Goal: Download file/media

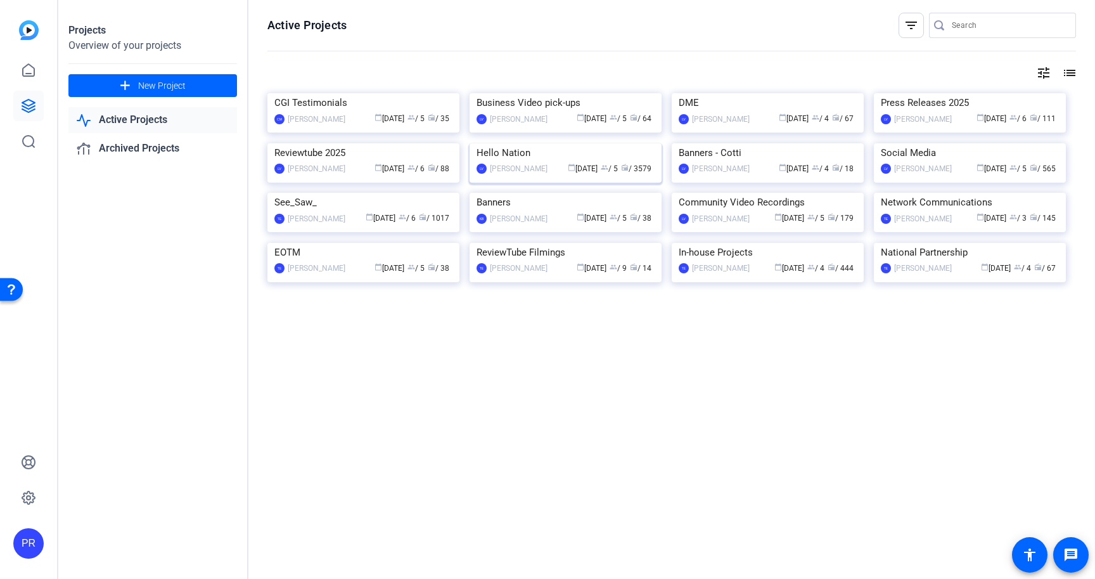
click at [530, 143] on img at bounding box center [566, 143] width 192 height 0
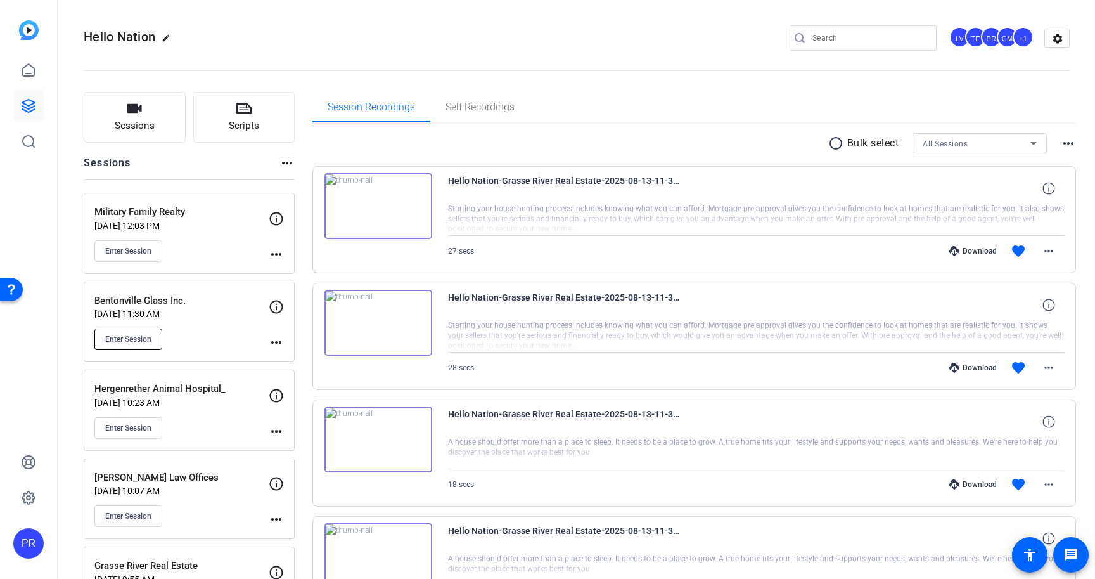
click at [139, 342] on span "Enter Session" at bounding box center [128, 339] width 46 height 10
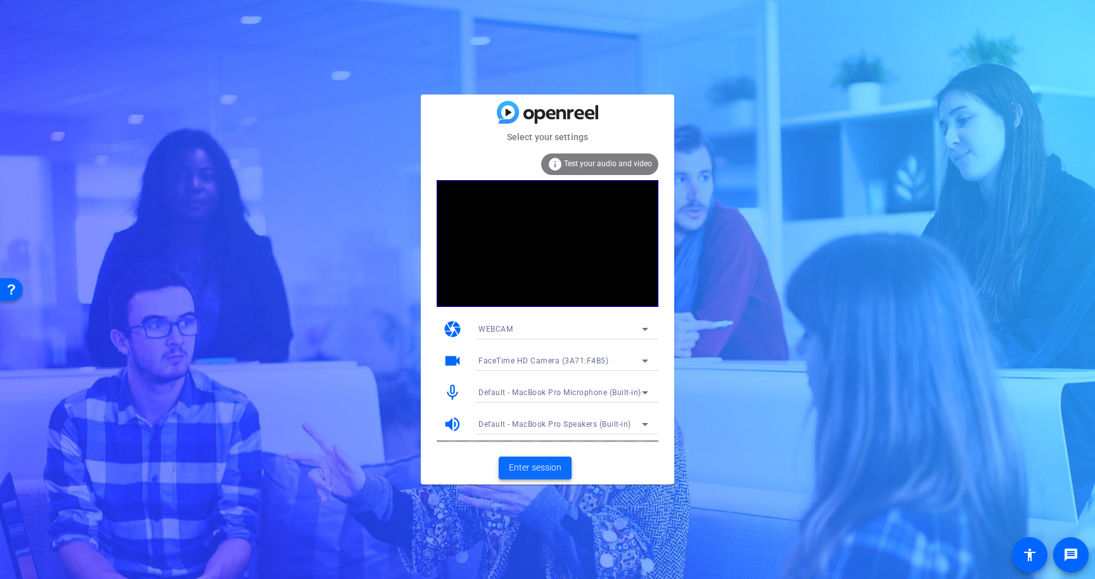
click at [549, 476] on span at bounding box center [535, 467] width 73 height 30
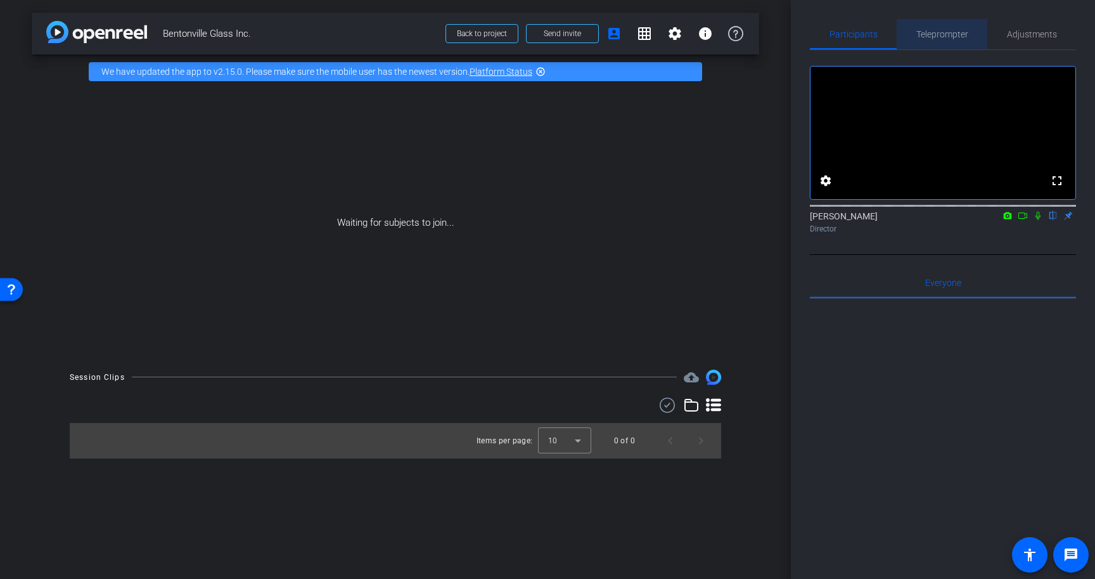
click at [945, 30] on span "Teleprompter" at bounding box center [942, 34] width 52 height 9
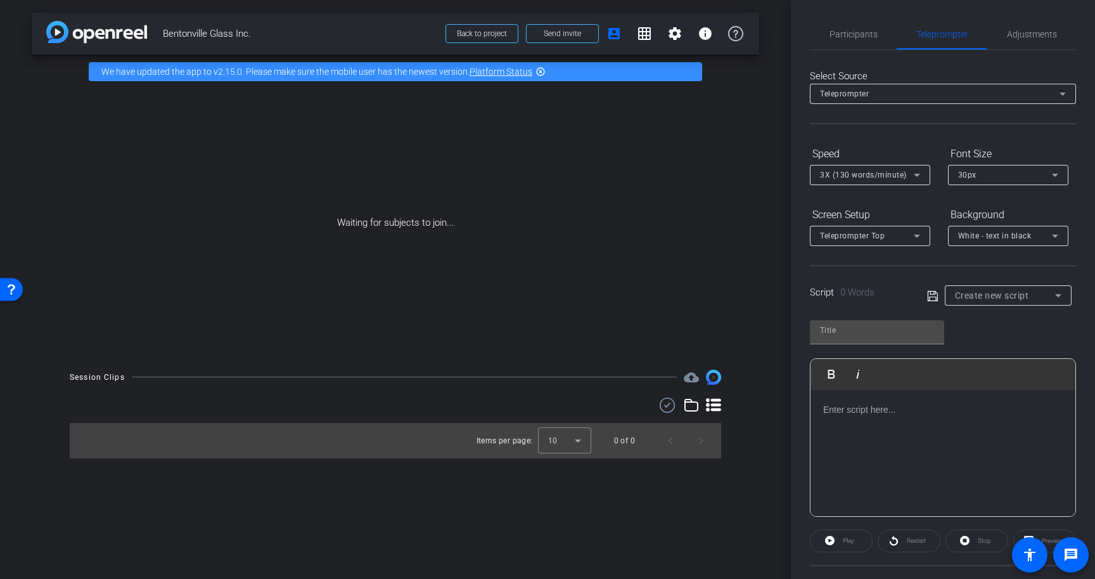
click at [996, 290] on span "Create new script" at bounding box center [992, 295] width 74 height 10
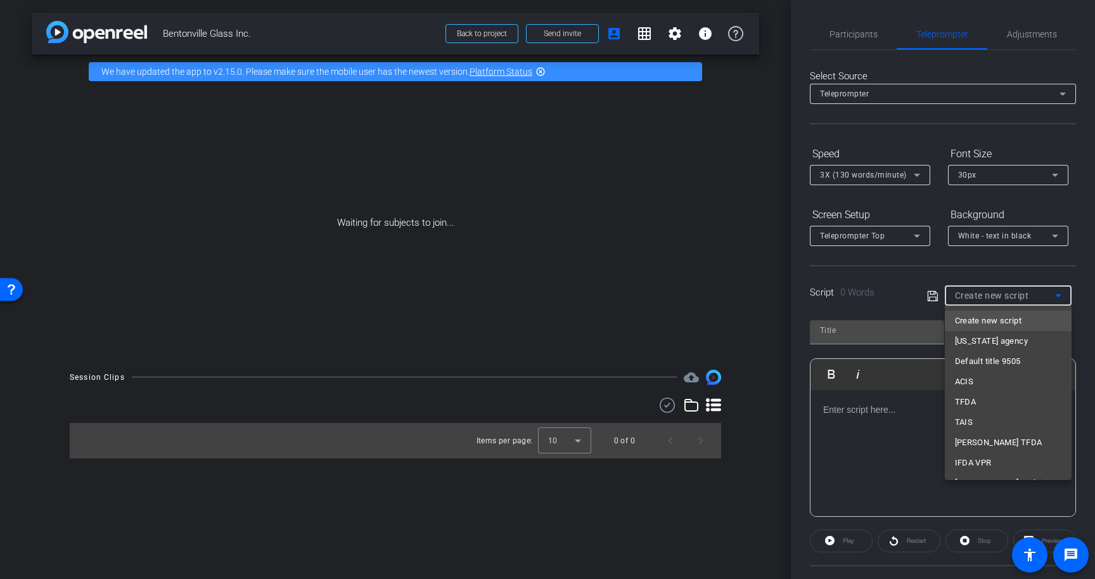
click at [996, 290] on div at bounding box center [547, 289] width 1095 height 579
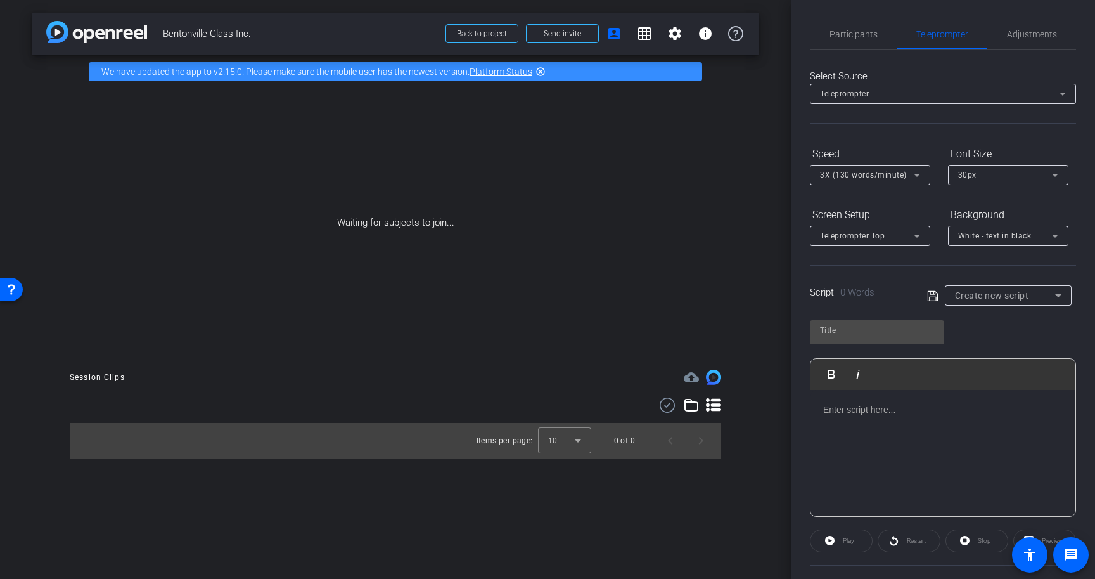
click at [931, 430] on div at bounding box center [943, 453] width 265 height 127
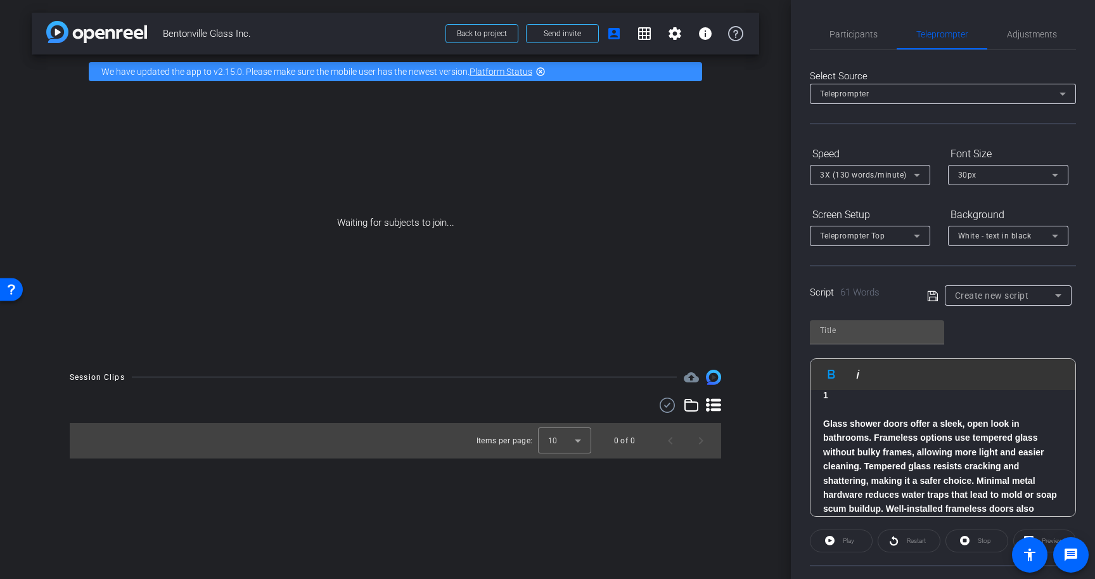
click at [229, 34] on span "Bentonville Glass Inc." at bounding box center [300, 33] width 275 height 25
copy div "Bentonville Glass Inc. Back to project Send invite account_box grid_on settings…"
click at [893, 331] on input "text" at bounding box center [877, 330] width 114 height 15
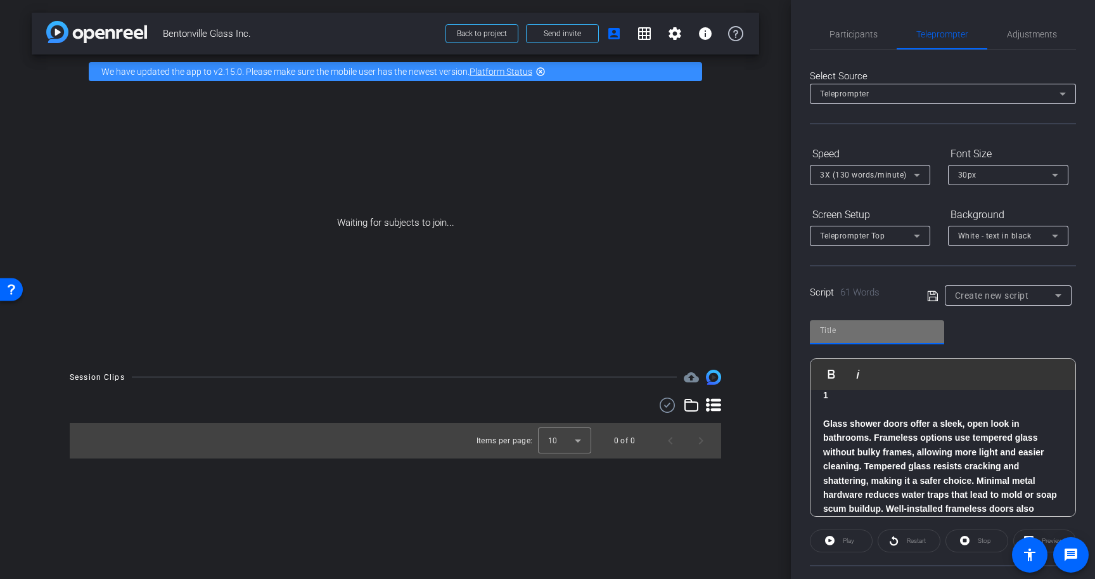
paste input "Bentonville Glass Inc."
type input "Bentonville Glass Inc."
click at [884, 144] on div "Speed" at bounding box center [870, 154] width 120 height 22
click at [884, 170] on span "3X (130 words/minute)" at bounding box center [863, 174] width 87 height 9
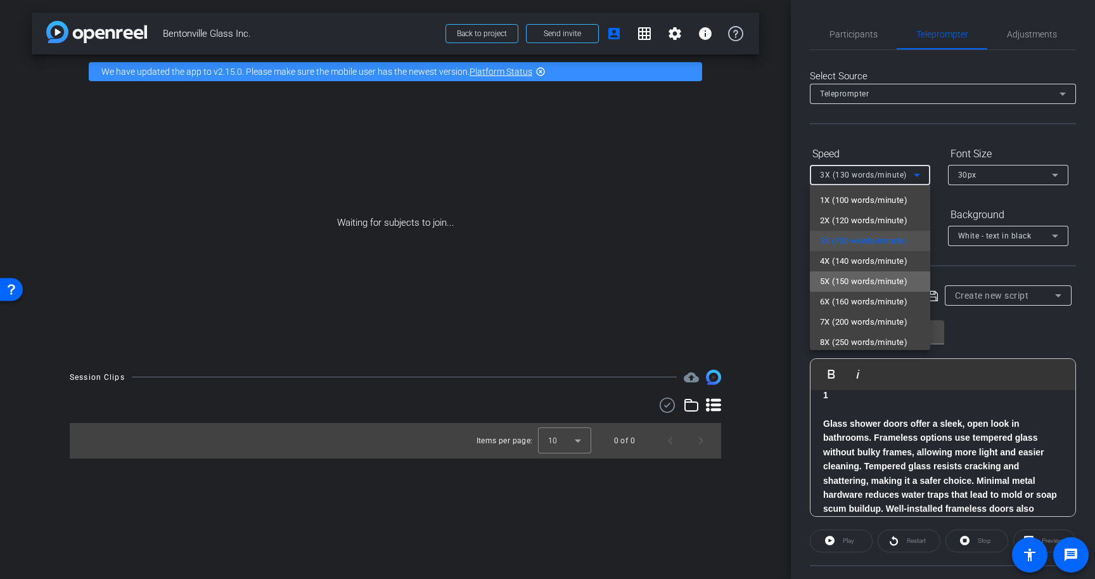
click at [888, 279] on span "5X (150 words/minute)" at bounding box center [863, 281] width 87 height 15
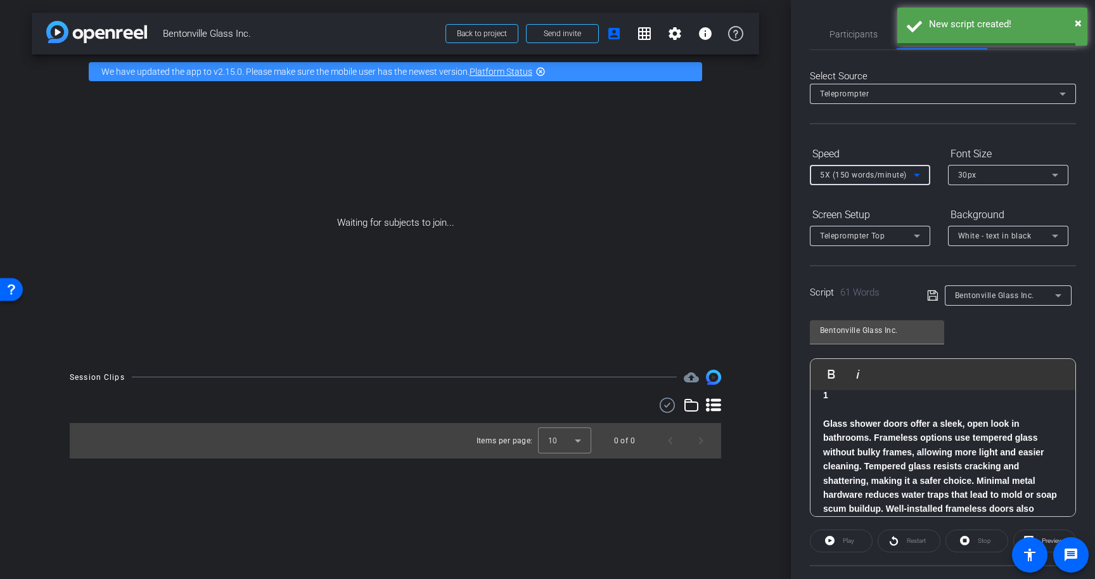
click at [985, 180] on div "30px" at bounding box center [1005, 175] width 94 height 16
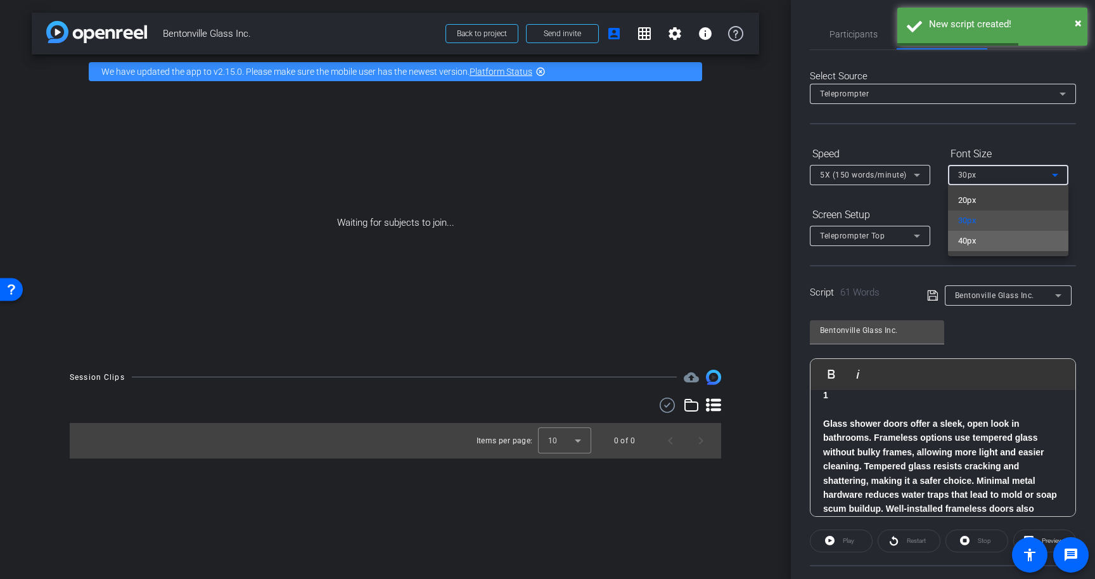
click at [981, 239] on mat-option "40px" at bounding box center [1008, 241] width 120 height 20
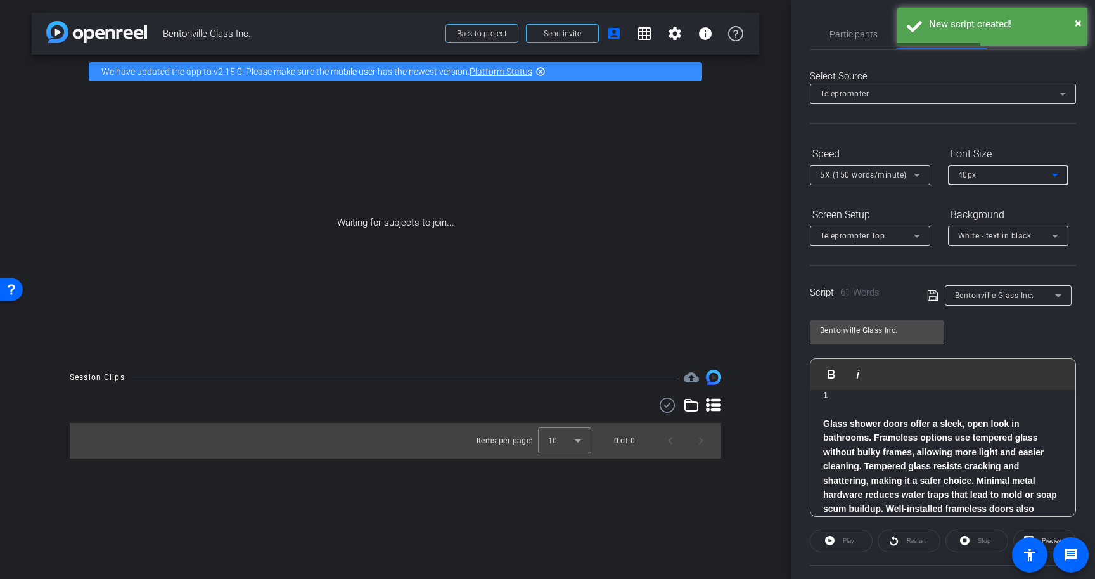
click at [923, 235] on icon at bounding box center [916, 235] width 15 height 15
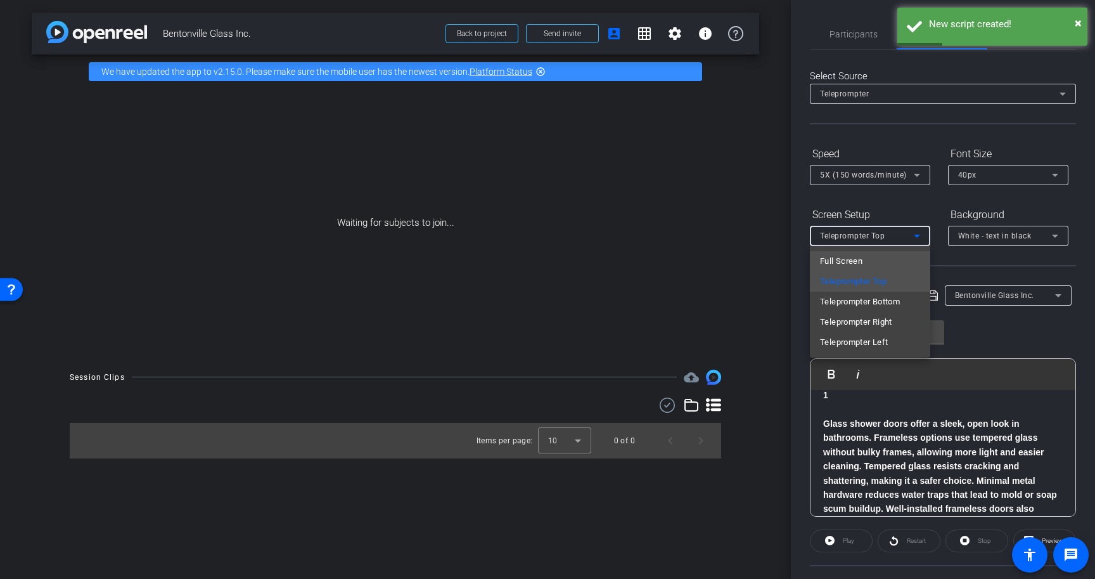
click at [909, 257] on mat-option "Full Screen" at bounding box center [870, 261] width 120 height 20
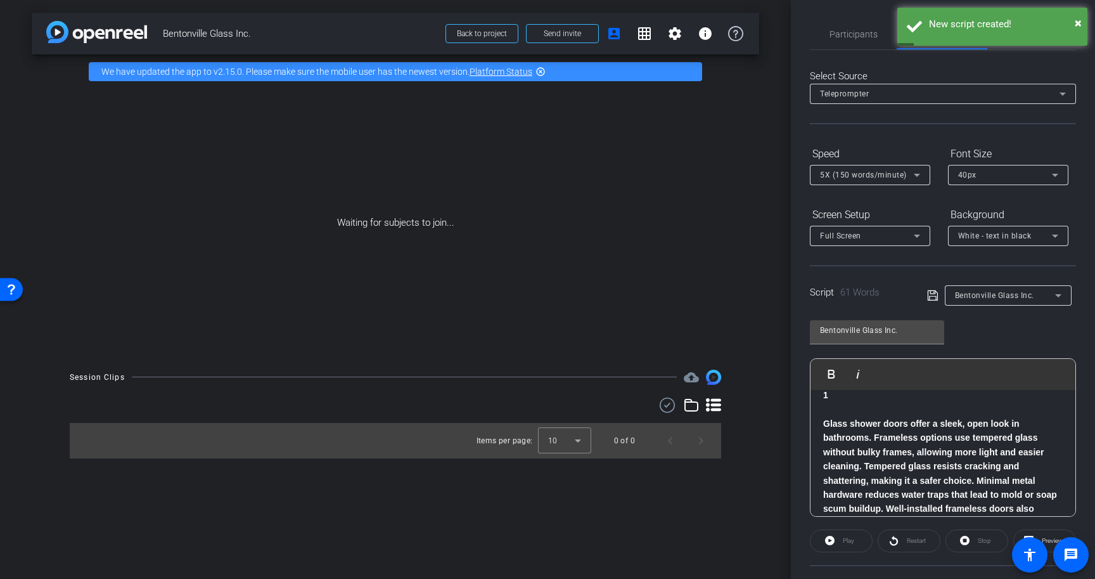
click at [970, 245] on div "White - text in black" at bounding box center [1008, 236] width 100 height 20
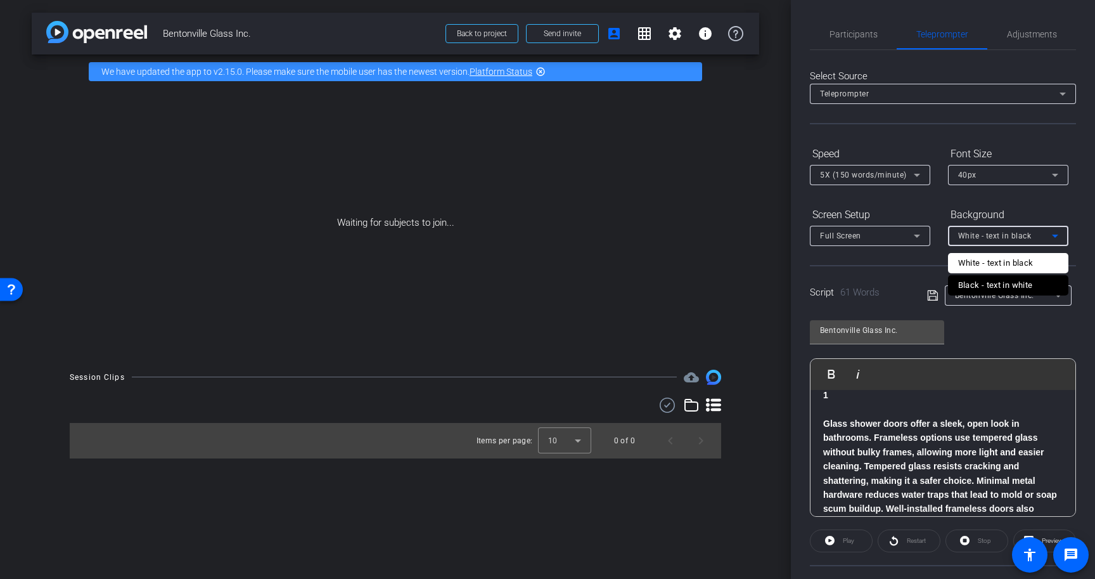
click at [970, 285] on div "Black - text in white" at bounding box center [995, 285] width 75 height 15
click at [926, 298] on div "Script 61 Words Bentonville Glass Inc." at bounding box center [943, 285] width 266 height 41
click at [930, 296] on icon at bounding box center [932, 295] width 10 height 10
click at [858, 35] on span "Participants" at bounding box center [854, 34] width 48 height 9
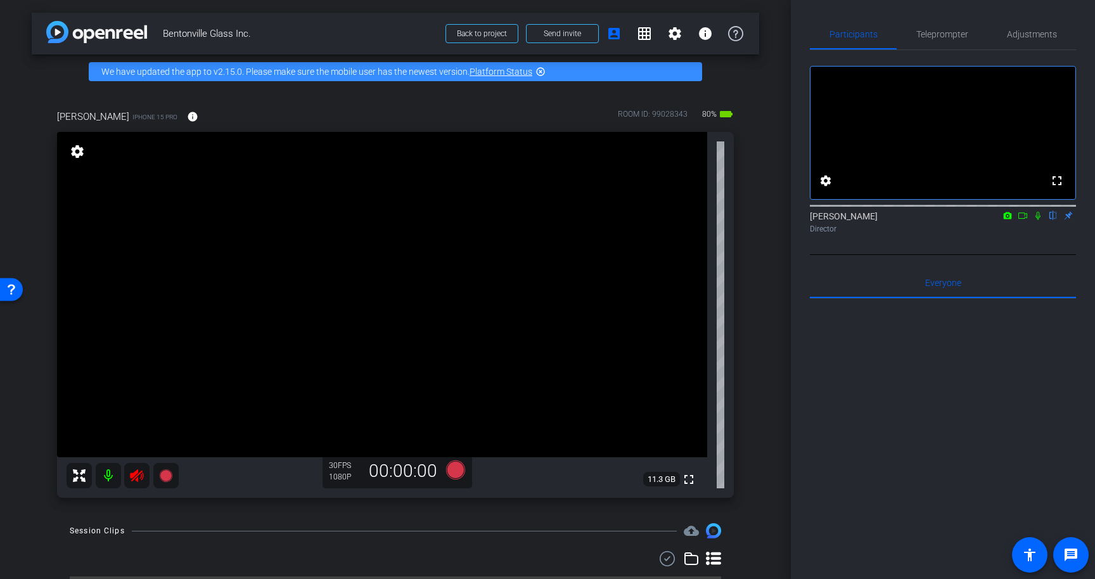
click at [130, 477] on icon at bounding box center [136, 475] width 13 height 13
click at [1034, 36] on span "Adjustments" at bounding box center [1032, 34] width 50 height 9
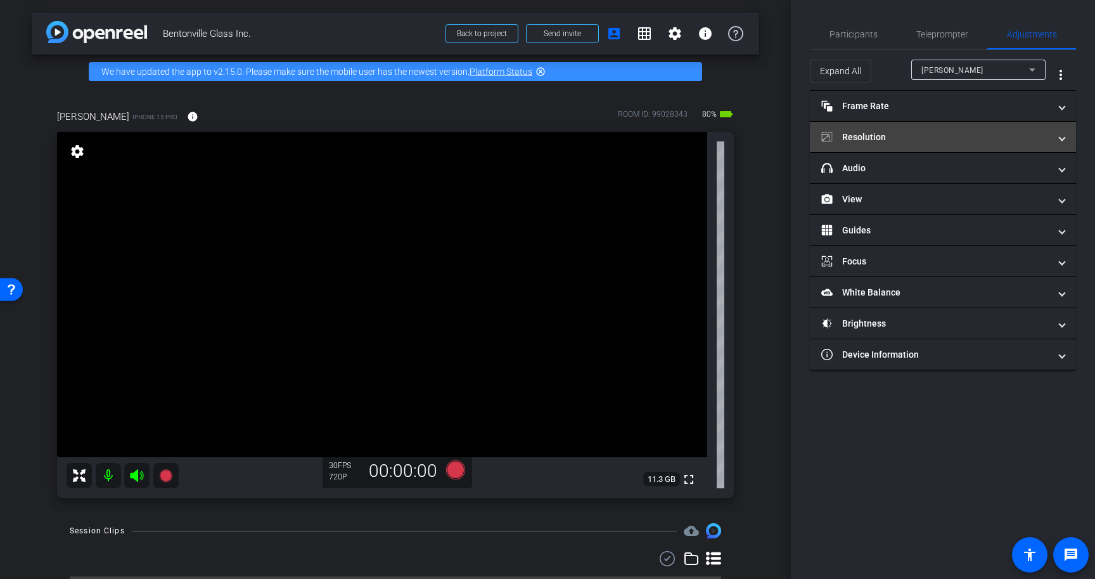
click at [872, 136] on mat-panel-title "Resolution" at bounding box center [935, 137] width 228 height 13
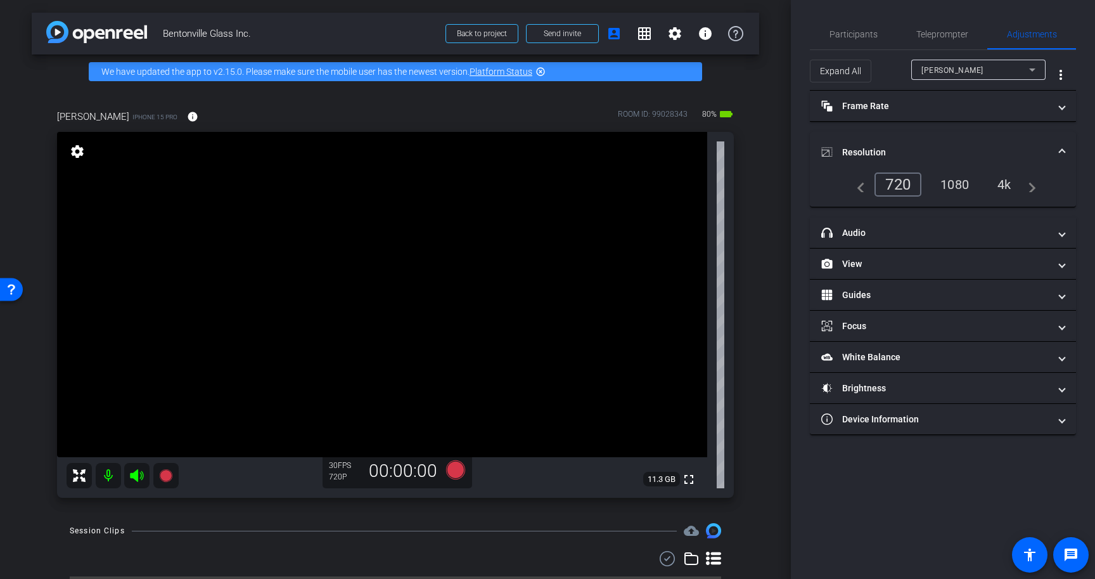
click at [1013, 183] on div "4k" at bounding box center [1004, 185] width 33 height 22
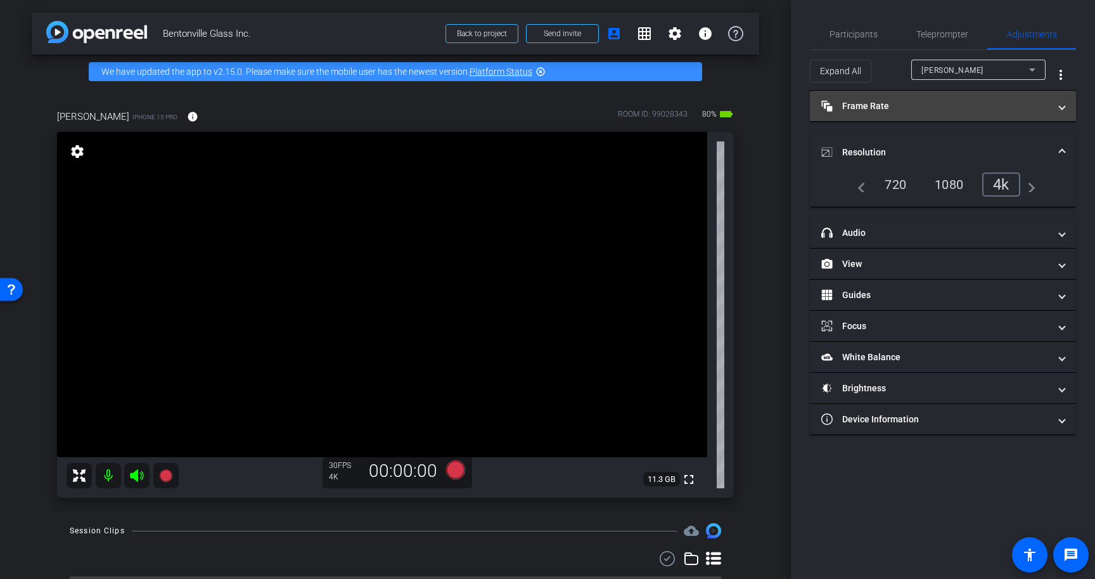
click at [951, 103] on mat-panel-title "Frame Rate Frame Rate" at bounding box center [935, 105] width 228 height 13
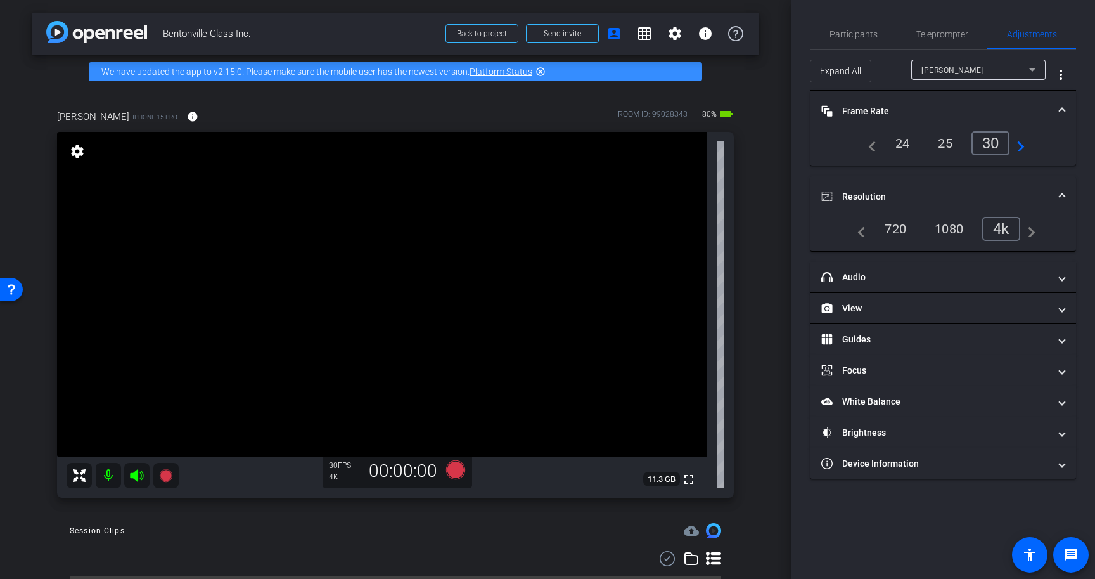
click at [951, 103] on mat-expansion-panel-header "Frame Rate Frame Rate" at bounding box center [943, 111] width 266 height 41
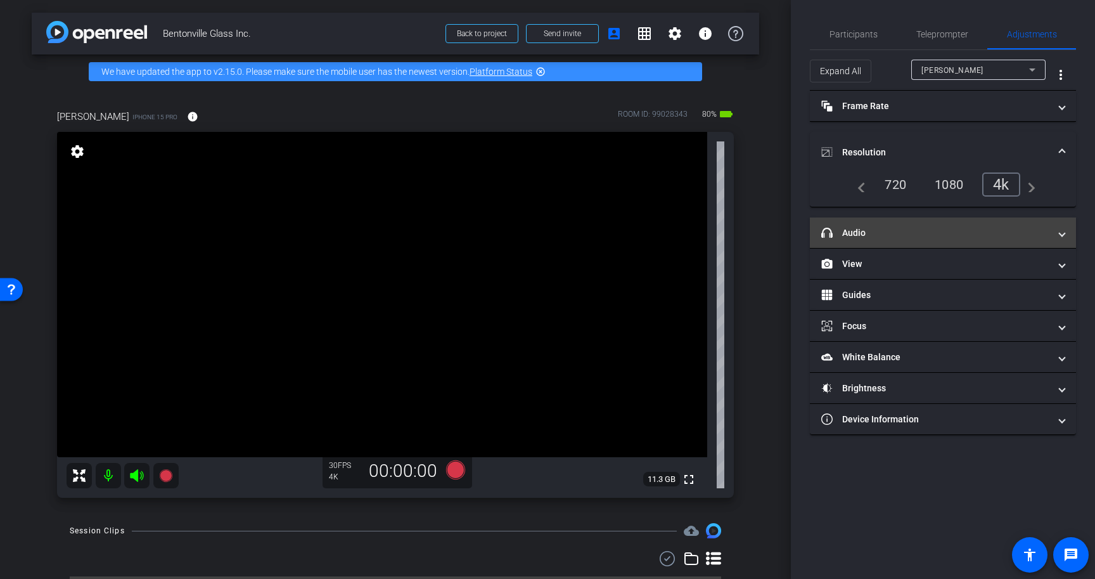
click at [930, 226] on mat-panel-title "headphone icon Audio" at bounding box center [935, 232] width 228 height 13
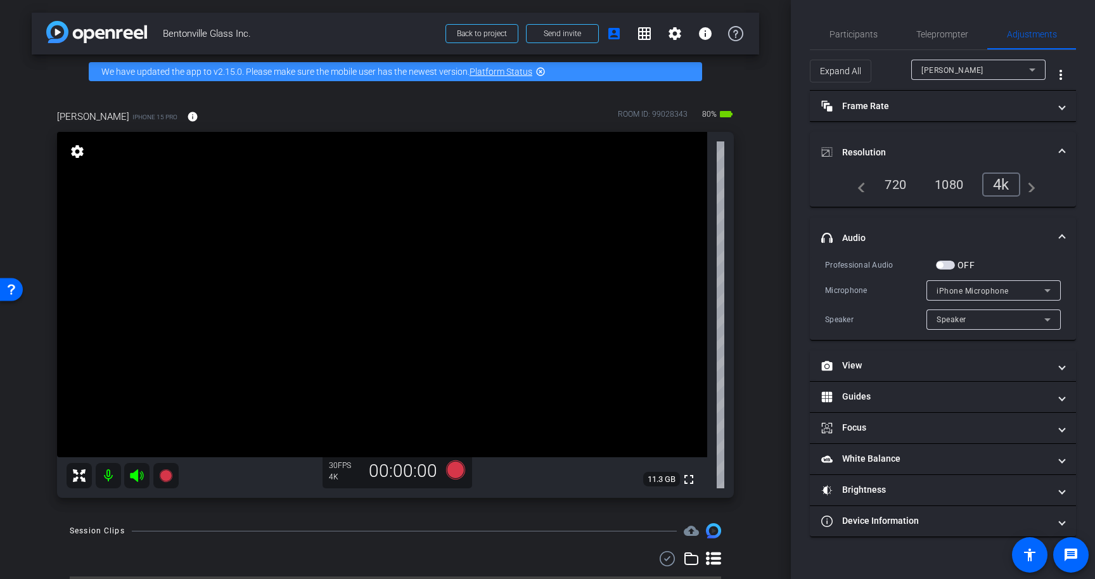
click at [949, 265] on span "button" at bounding box center [945, 264] width 19 height 9
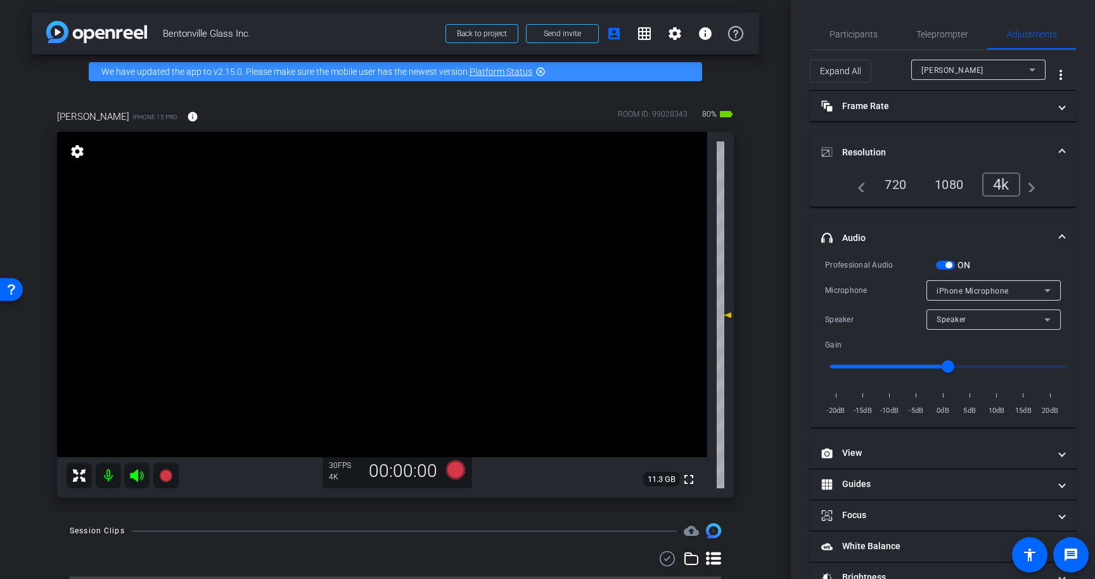
click at [960, 292] on span "iPhone Microphone" at bounding box center [973, 290] width 72 height 9
click at [960, 292] on div at bounding box center [547, 289] width 1095 height 579
click at [935, 34] on span "Teleprompter" at bounding box center [942, 34] width 52 height 9
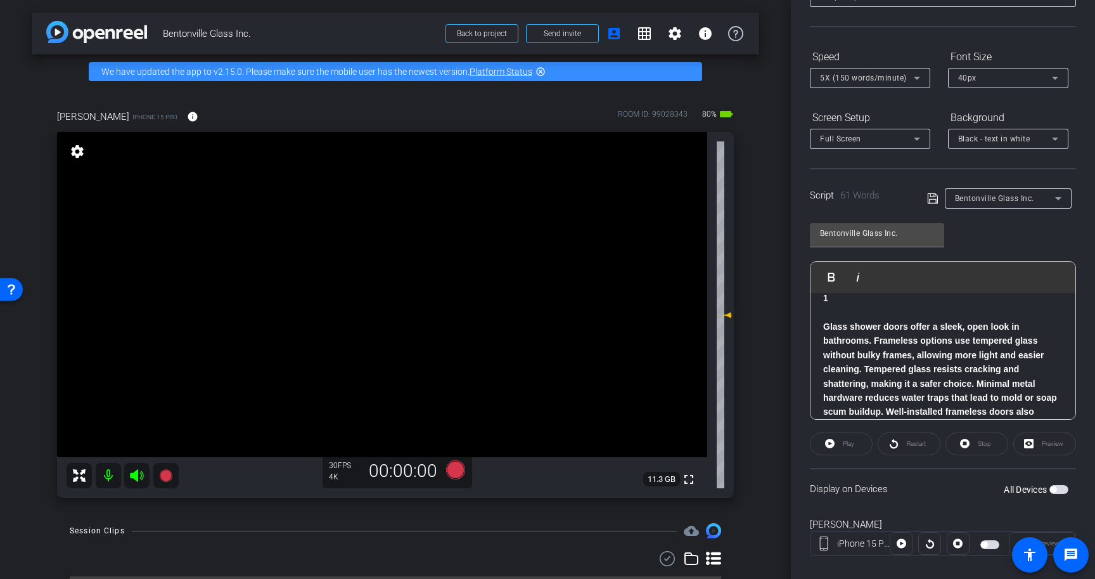
scroll to position [107, 0]
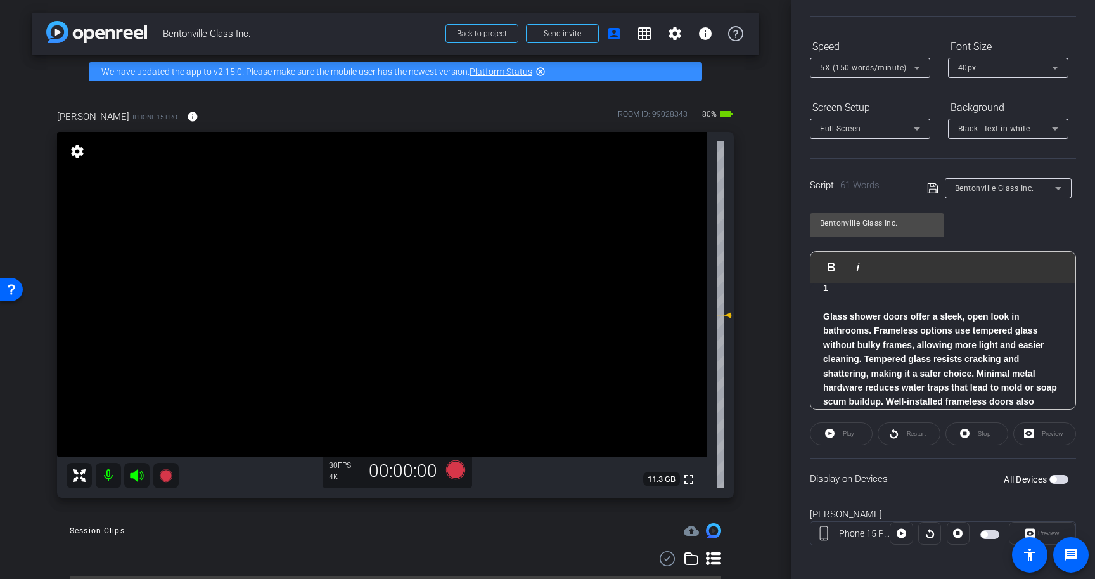
click at [1060, 480] on span "button" at bounding box center [1058, 479] width 19 height 9
click at [834, 434] on icon at bounding box center [830, 433] width 10 height 10
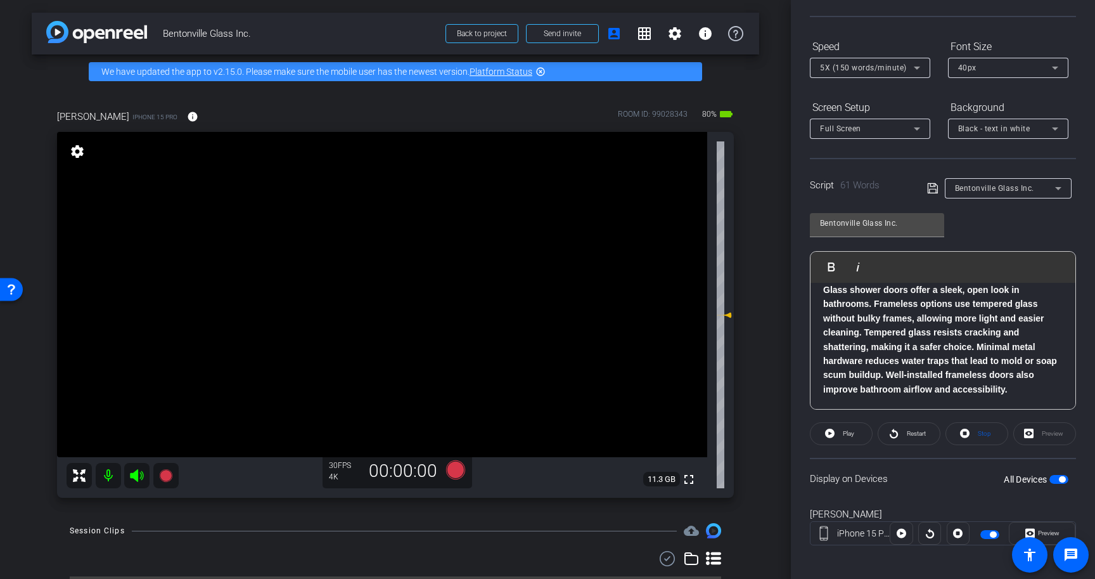
scroll to position [114, 0]
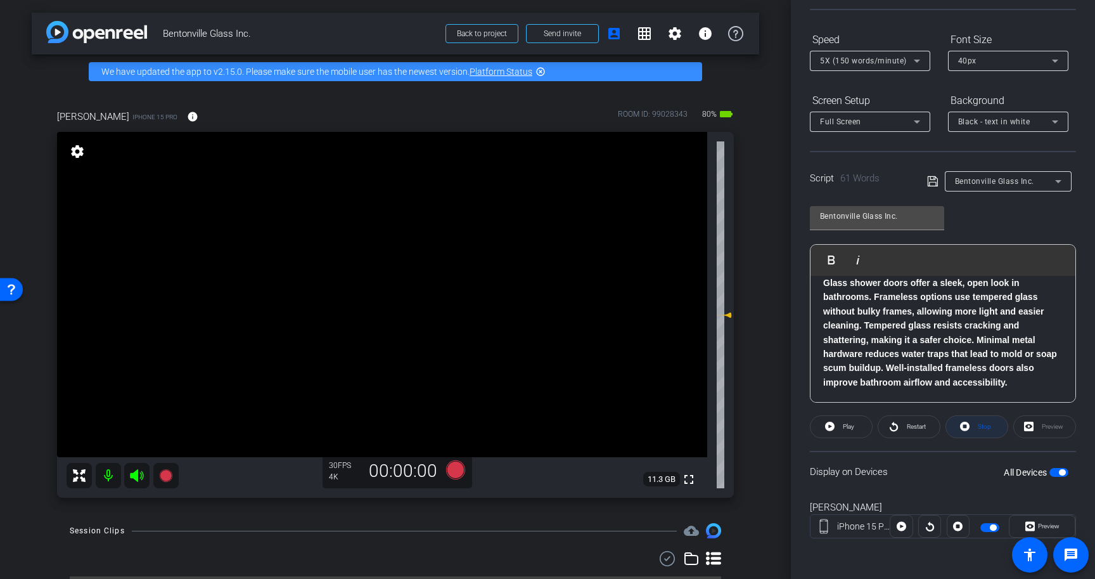
click at [976, 428] on span "Stop" at bounding box center [983, 427] width 16 height 18
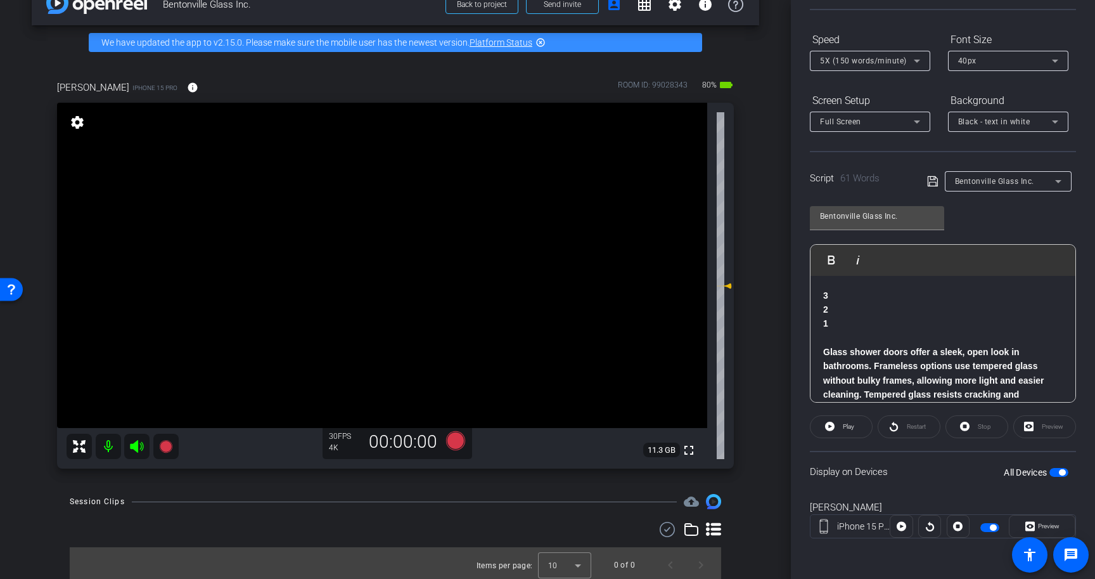
scroll to position [33, 0]
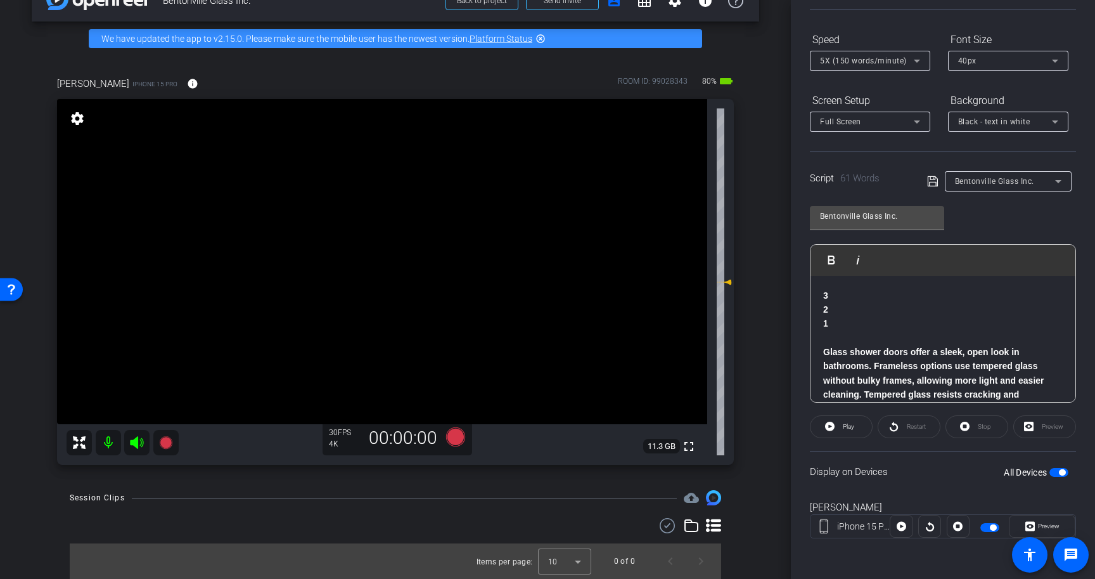
click at [1062, 475] on span "button" at bounding box center [1058, 472] width 19 height 9
click at [456, 437] on icon at bounding box center [455, 436] width 19 height 19
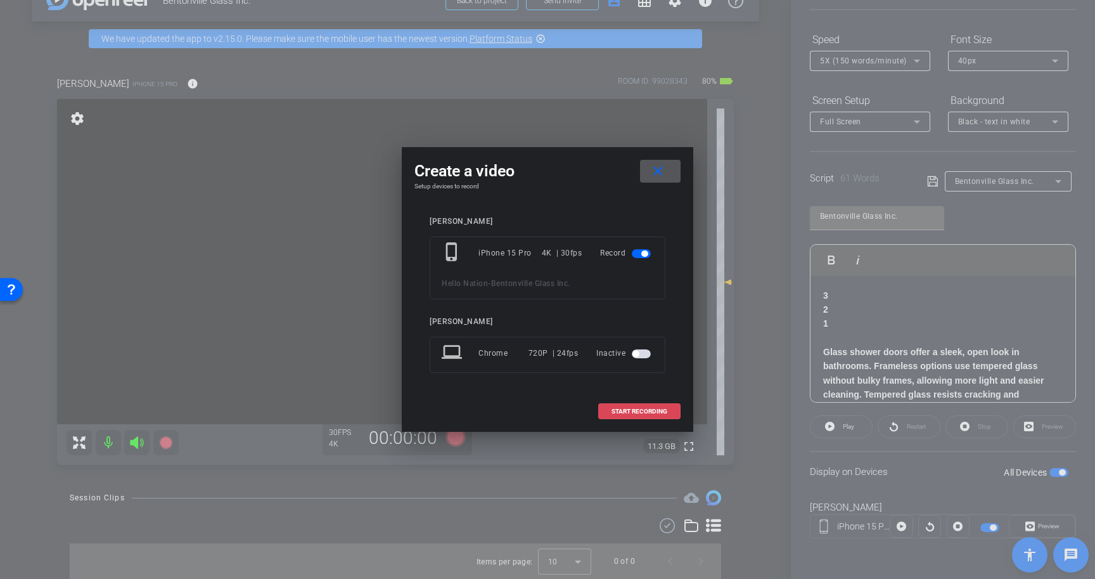
click at [642, 408] on span "START RECORDING" at bounding box center [640, 411] width 56 height 6
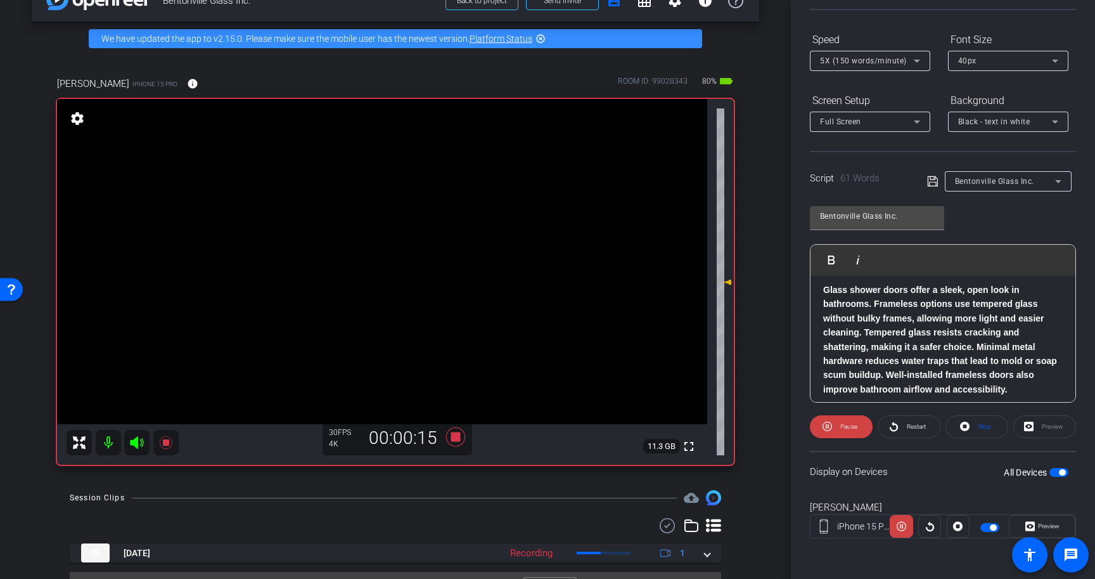
scroll to position [69, 0]
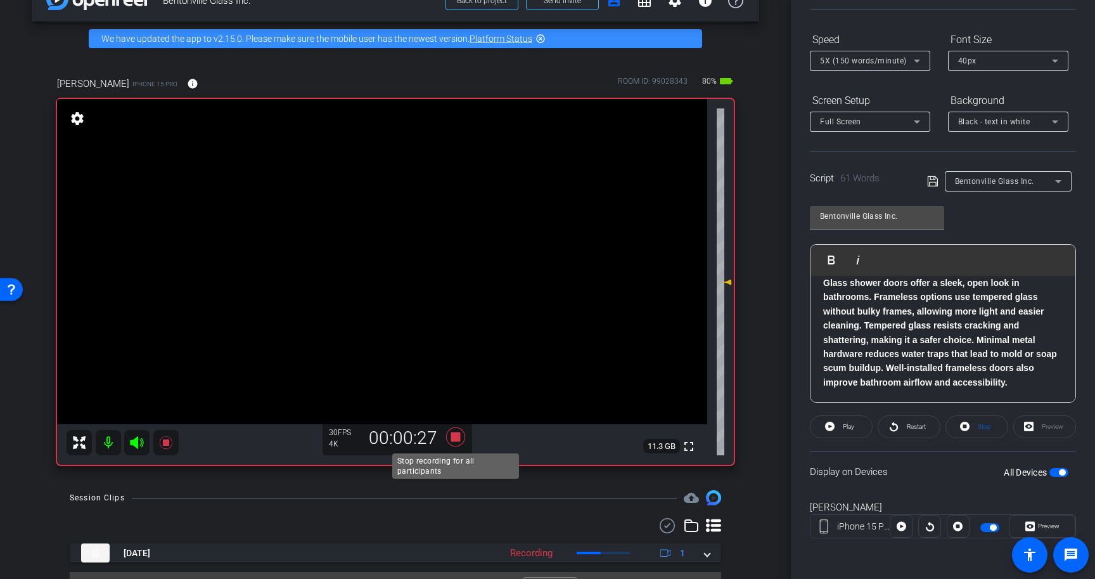
click at [458, 437] on icon at bounding box center [455, 436] width 19 height 19
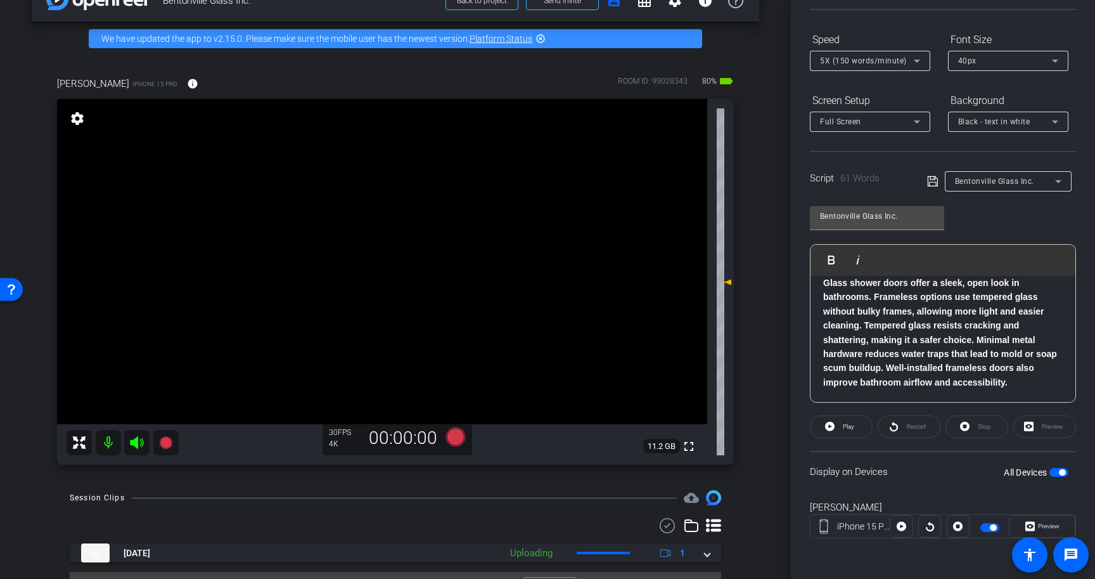
scroll to position [61, 0]
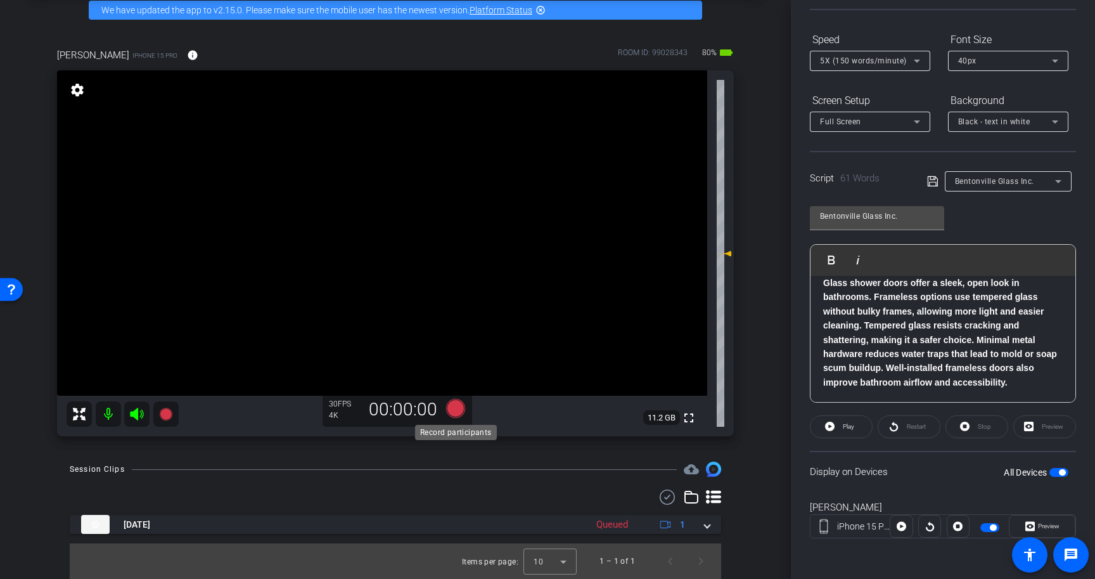
click at [458, 409] on icon at bounding box center [455, 408] width 19 height 19
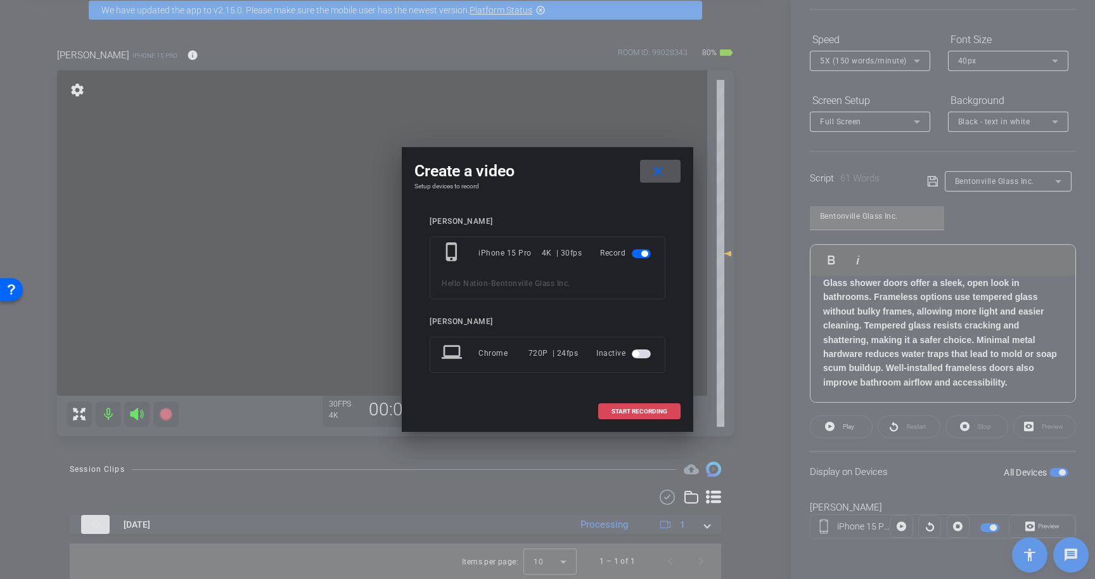
click at [648, 409] on span "START RECORDING" at bounding box center [640, 411] width 56 height 6
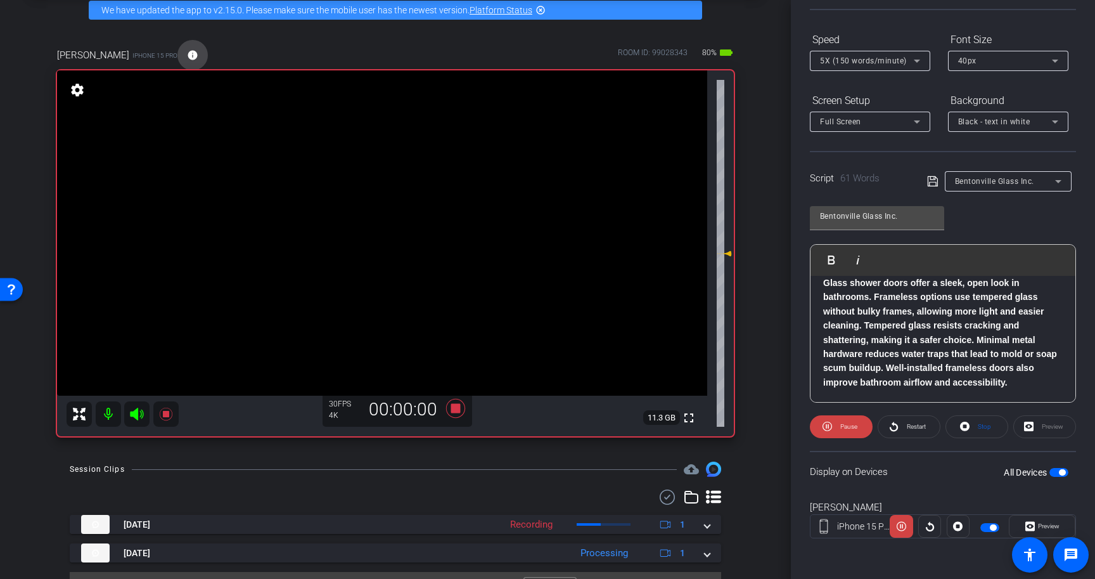
click at [187, 53] on mat-icon "info" at bounding box center [192, 54] width 11 height 11
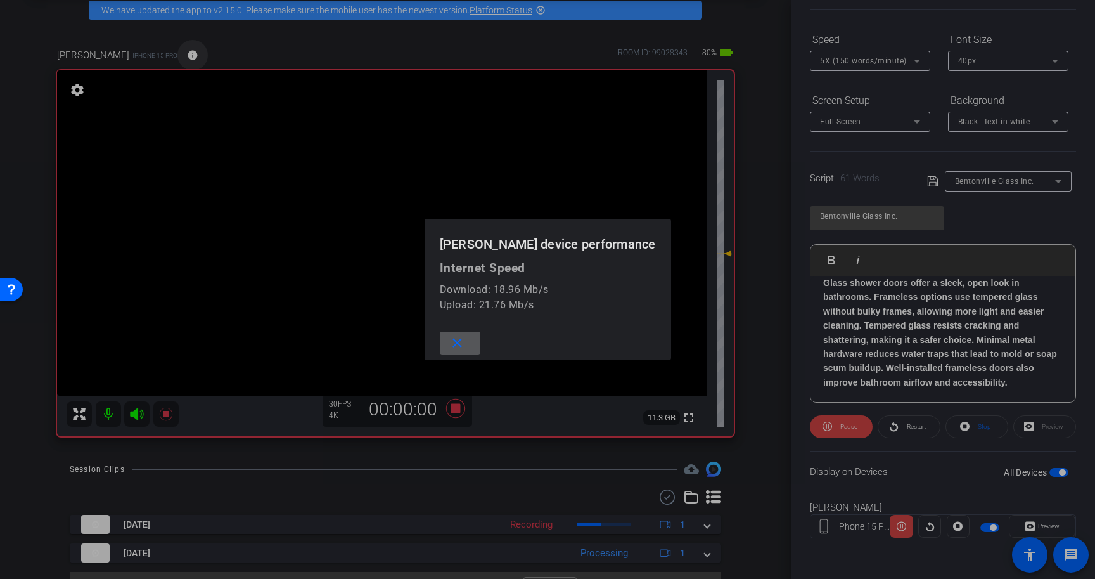
click at [166, 53] on div at bounding box center [547, 289] width 1095 height 579
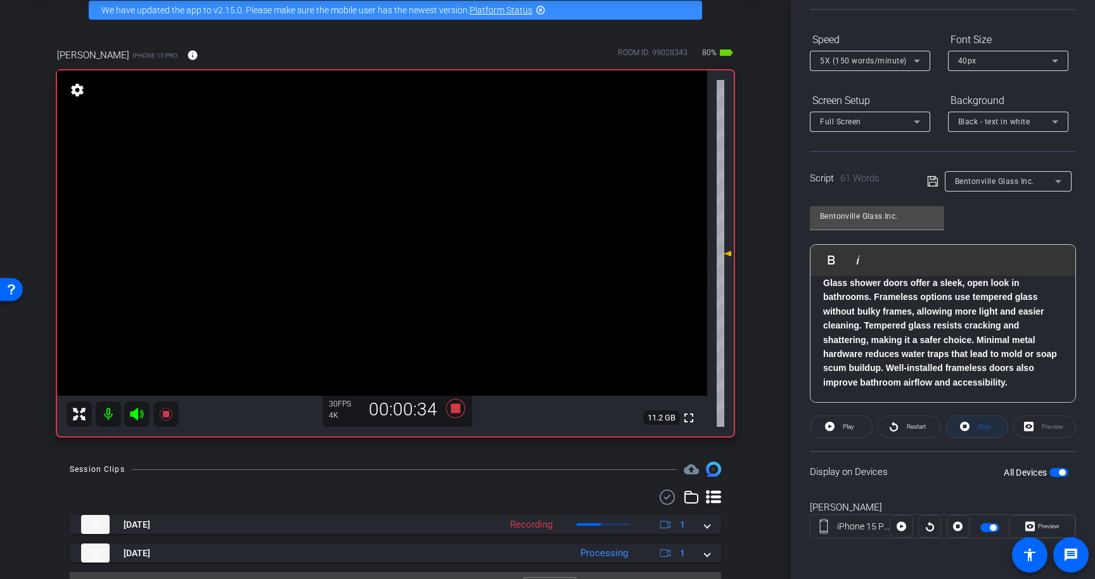
click at [971, 429] on span at bounding box center [976, 426] width 61 height 30
click at [842, 423] on span "Play" at bounding box center [847, 427] width 15 height 18
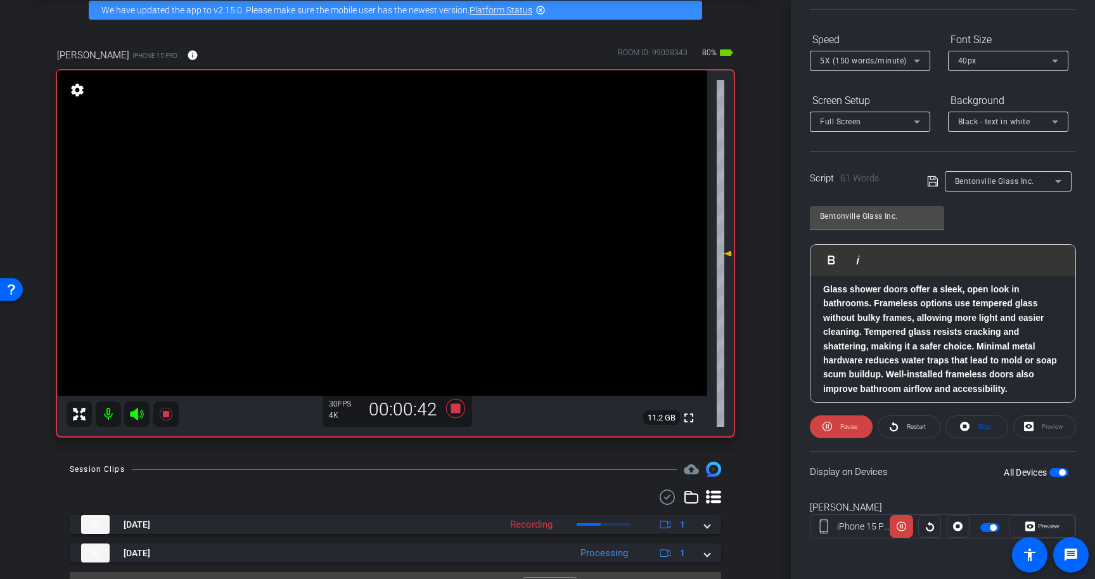
scroll to position [63, 0]
click at [454, 405] on icon at bounding box center [455, 408] width 19 height 19
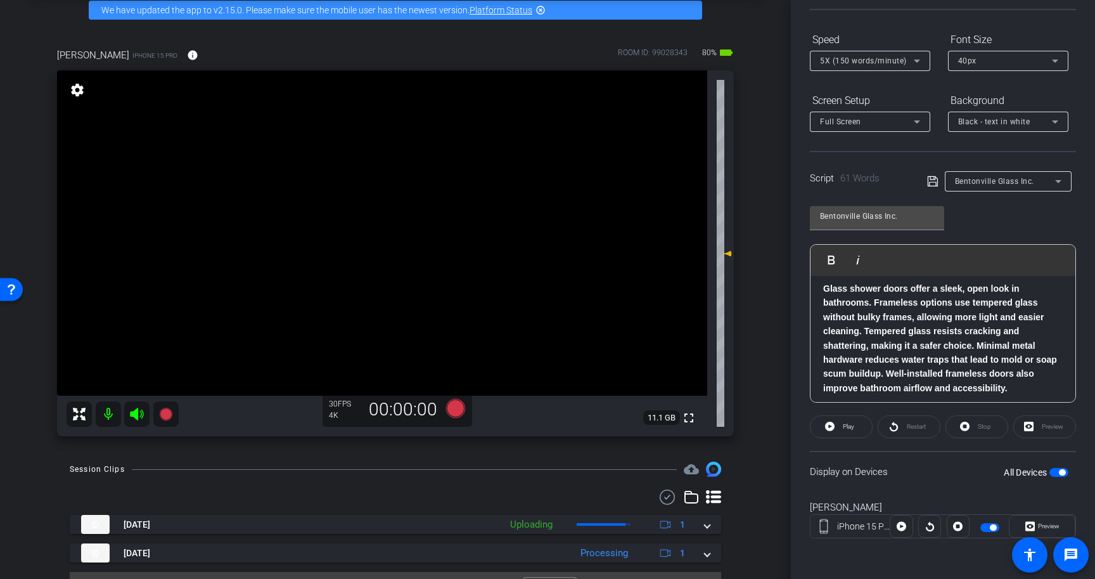
click at [1063, 473] on span "button" at bounding box center [1062, 472] width 6 height 6
click at [1032, 392] on p "Glass shower doors offer a sleek, open look in bathrooms. Frameless options use…" at bounding box center [943, 337] width 240 height 113
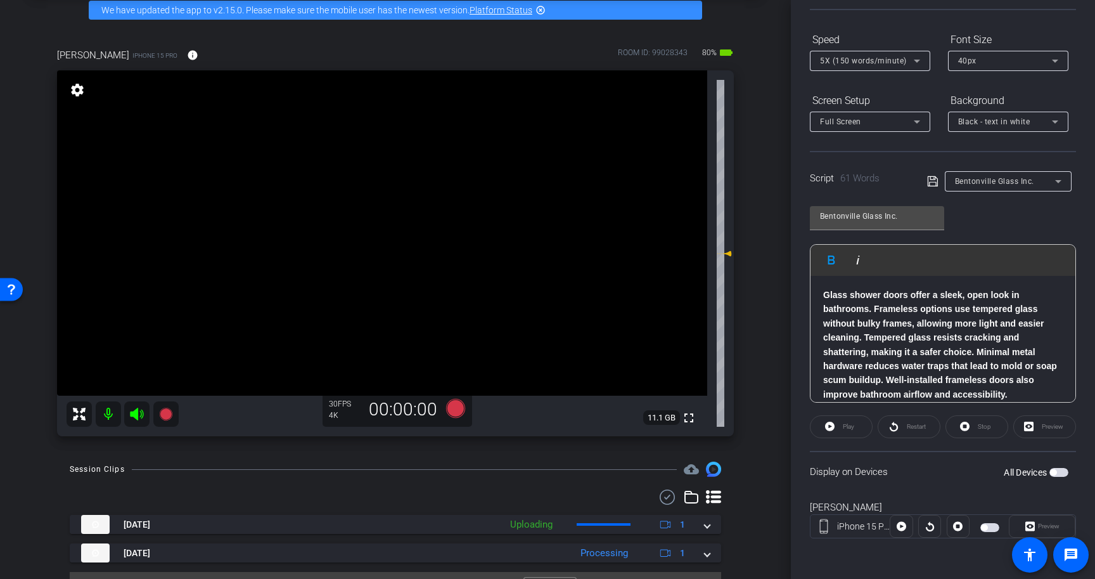
scroll to position [42, 0]
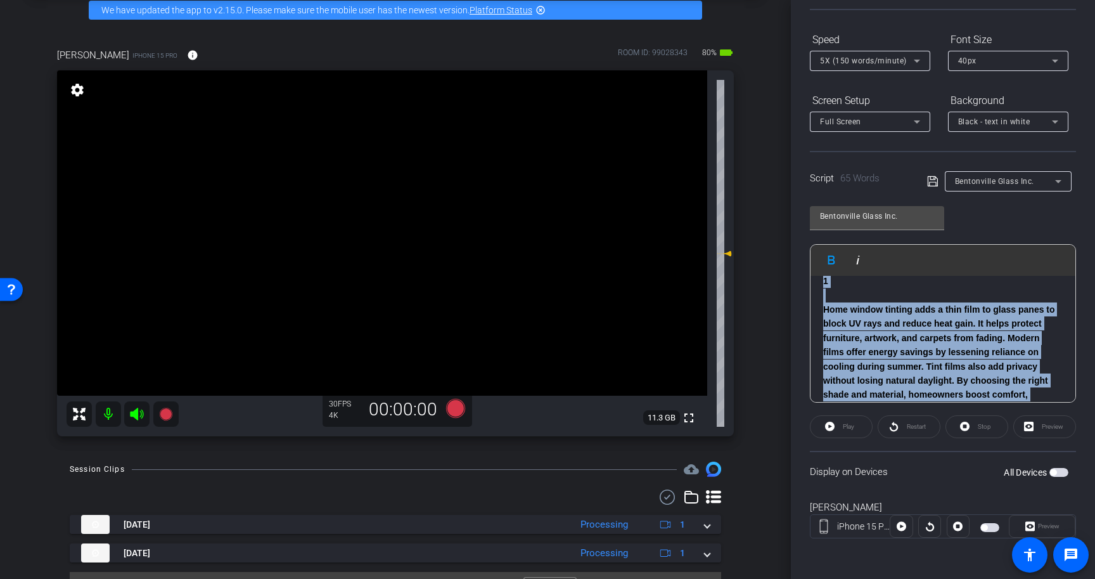
click at [928, 180] on icon at bounding box center [932, 181] width 11 height 15
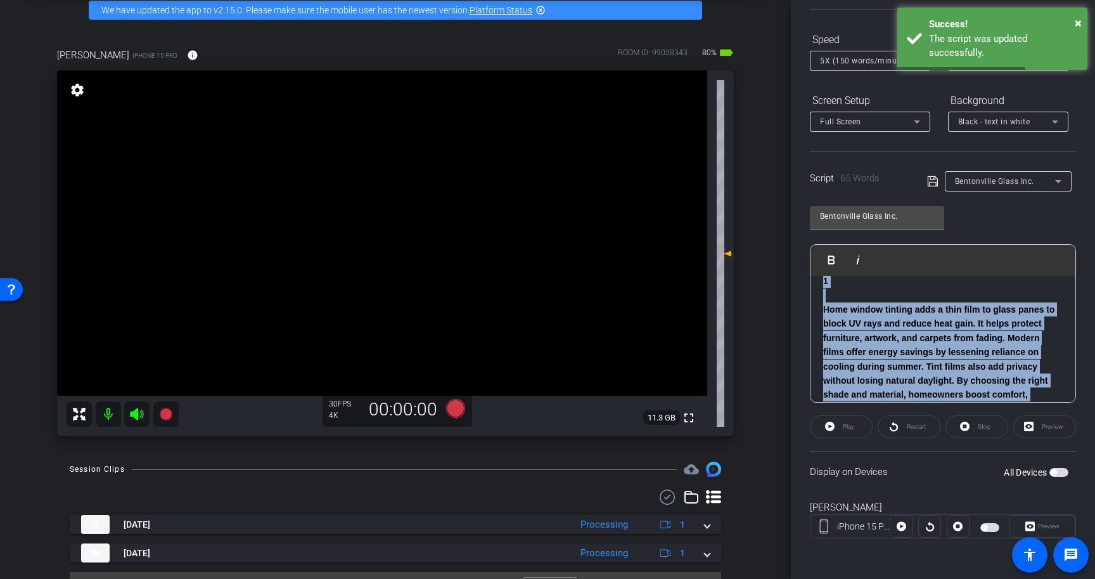
click at [1058, 473] on span "button" at bounding box center [1058, 472] width 19 height 9
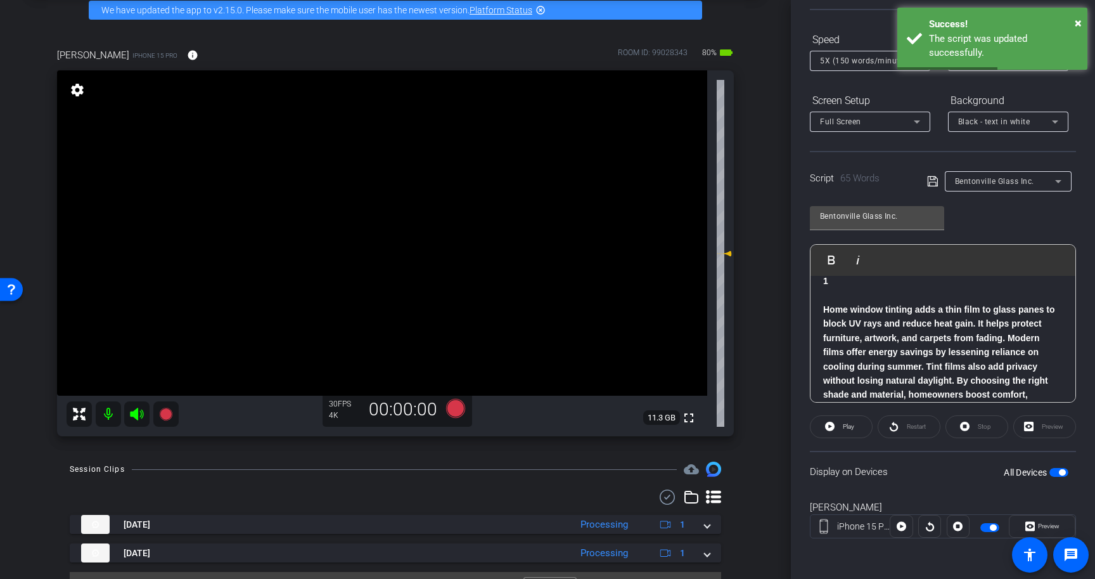
click at [1049, 394] on p "Home window tinting adds a thin film to glass panes to block UV rays and reduce…" at bounding box center [943, 358] width 240 height 113
click at [832, 421] on icon at bounding box center [830, 426] width 10 height 16
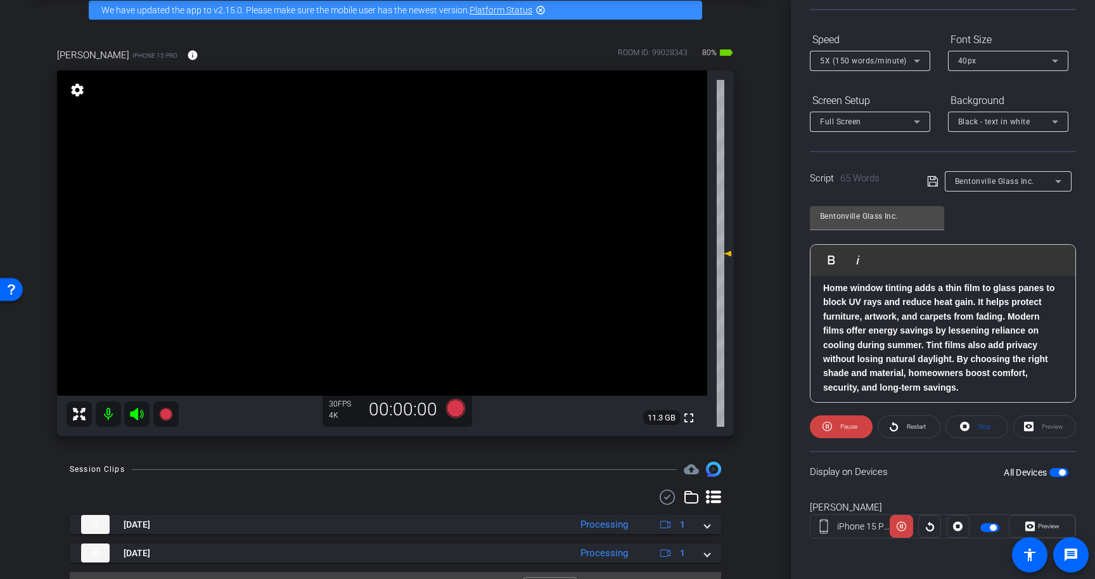
scroll to position [69, 0]
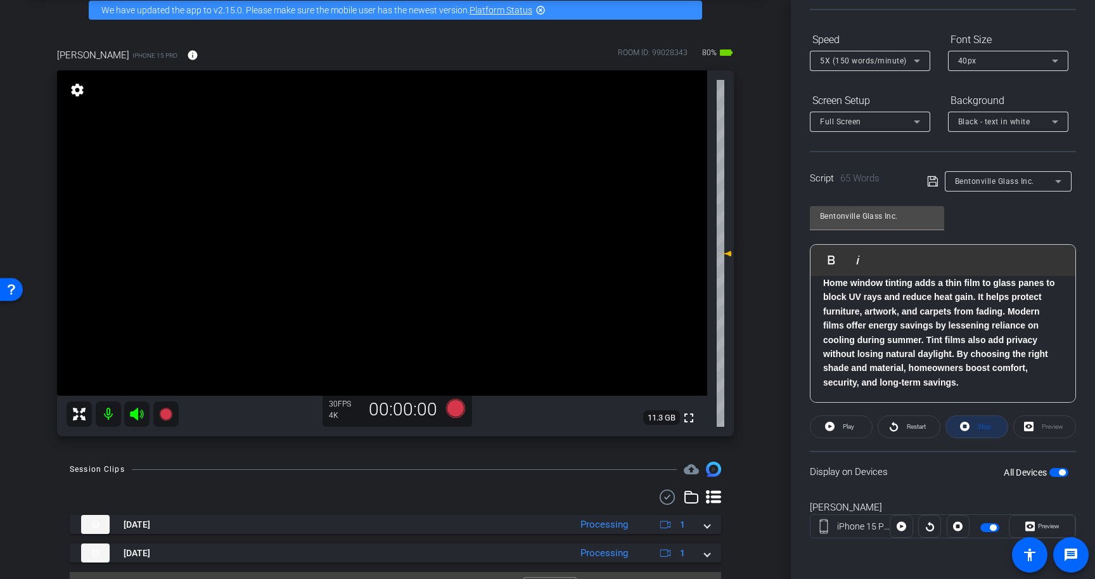
click at [990, 427] on span "Stop" at bounding box center [984, 426] width 13 height 7
click at [458, 407] on icon at bounding box center [455, 408] width 19 height 19
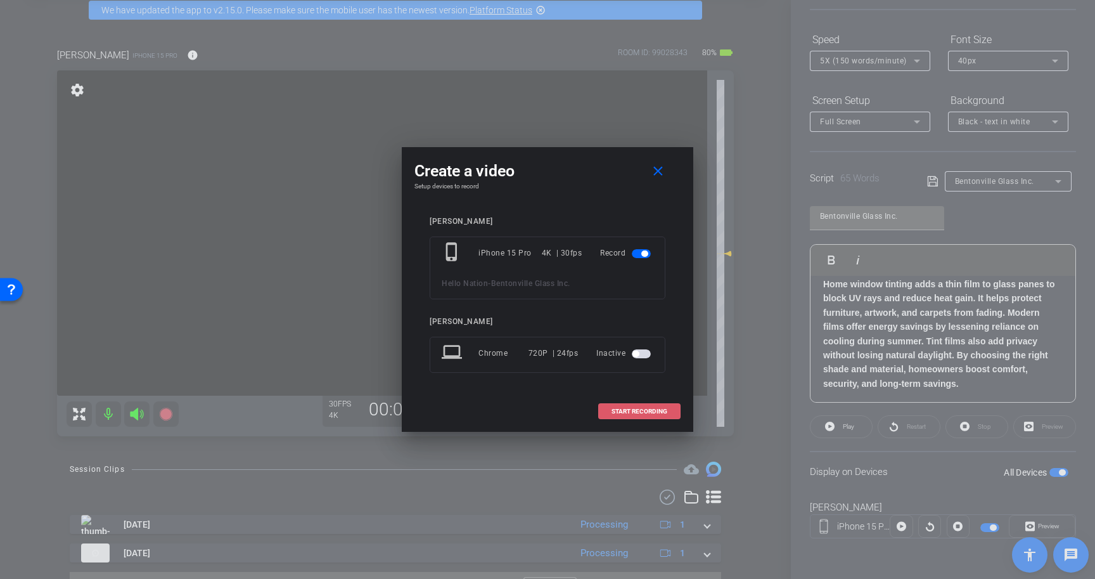
click at [644, 408] on span "START RECORDING" at bounding box center [640, 411] width 56 height 6
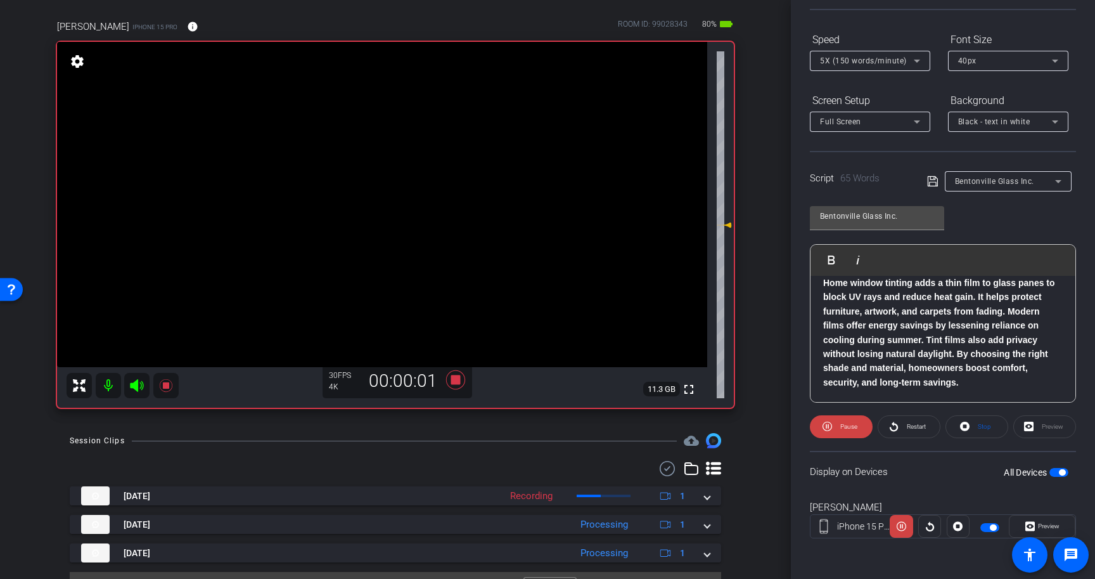
scroll to position [91, 0]
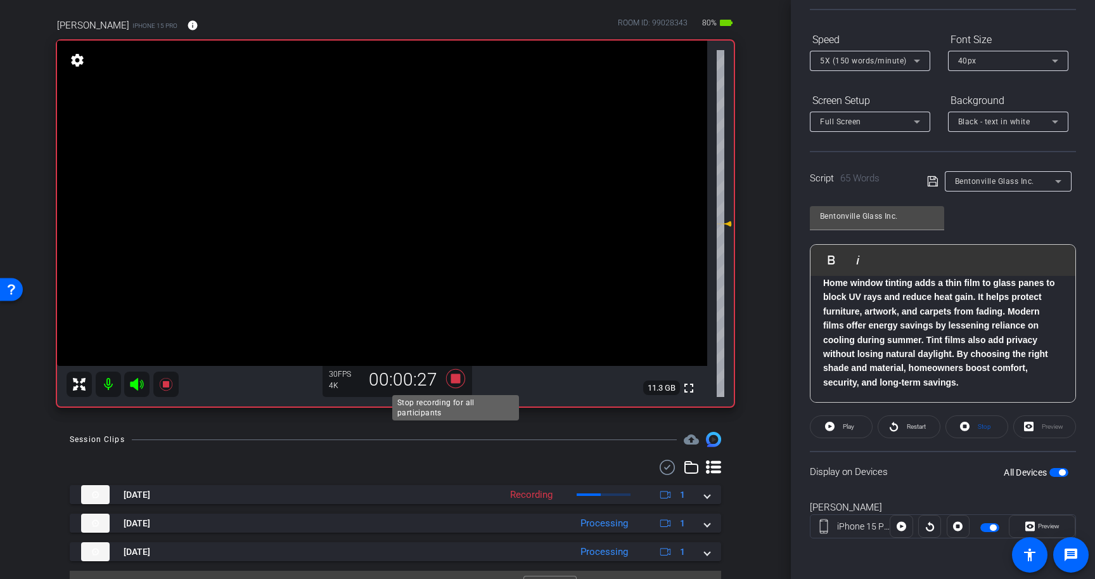
click at [455, 376] on icon at bounding box center [455, 378] width 19 height 19
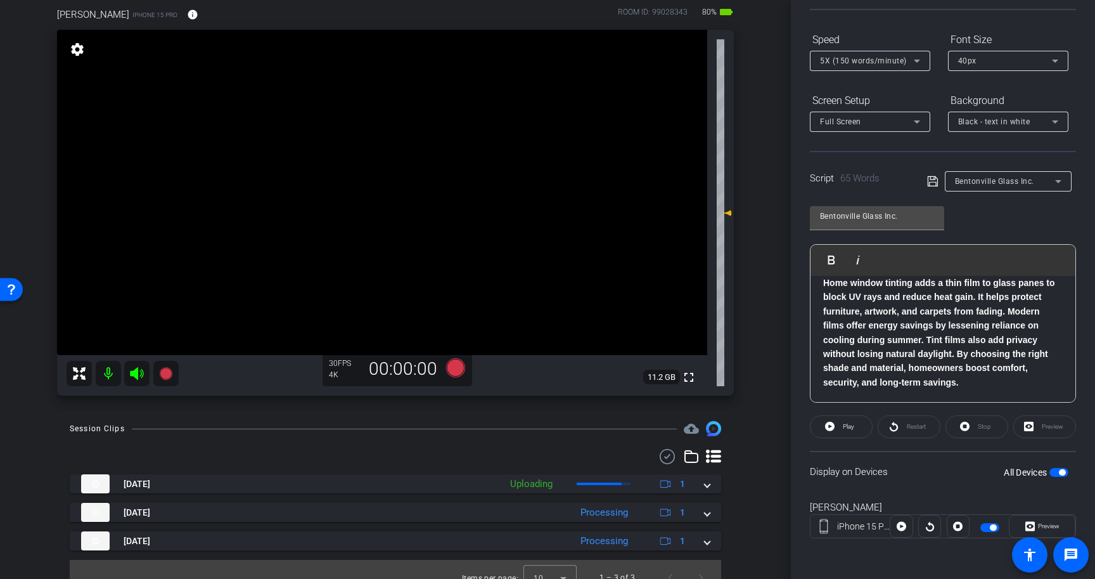
scroll to position [103, 0]
click at [974, 428] on div "Stop" at bounding box center [976, 426] width 63 height 23
click at [456, 368] on icon at bounding box center [455, 366] width 19 height 19
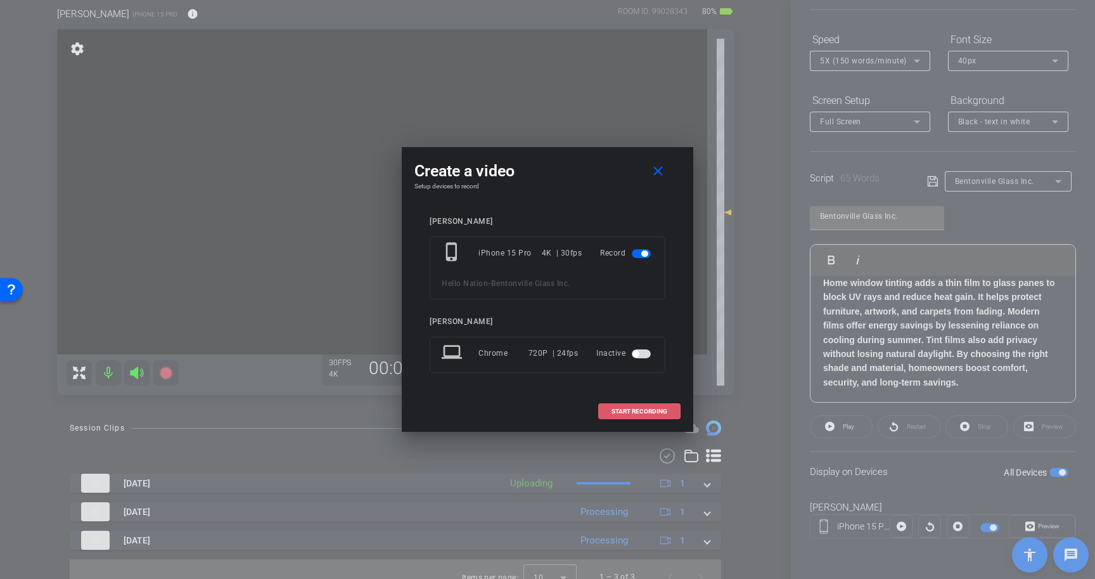
click at [661, 408] on span "START RECORDING" at bounding box center [640, 411] width 56 height 6
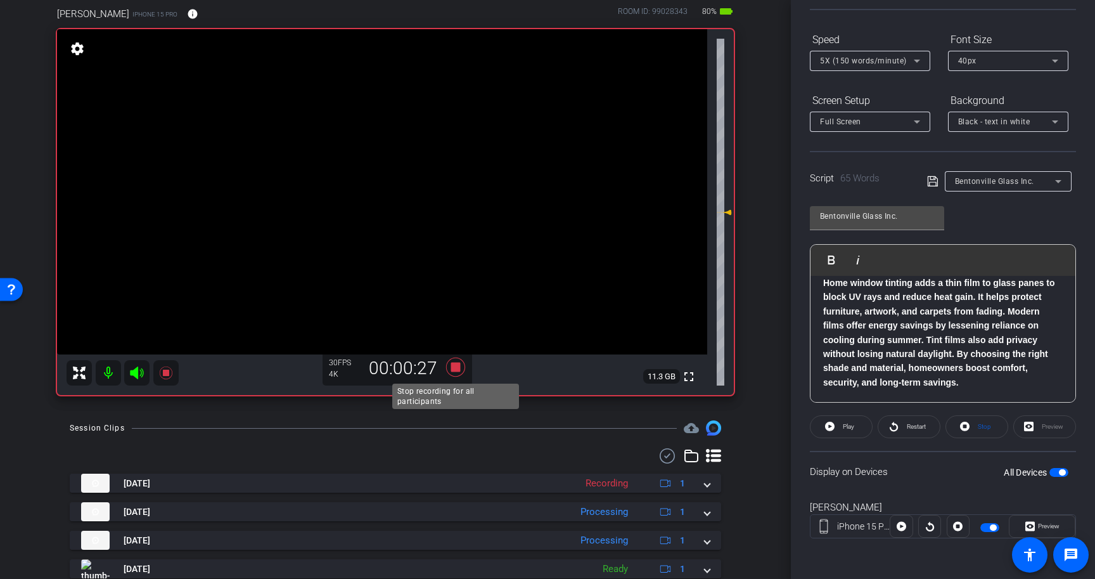
click at [456, 365] on icon at bounding box center [455, 366] width 19 height 19
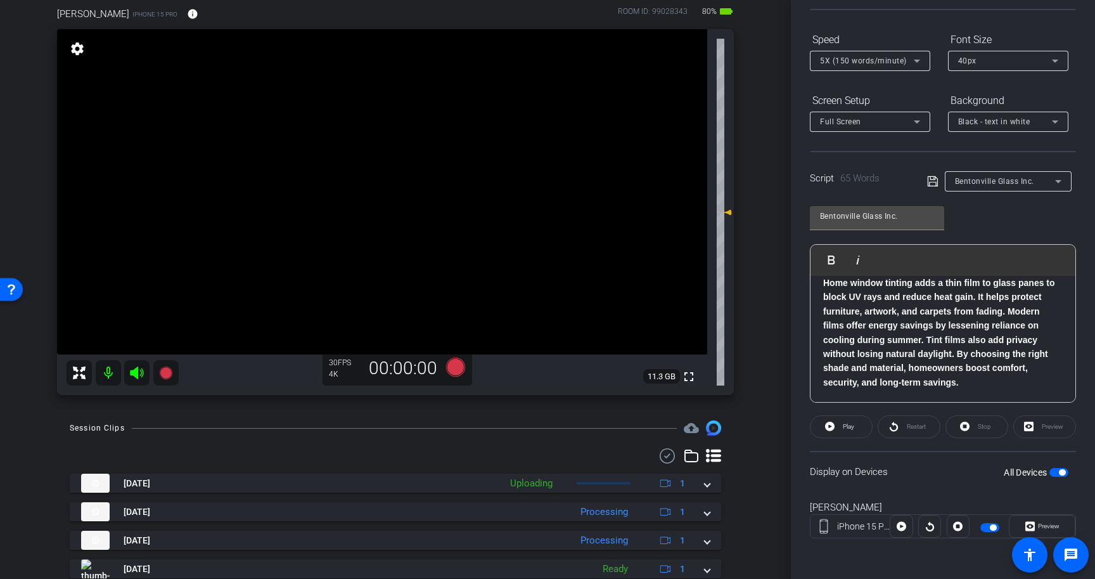
click at [969, 381] on p "Home window tinting adds a thin film to glass panes to block UV rays and reduce…" at bounding box center [943, 332] width 240 height 113
click at [1062, 472] on span "button" at bounding box center [1062, 472] width 6 height 6
click at [980, 386] on p "Home window tinting adds a thin film to glass panes to block UV rays and reduce…" at bounding box center [943, 332] width 240 height 113
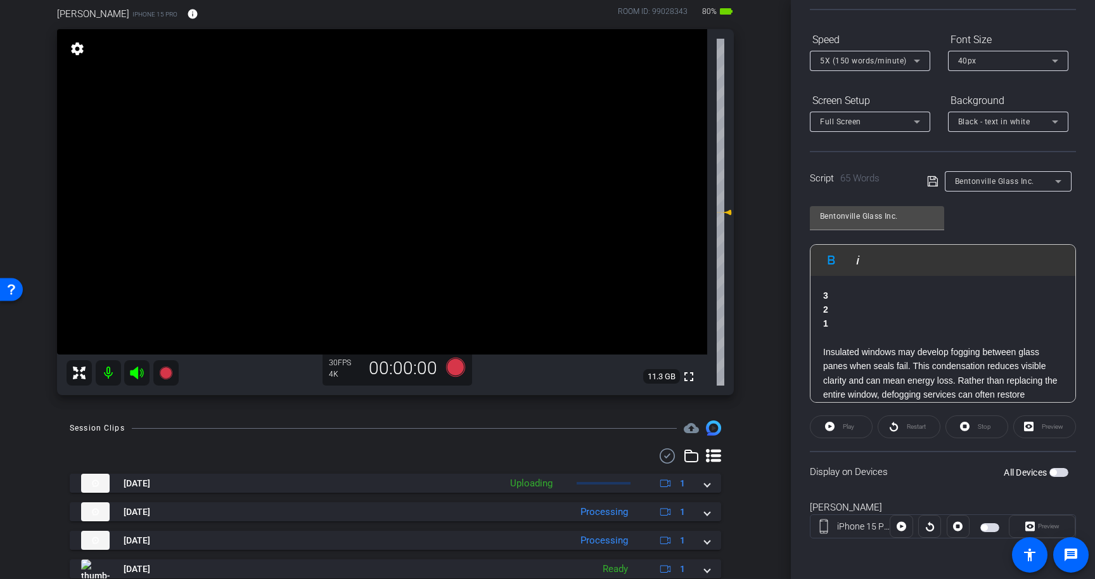
scroll to position [56, 0]
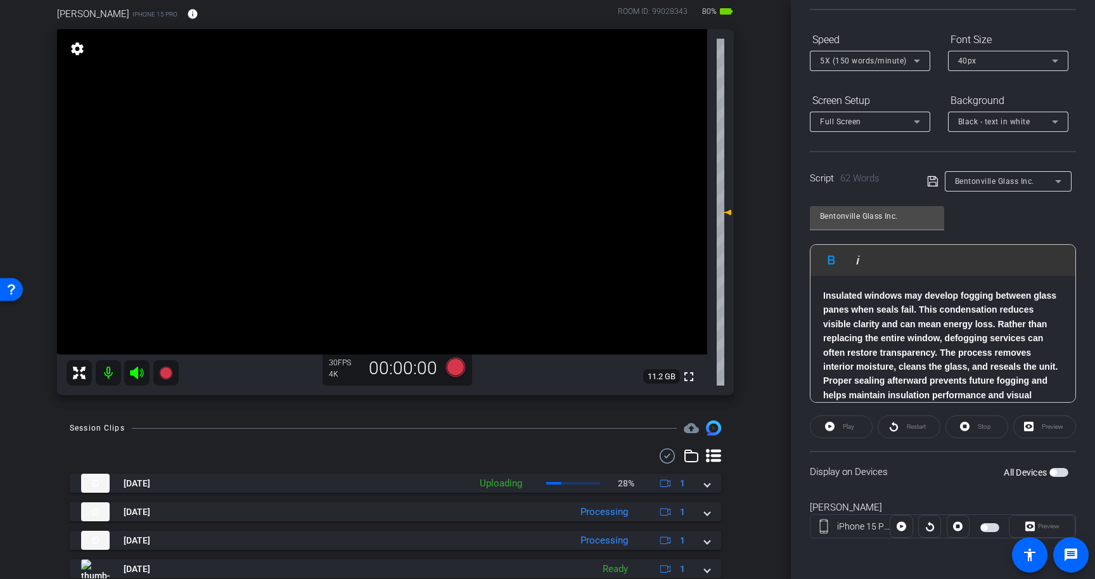
click at [986, 301] on p "Insulated windows may develop fogging between glass panes when seals fail. This…" at bounding box center [943, 352] width 240 height 128
click at [931, 177] on icon at bounding box center [932, 181] width 11 height 15
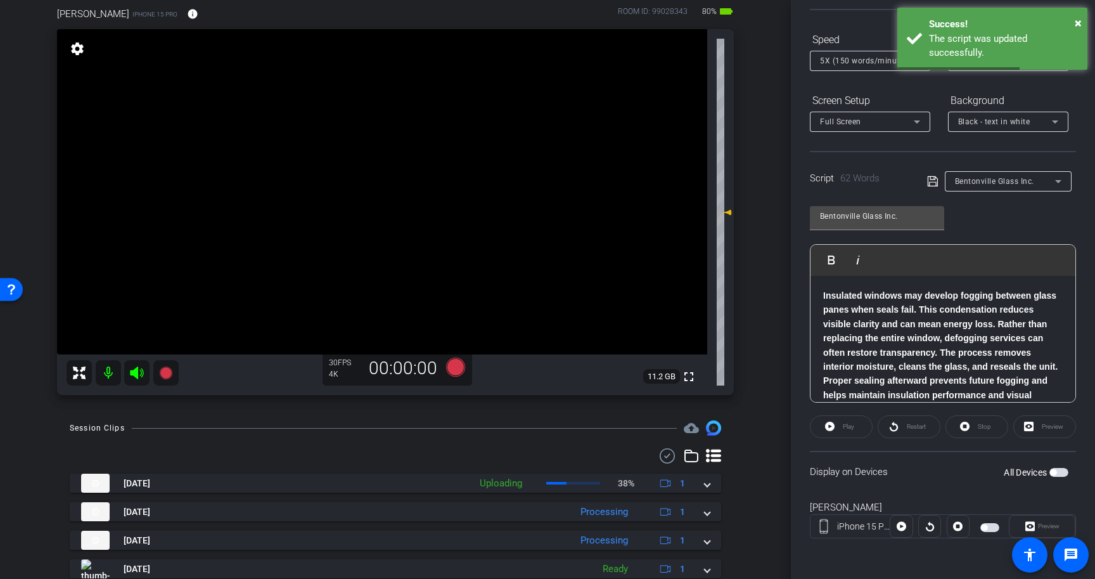
scroll to position [81, 0]
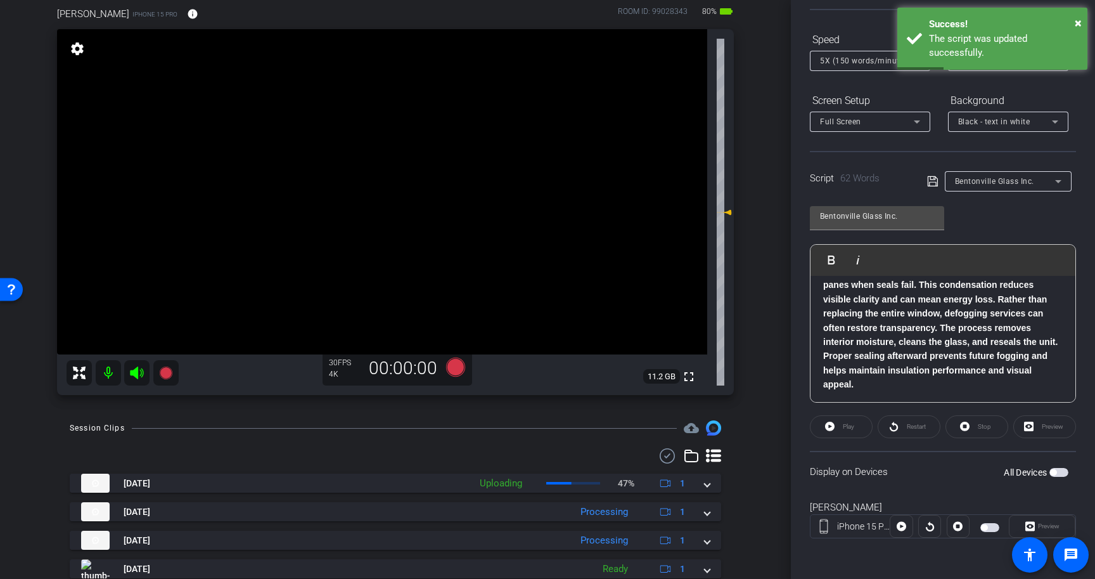
click at [1057, 466] on div "All Devices" at bounding box center [1036, 472] width 65 height 13
click at [1058, 471] on span "button" at bounding box center [1058, 472] width 19 height 9
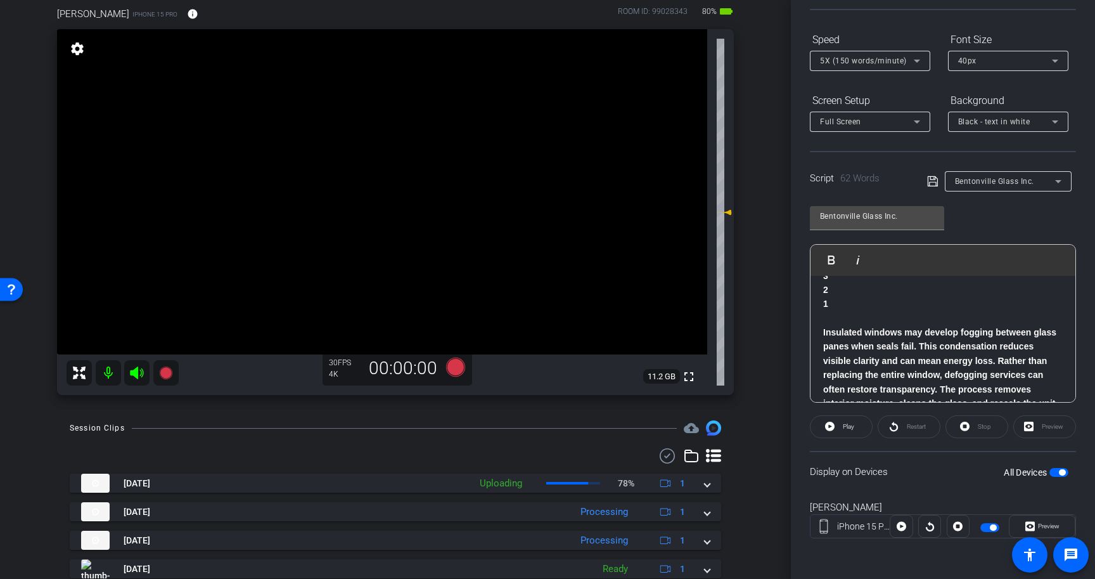
scroll to position [0, 0]
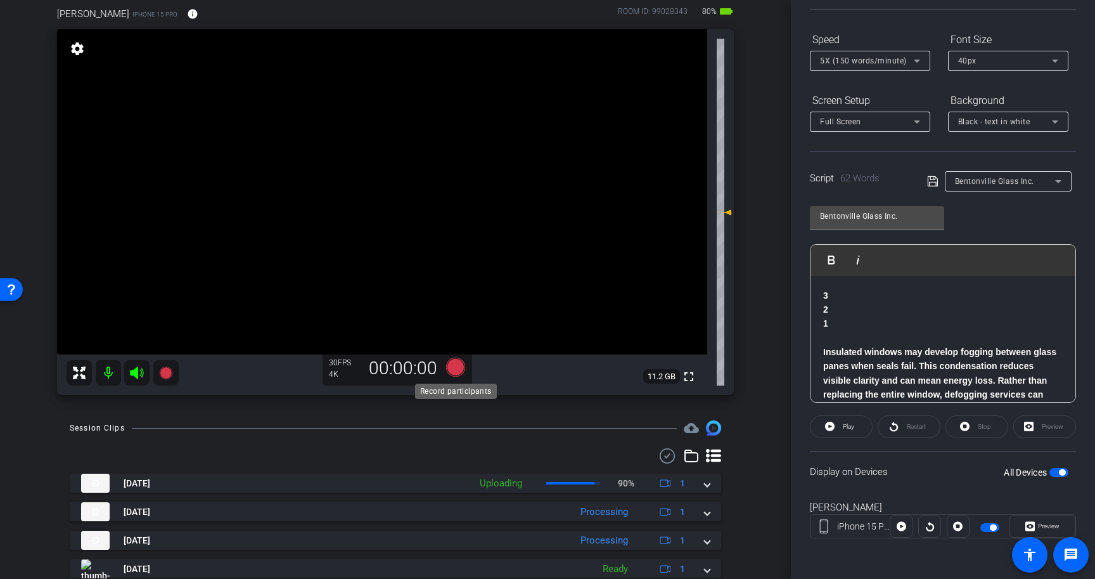
click at [456, 366] on icon at bounding box center [455, 366] width 19 height 19
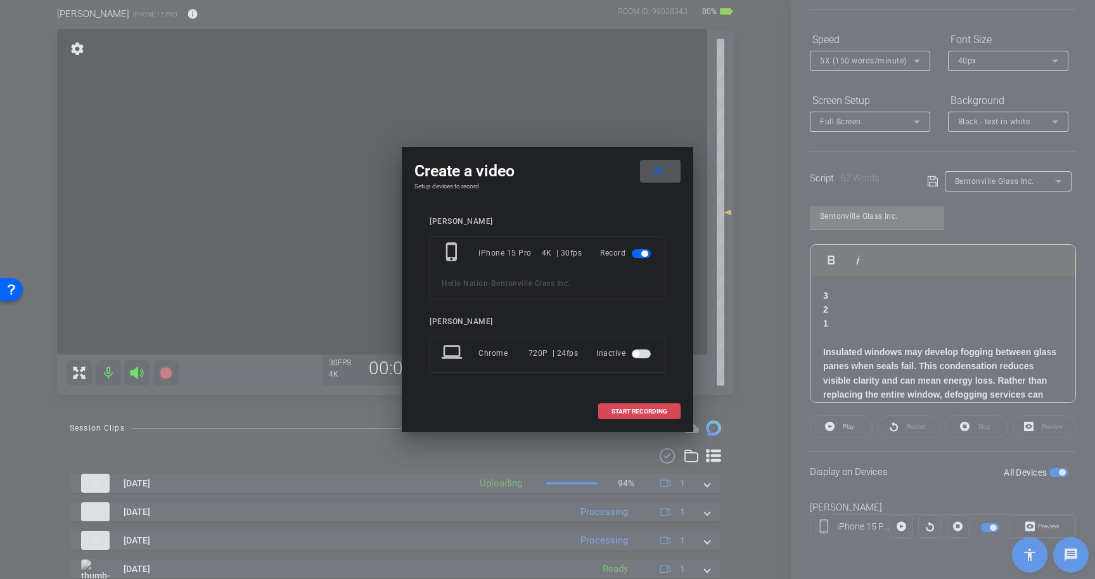
click at [640, 413] on span "START RECORDING" at bounding box center [640, 411] width 56 height 6
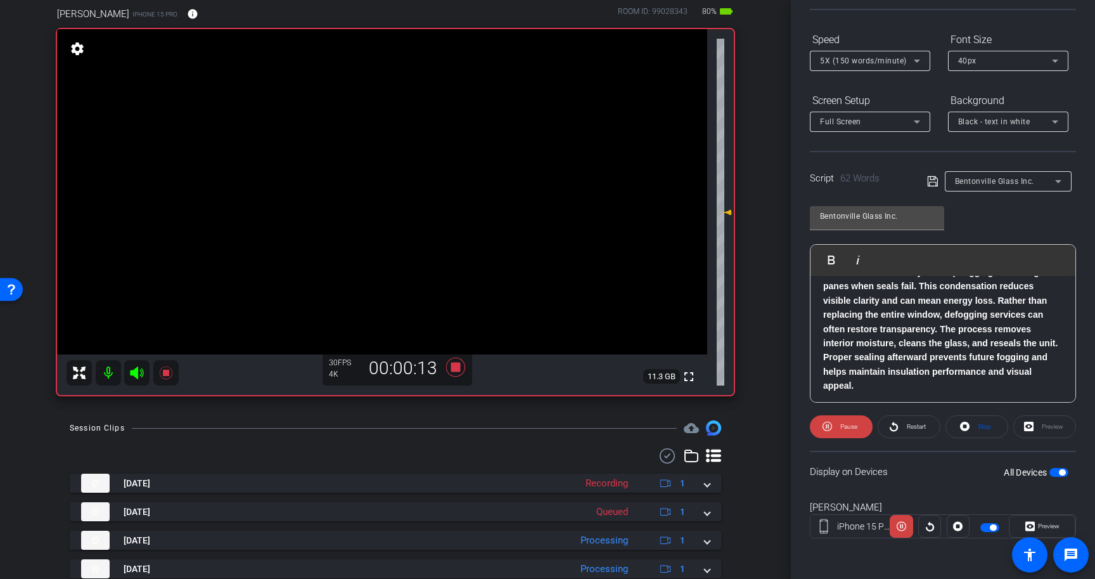
scroll to position [83, 0]
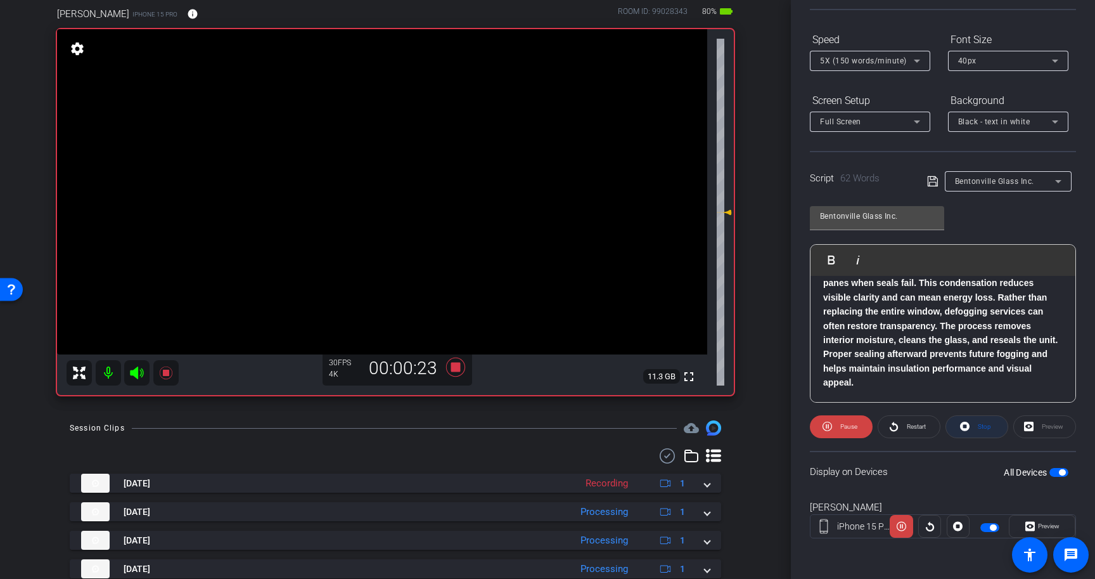
click at [977, 424] on span "Stop" at bounding box center [983, 427] width 16 height 18
click at [1061, 471] on span "button" at bounding box center [1062, 472] width 6 height 6
click at [940, 324] on strong "Insulated windows may develop fogging between glass panes when seals fail. This…" at bounding box center [940, 326] width 234 height 124
click at [1060, 340] on p "Insulated windows may develop fogging between glass panes when seals fail. This…" at bounding box center [943, 326] width 240 height 128
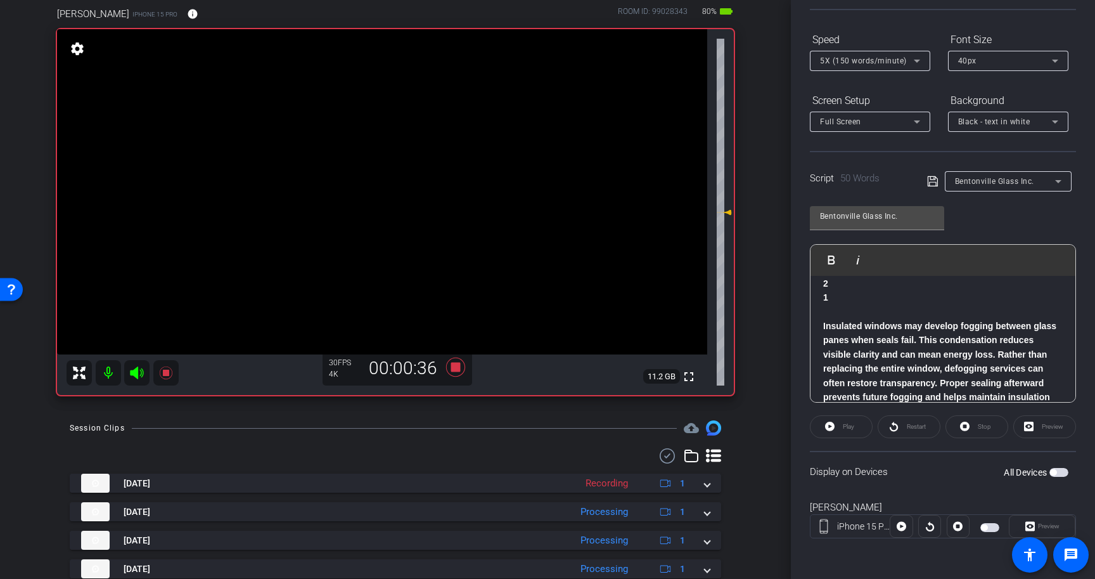
click at [934, 179] on icon at bounding box center [932, 181] width 10 height 10
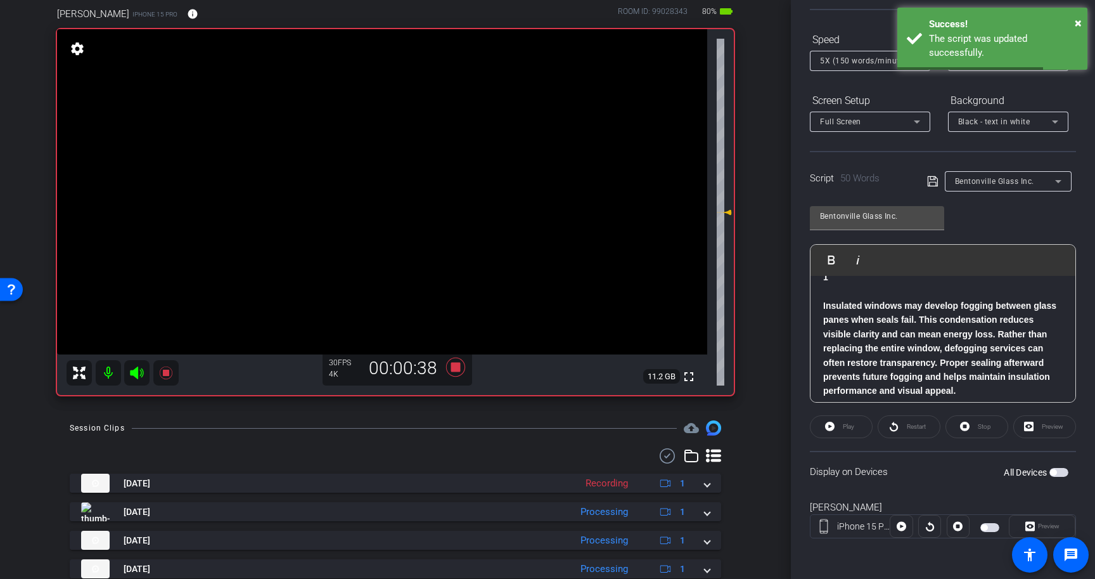
scroll to position [54, 0]
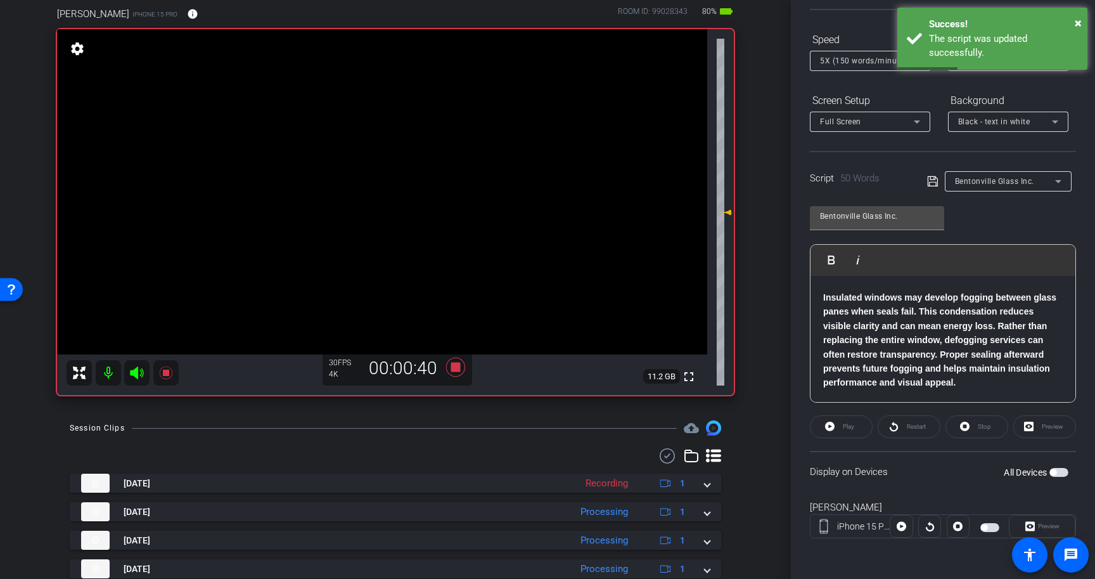
click at [1060, 471] on span "button" at bounding box center [1058, 472] width 19 height 9
click at [452, 356] on icon at bounding box center [455, 367] width 30 height 23
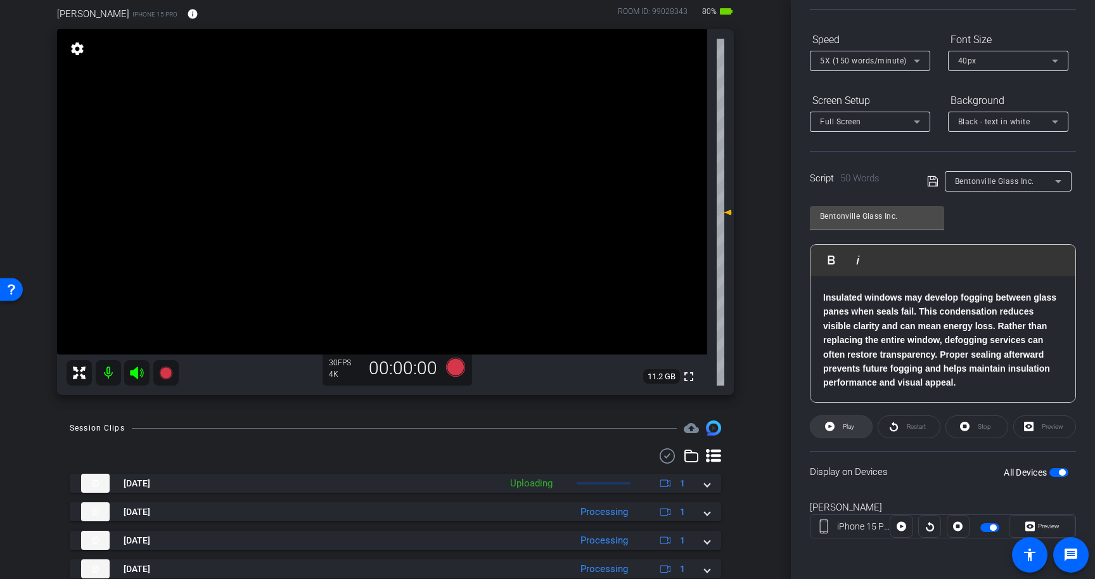
click at [841, 426] on span "Play" at bounding box center [847, 427] width 15 height 18
click at [1065, 475] on span "button" at bounding box center [1058, 472] width 19 height 9
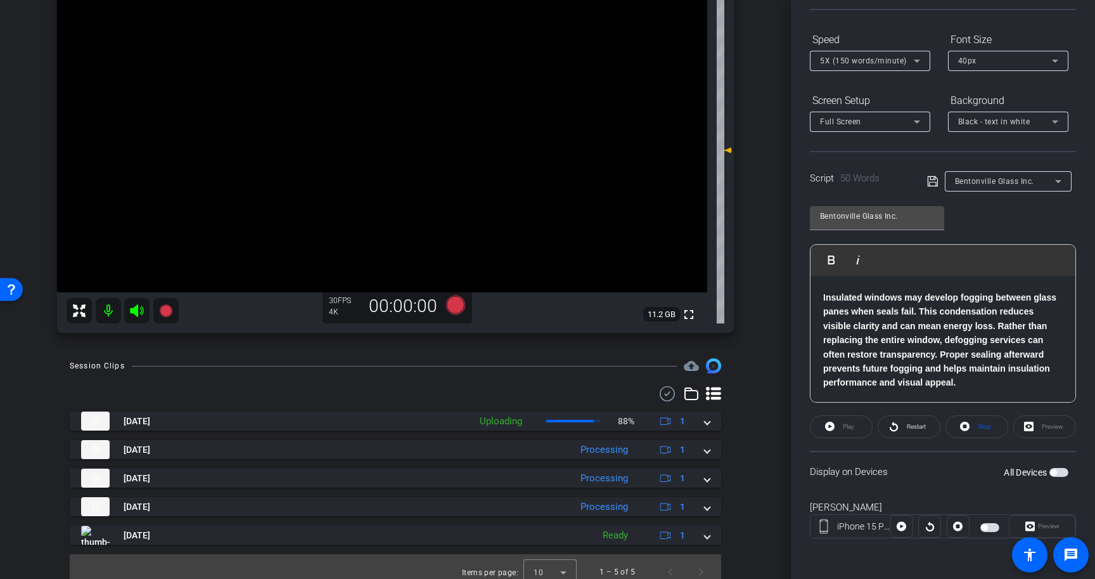
scroll to position [176, 0]
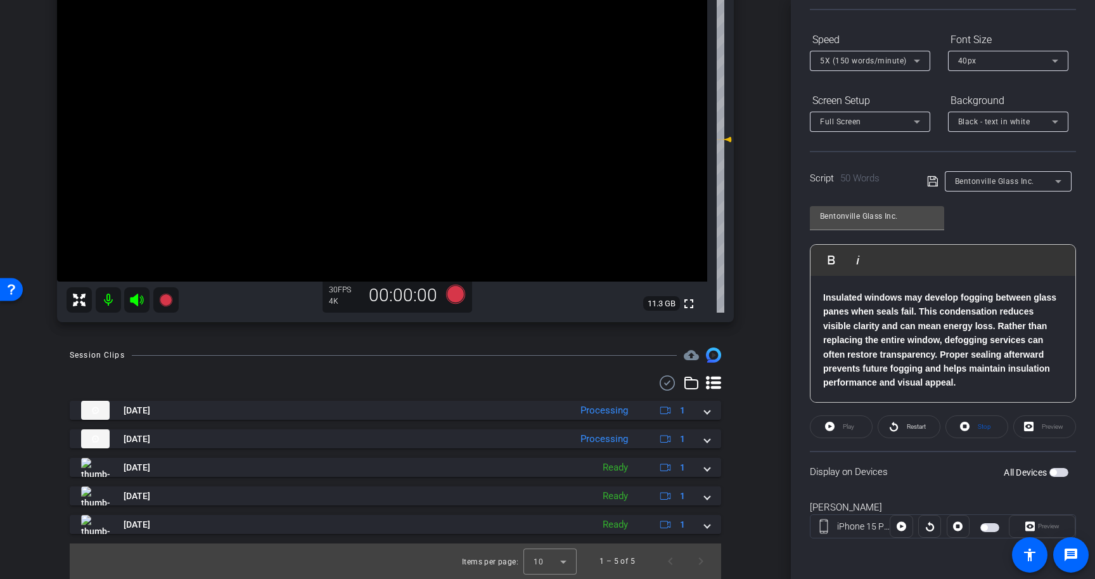
click at [982, 380] on p "Insulated windows may develop fogging between glass panes when seals fail. This…" at bounding box center [943, 339] width 240 height 99
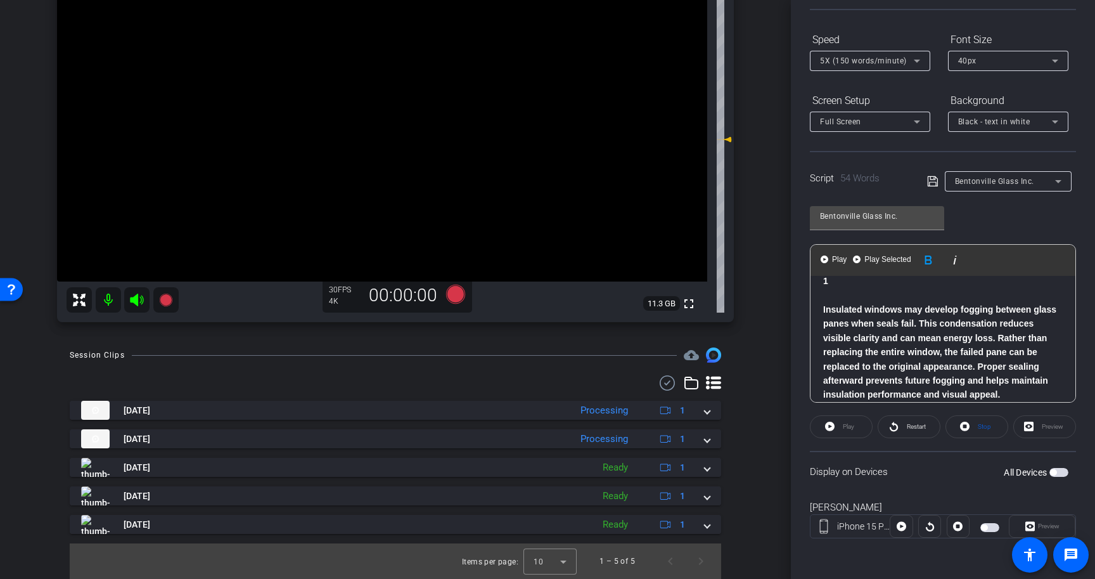
click at [975, 368] on strong "Insulated windows may develop fogging between glass panes when seals fail. This…" at bounding box center [939, 351] width 233 height 95
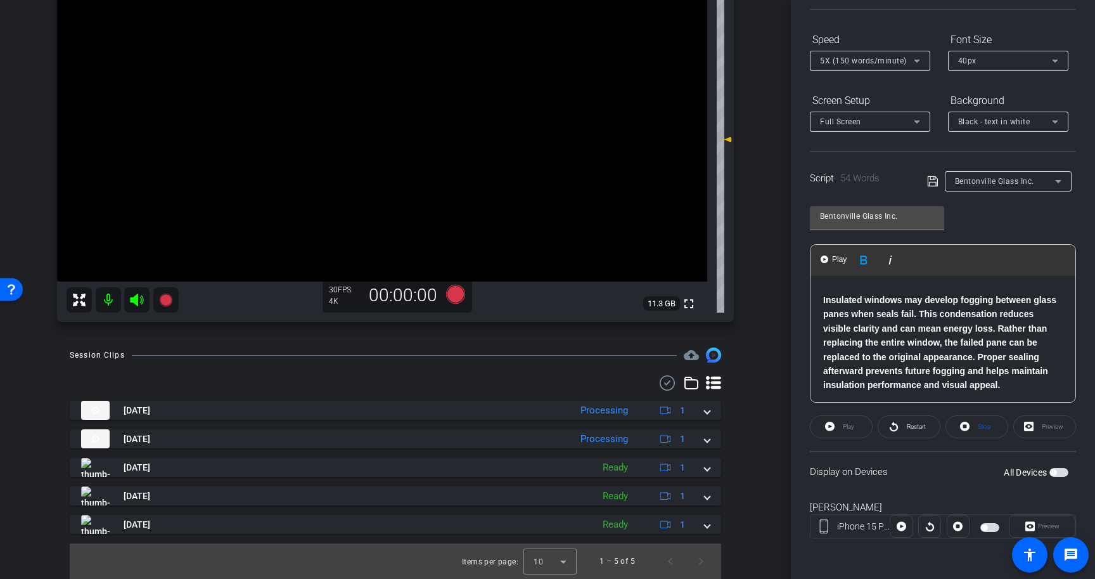
scroll to position [54, 0]
click at [933, 182] on icon at bounding box center [932, 181] width 10 height 10
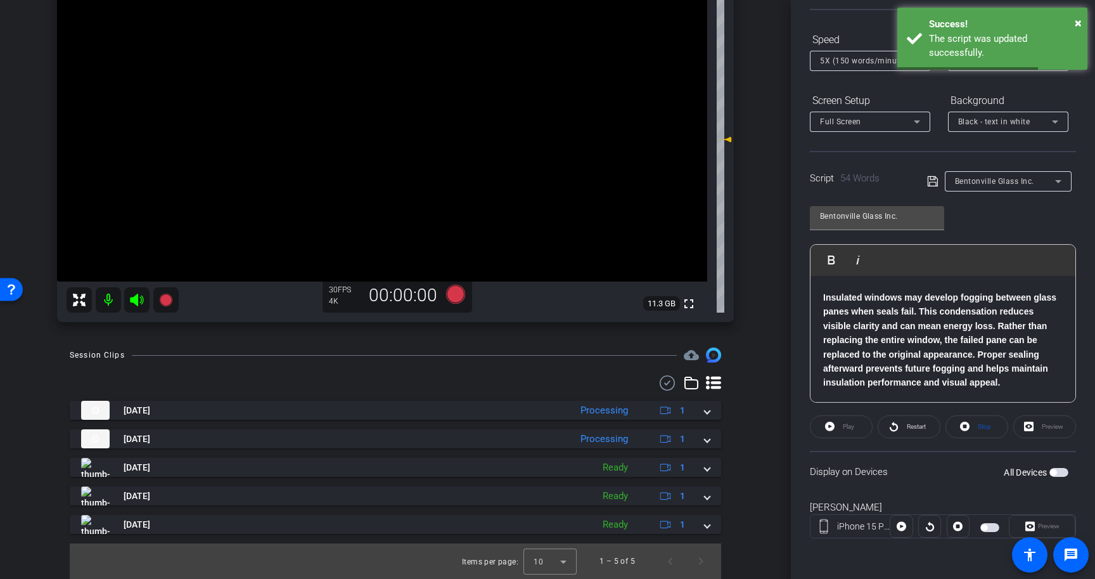
click at [1057, 474] on span "button" at bounding box center [1058, 472] width 19 height 9
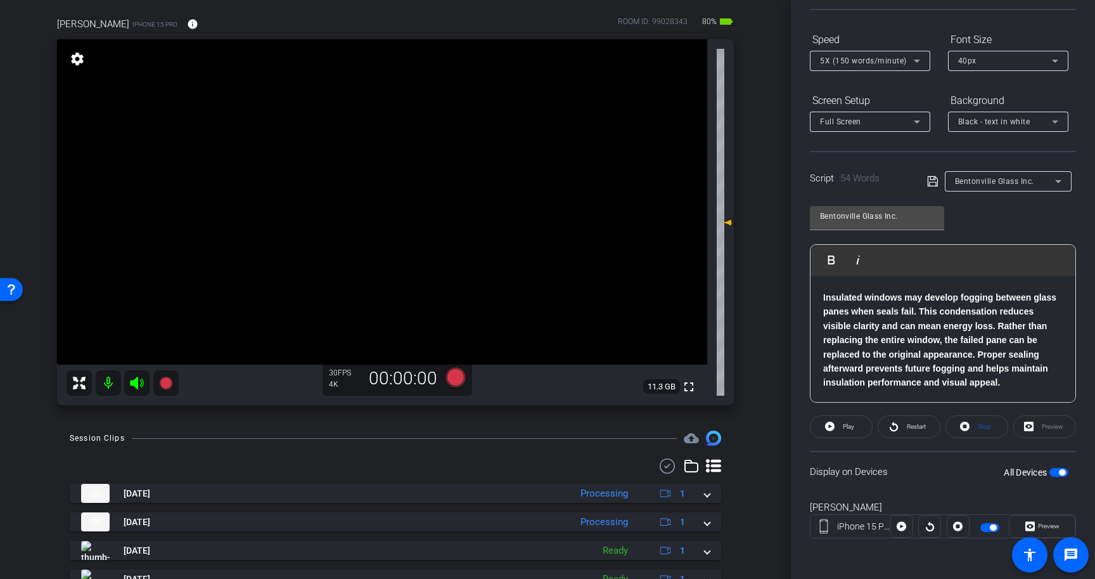
scroll to position [67, 0]
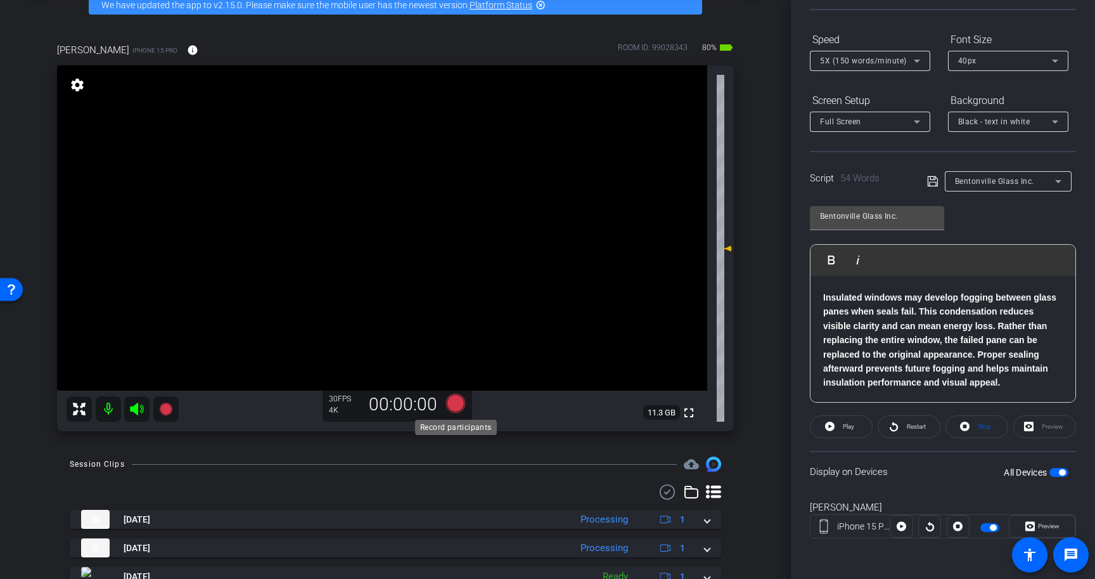
click at [455, 407] on icon at bounding box center [455, 403] width 19 height 19
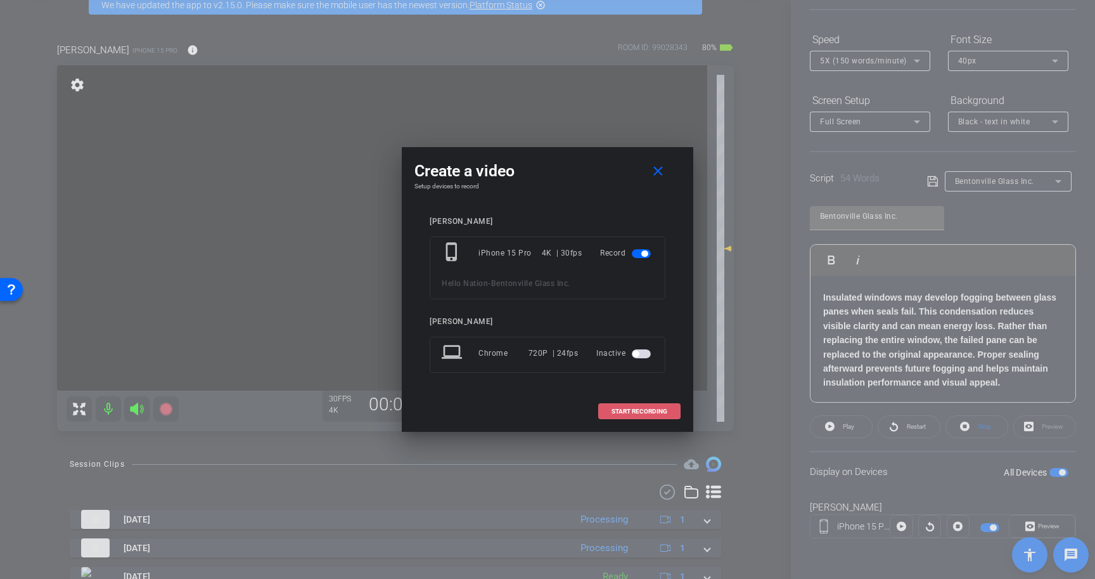
click at [636, 408] on span "START RECORDING" at bounding box center [640, 411] width 56 height 6
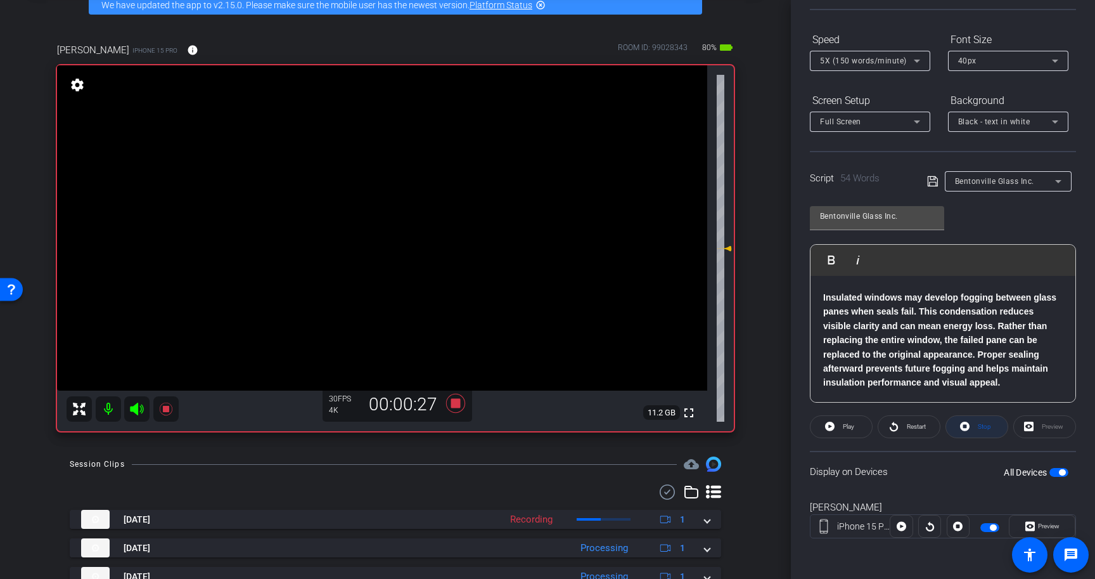
click at [973, 431] on span at bounding box center [976, 426] width 61 height 30
click at [828, 425] on icon at bounding box center [830, 426] width 10 height 10
click at [455, 401] on icon at bounding box center [455, 403] width 19 height 19
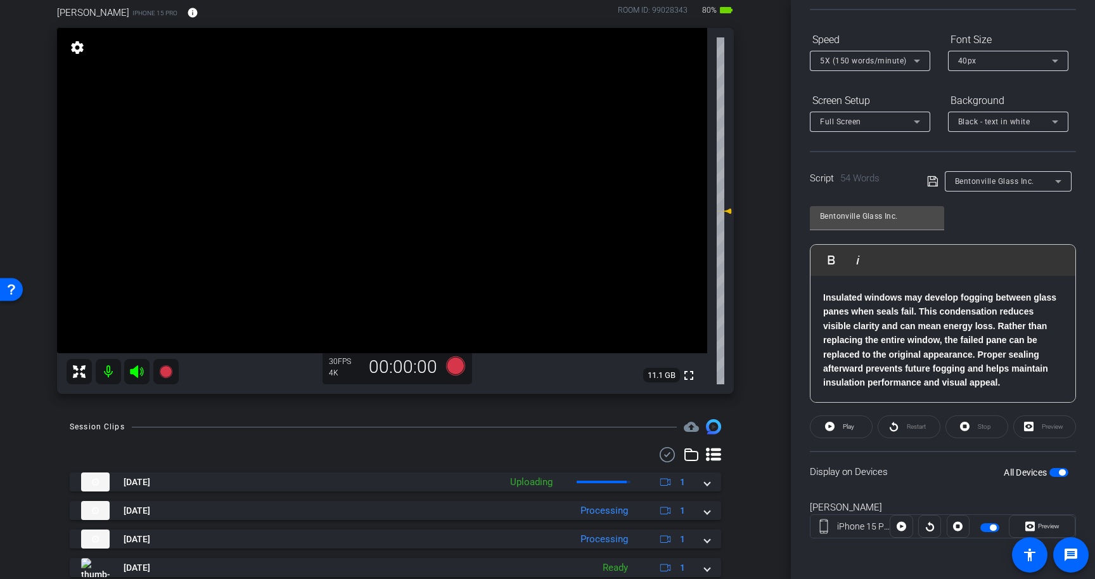
scroll to position [96, 0]
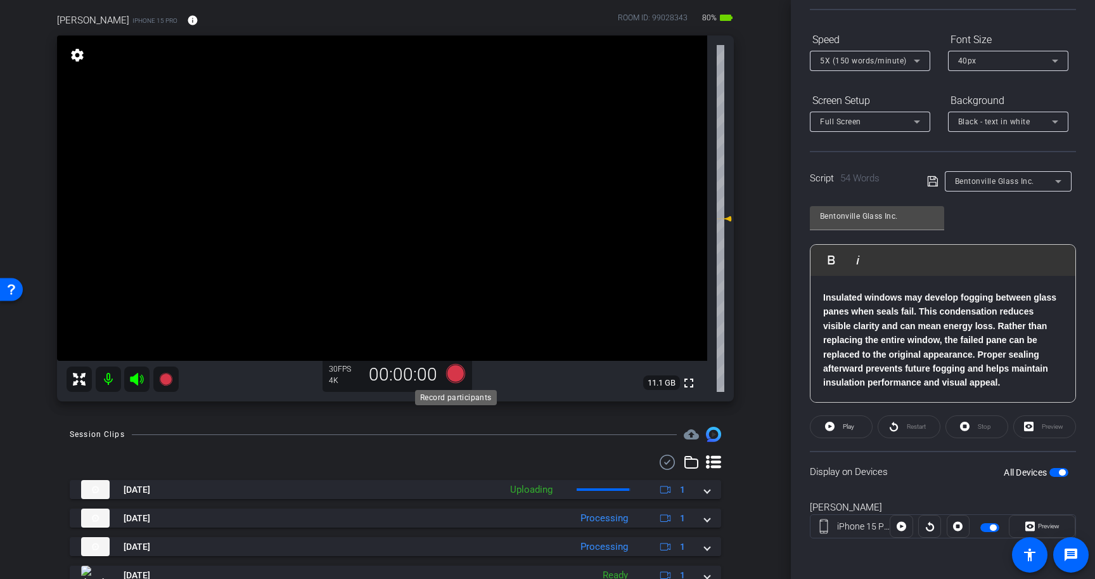
click at [455, 371] on icon at bounding box center [455, 373] width 19 height 19
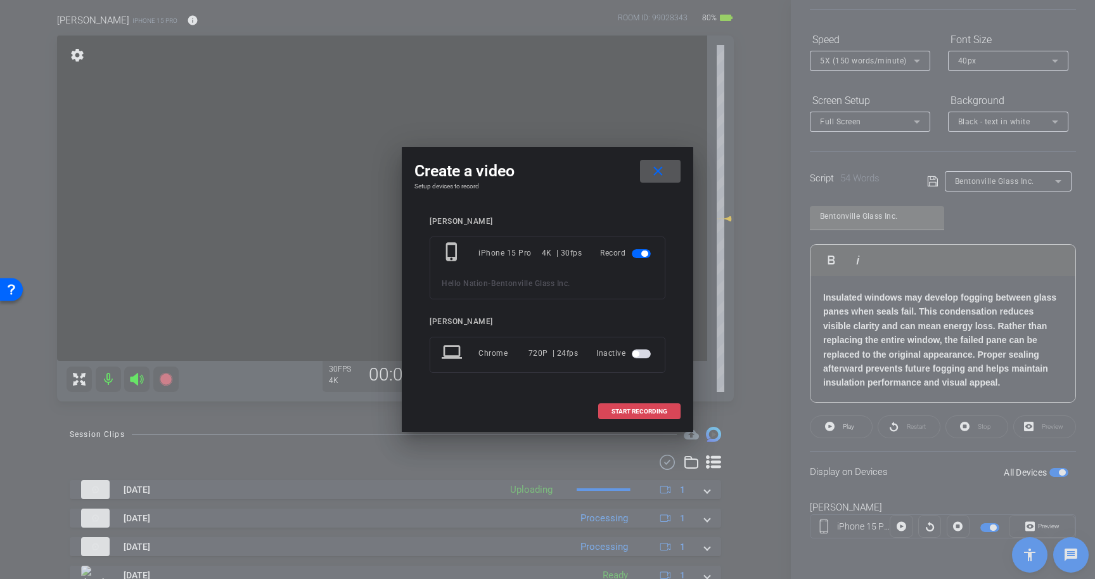
click at [653, 413] on span "START RECORDING" at bounding box center [640, 411] width 56 height 6
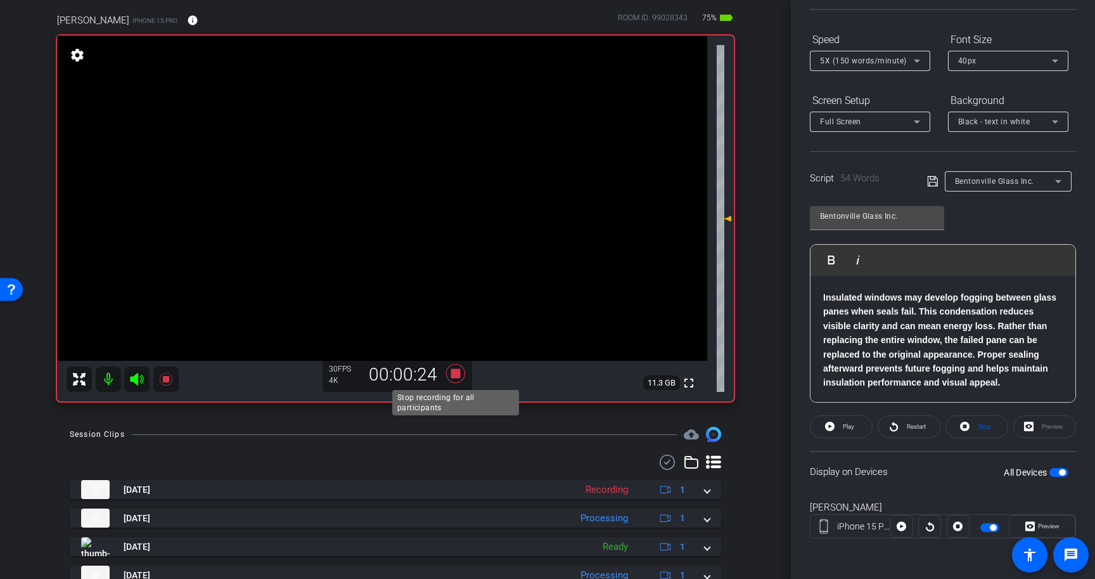
click at [456, 375] on icon at bounding box center [455, 373] width 19 height 19
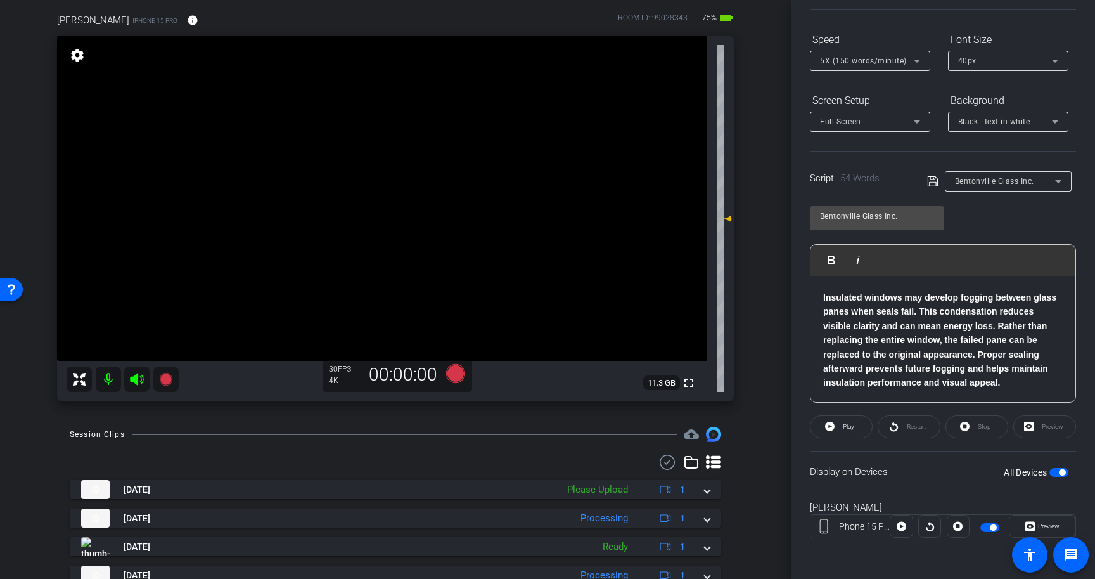
click at [1059, 471] on span "button" at bounding box center [1062, 472] width 6 height 6
click at [1015, 386] on p "Insulated windows may develop fogging between glass panes when seals fail. This…" at bounding box center [943, 339] width 240 height 99
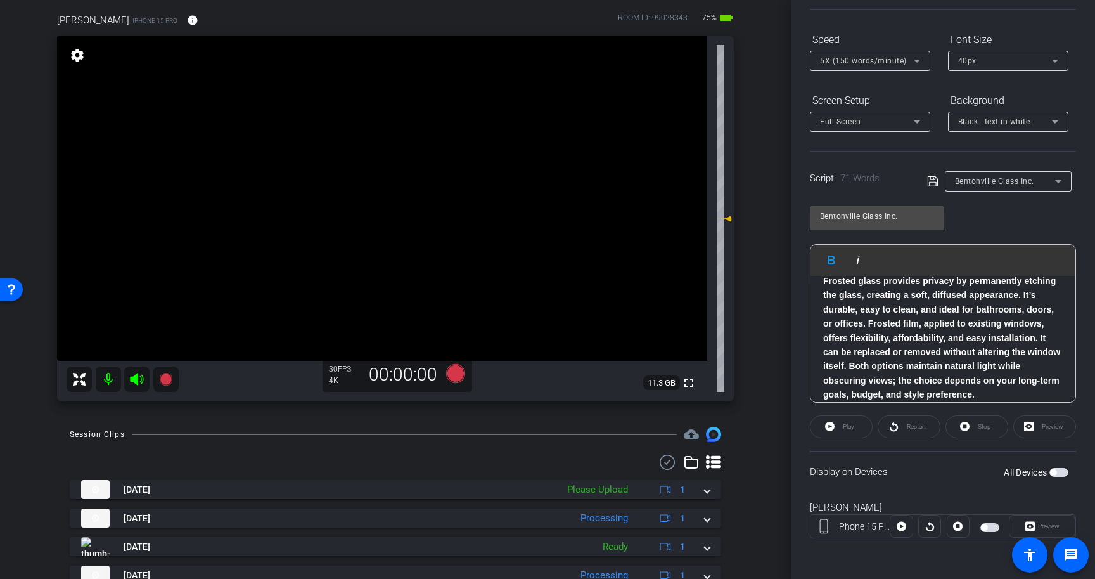
click at [935, 184] on icon at bounding box center [932, 181] width 10 height 10
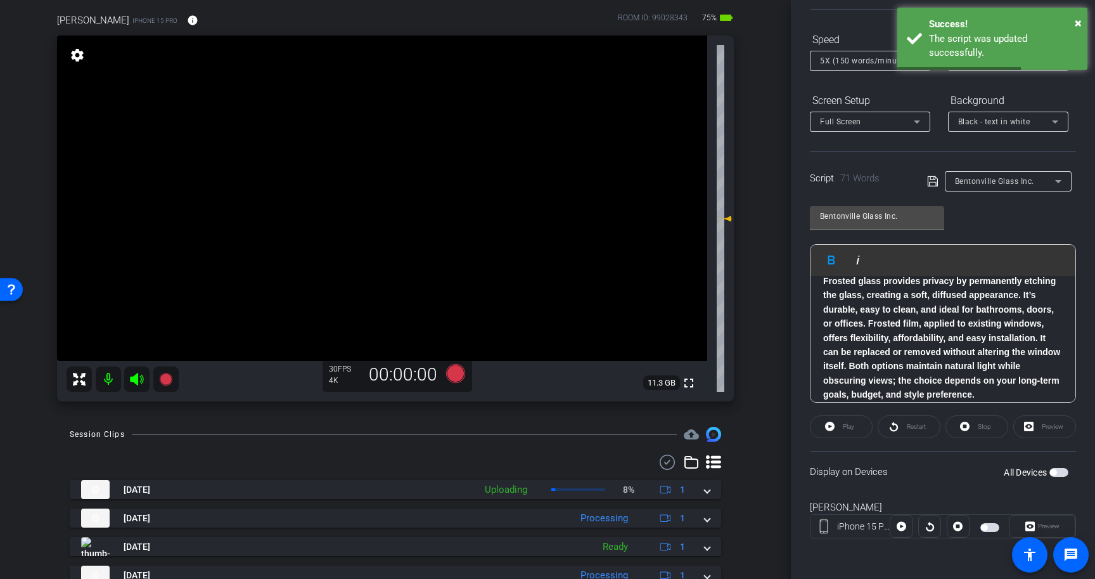
click at [1042, 397] on p "Frosted glass provides privacy by permanently etching the glass, creating a sof…" at bounding box center [943, 338] width 240 height 128
click at [1062, 475] on span "button" at bounding box center [1058, 472] width 19 height 9
click at [834, 426] on icon at bounding box center [830, 426] width 10 height 10
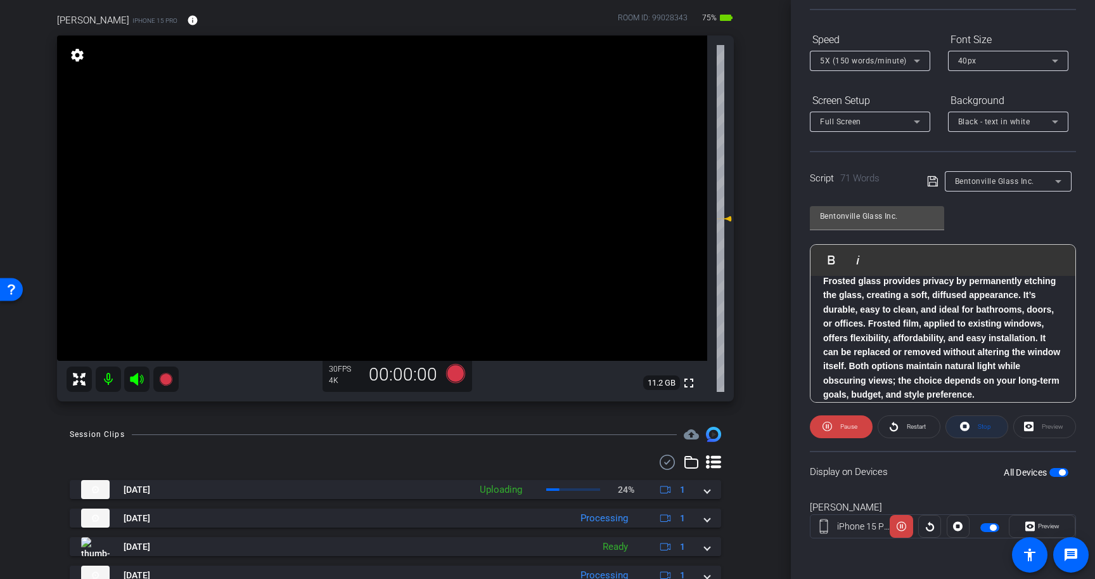
click at [976, 421] on span "Stop" at bounding box center [983, 427] width 16 height 18
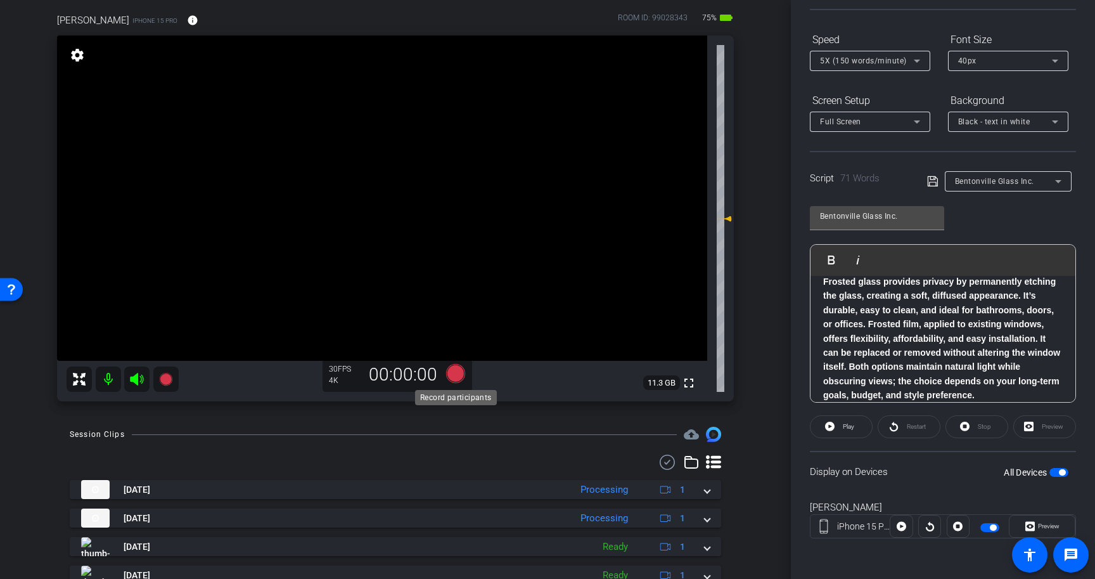
click at [456, 377] on icon at bounding box center [455, 373] width 19 height 19
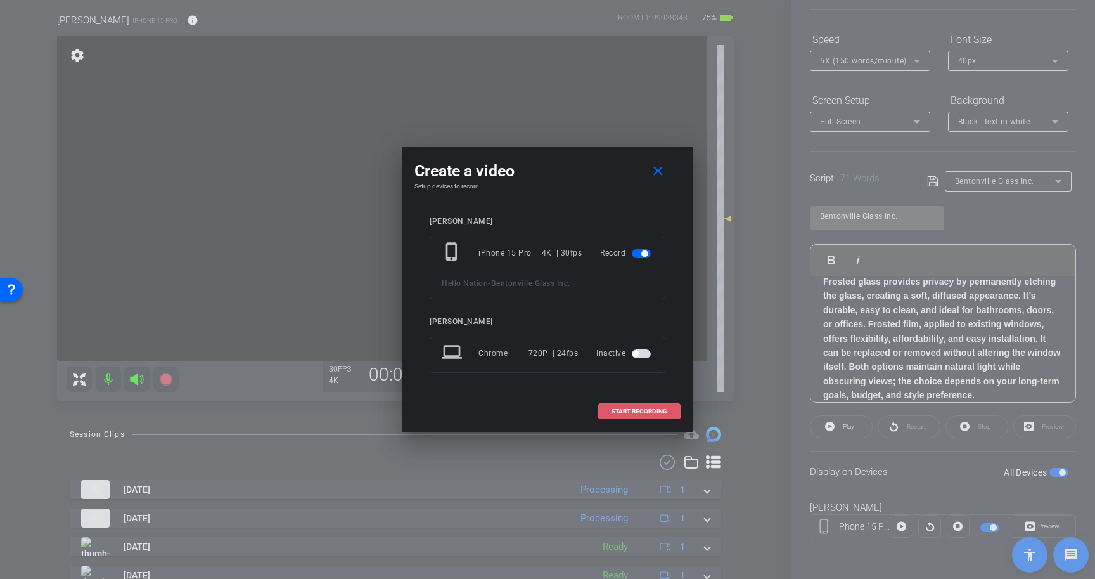
click at [658, 415] on span at bounding box center [639, 411] width 81 height 30
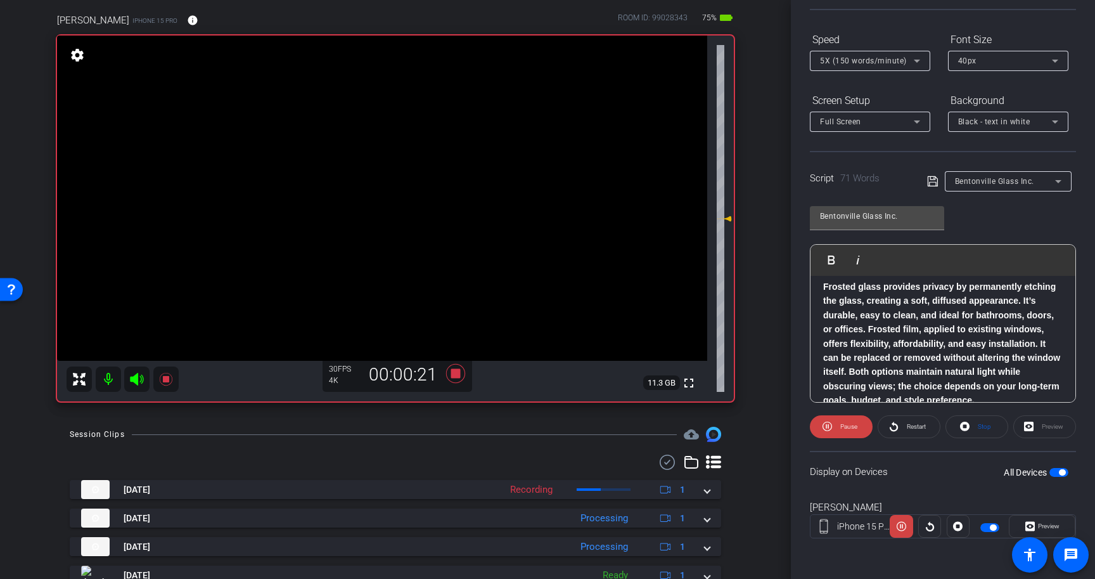
scroll to position [83, 0]
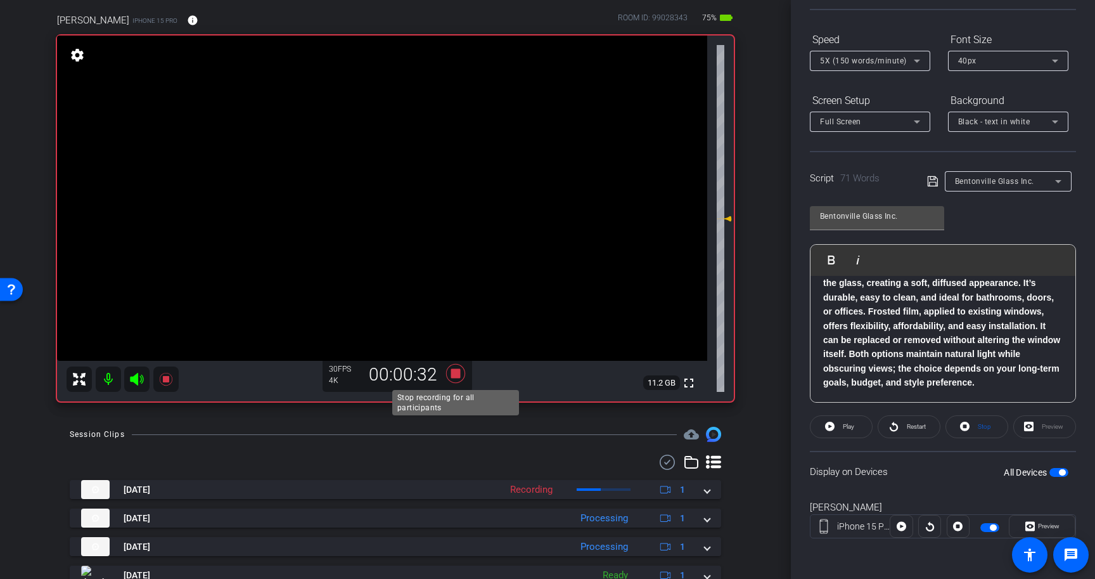
click at [456, 373] on icon at bounding box center [455, 373] width 19 height 19
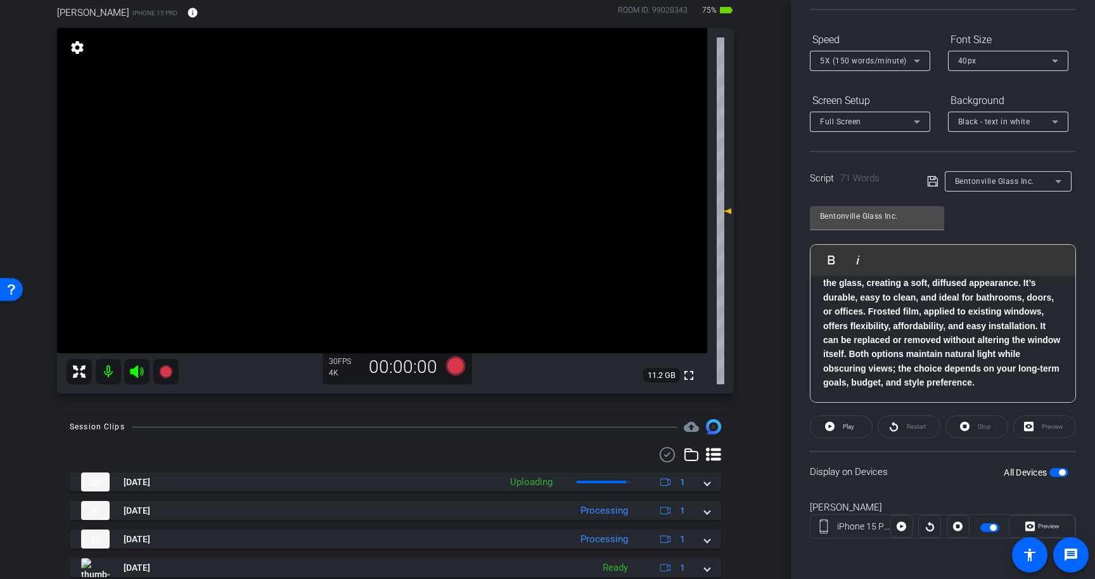
scroll to position [106, 0]
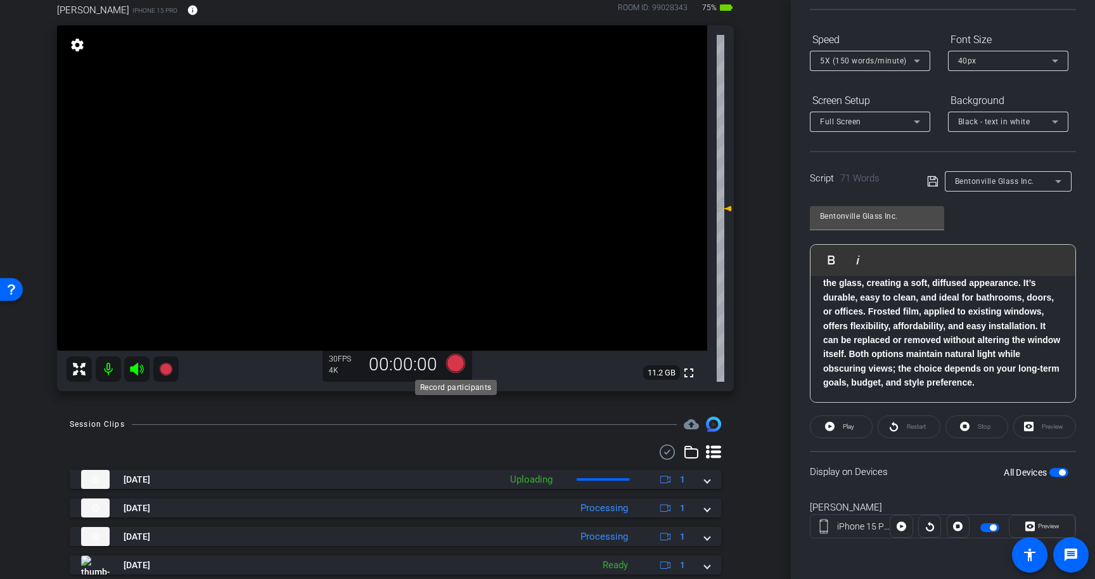
click at [453, 359] on icon at bounding box center [455, 363] width 19 height 19
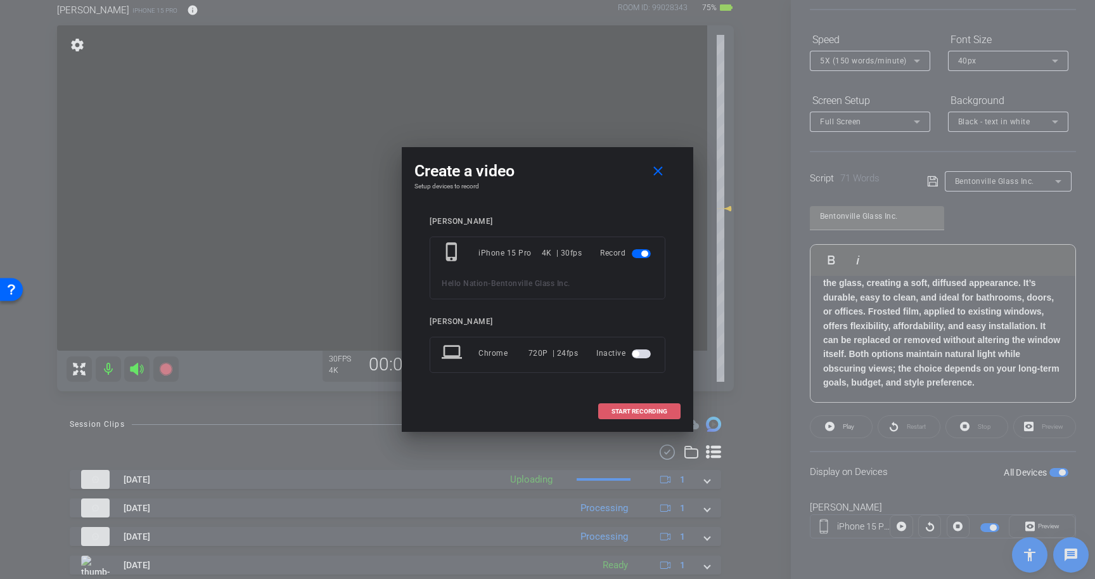
click at [639, 408] on span "START RECORDING" at bounding box center [640, 411] width 56 height 6
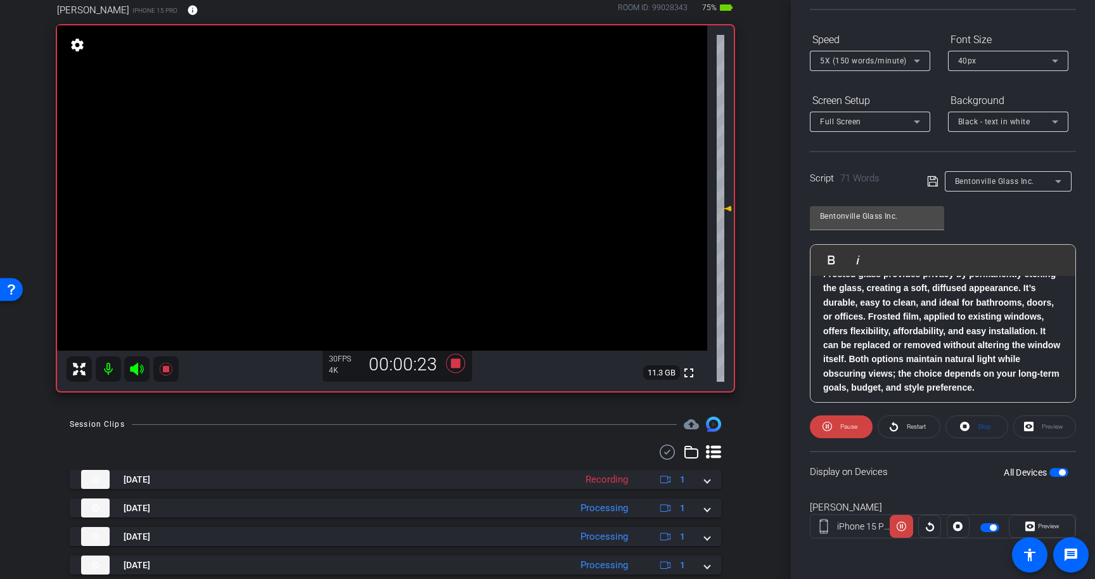
scroll to position [83, 0]
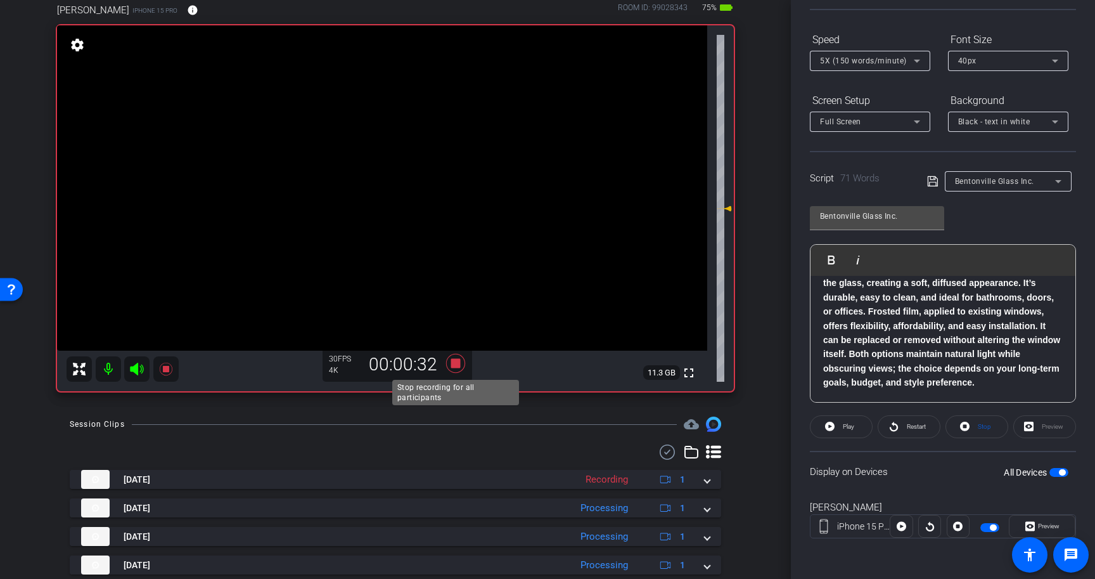
click at [457, 361] on icon at bounding box center [455, 363] width 19 height 19
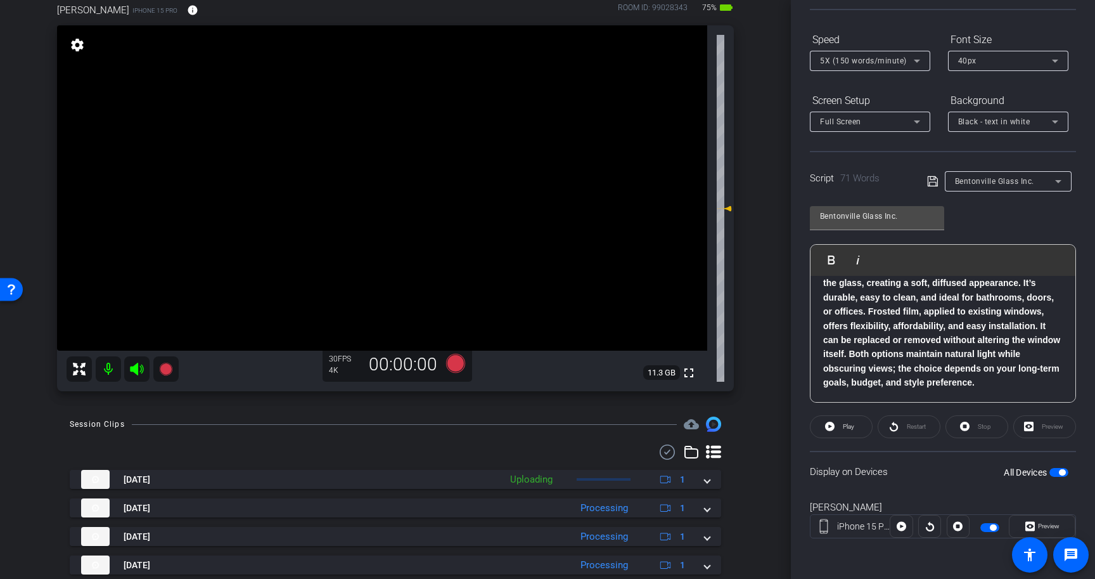
click at [1058, 473] on span "button" at bounding box center [1058, 472] width 19 height 9
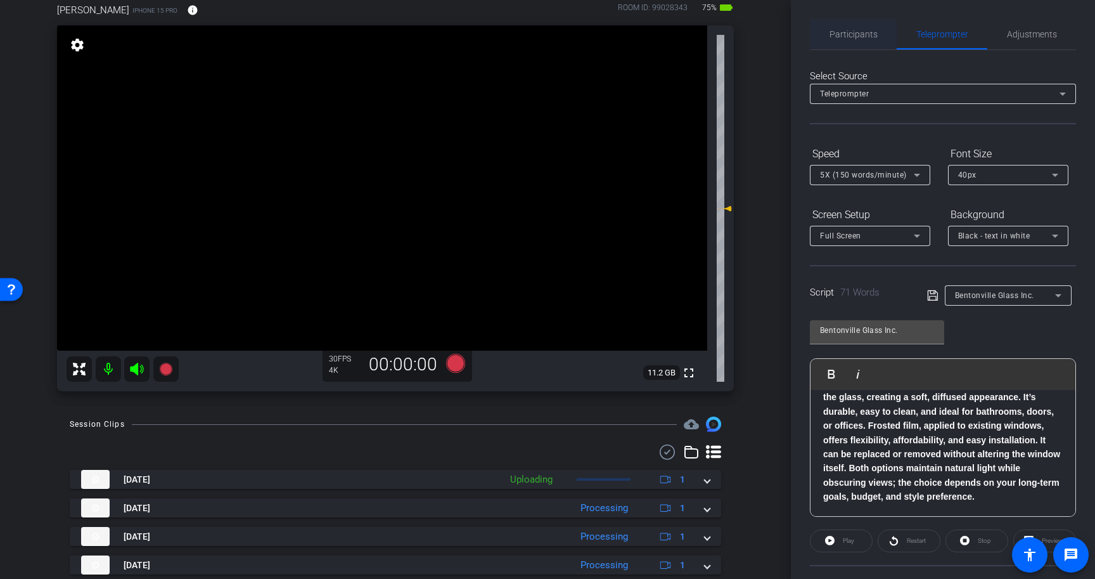
click at [859, 27] on span "Participants" at bounding box center [854, 34] width 48 height 30
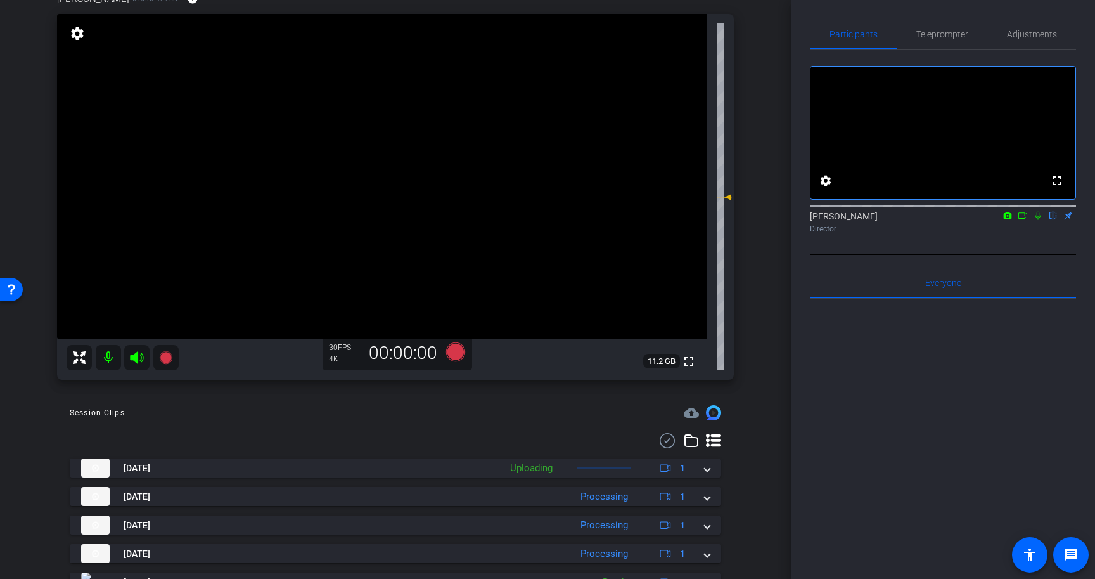
scroll to position [122, 0]
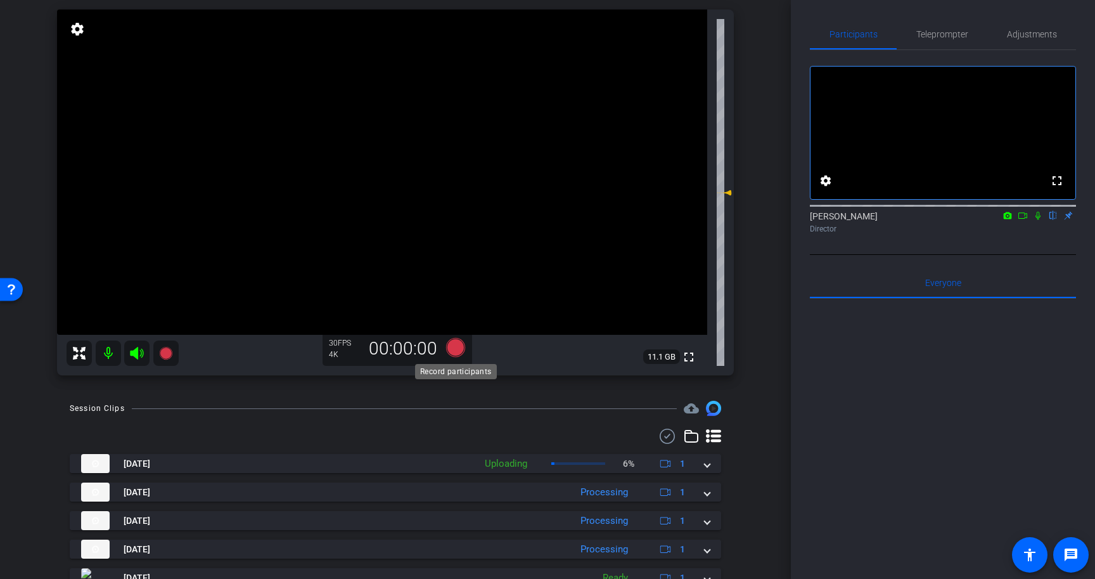
click at [454, 344] on icon at bounding box center [455, 347] width 19 height 19
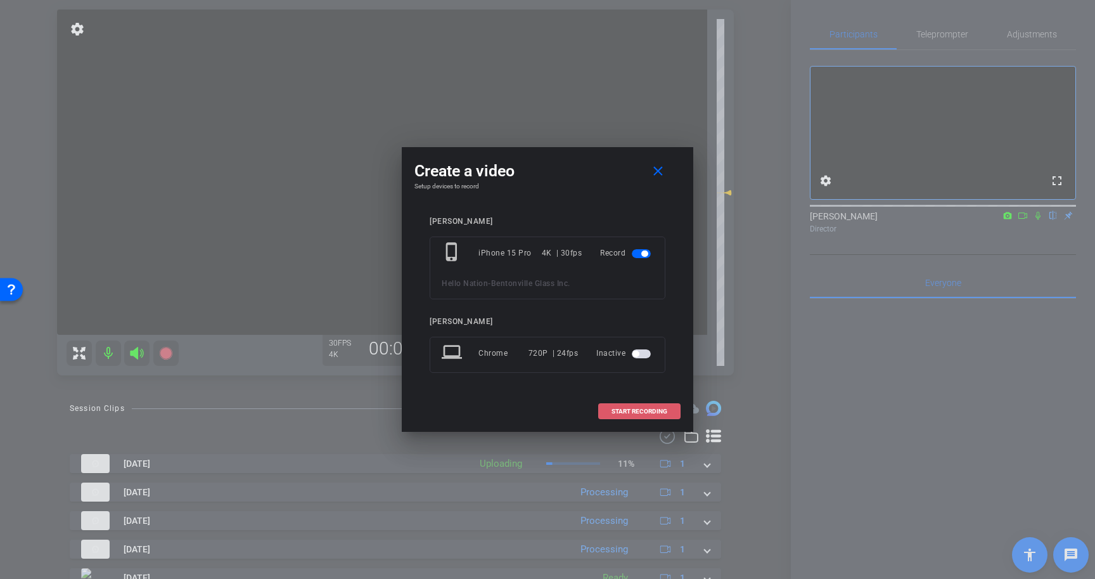
click at [658, 410] on span "START RECORDING" at bounding box center [640, 411] width 56 height 6
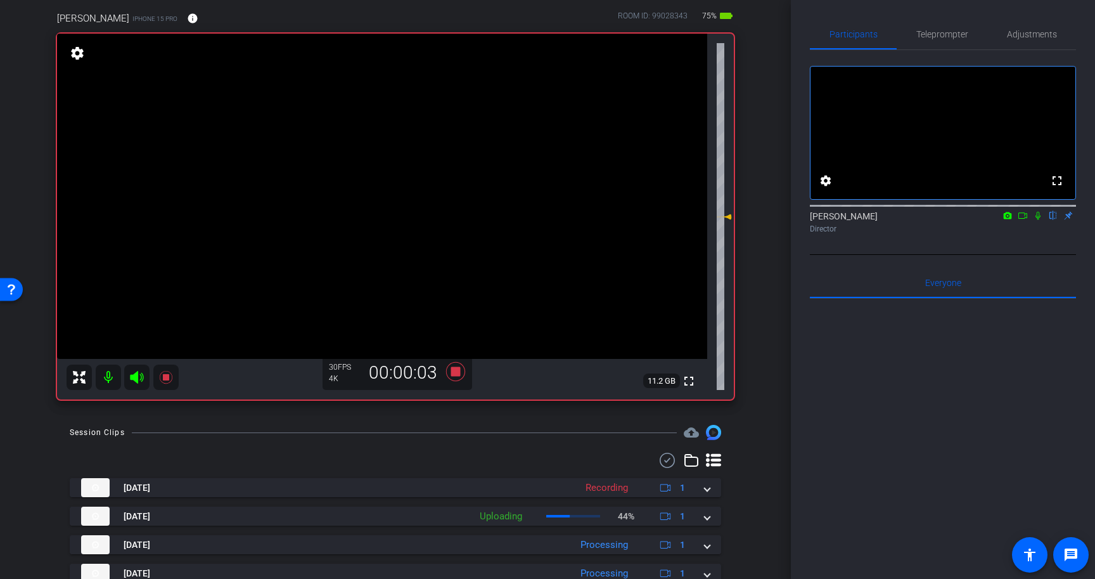
scroll to position [100, 0]
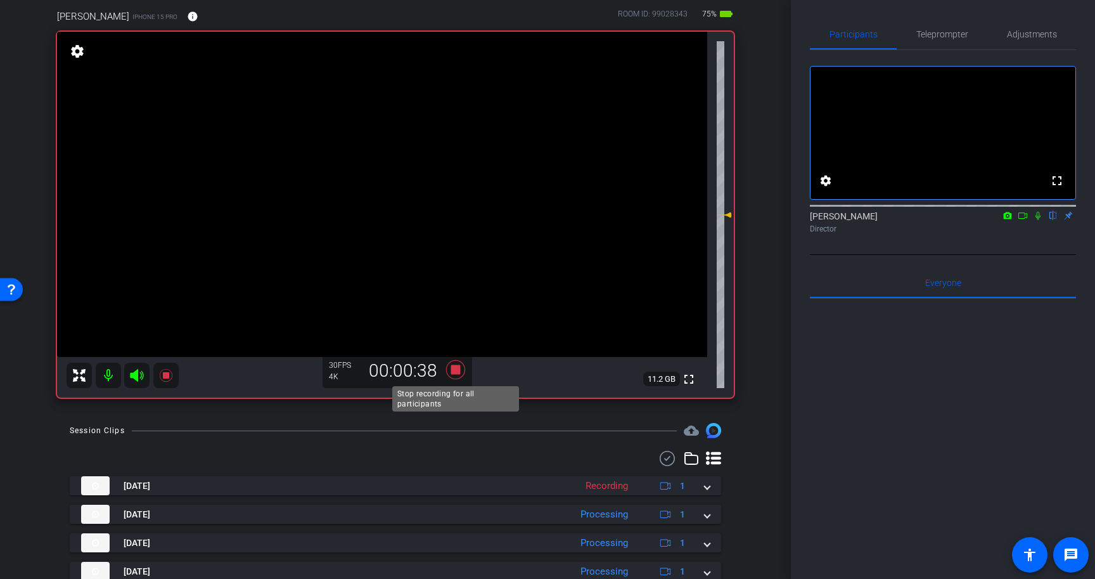
click at [454, 371] on icon at bounding box center [455, 369] width 19 height 19
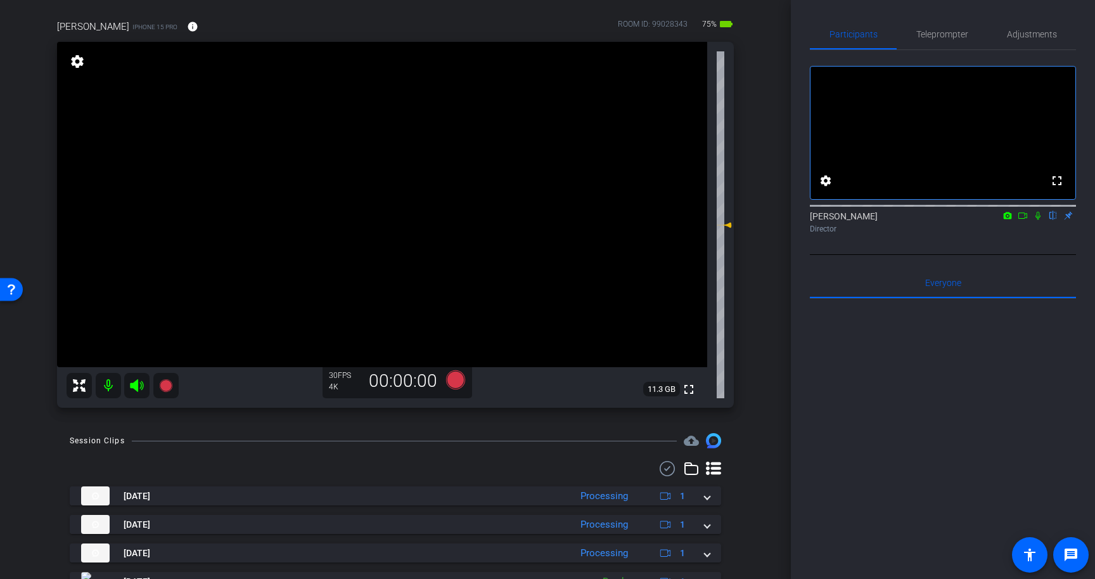
scroll to position [0, 0]
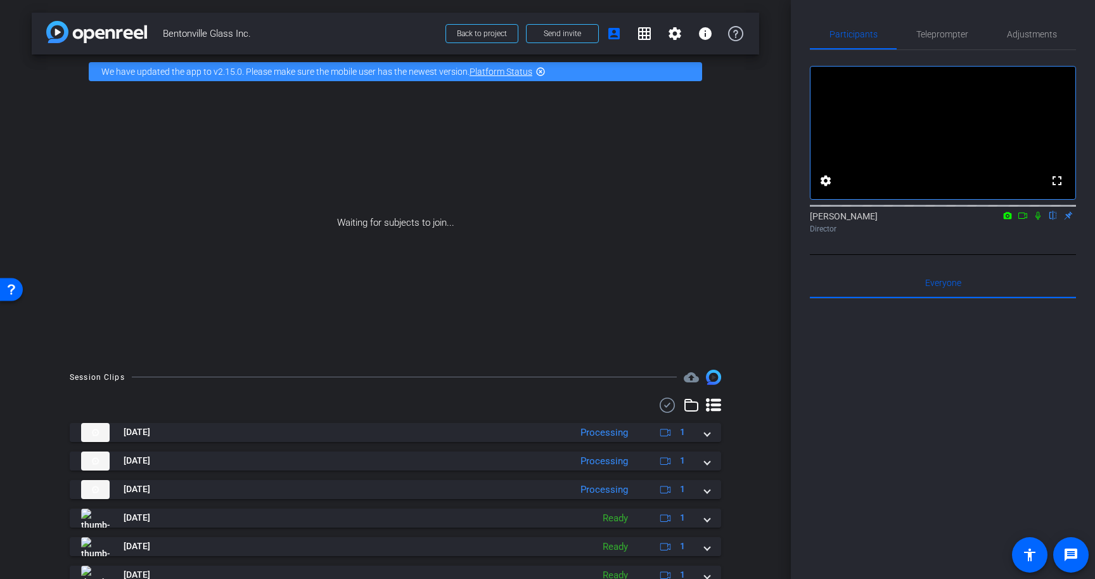
click at [1020, 220] on icon at bounding box center [1023, 215] width 10 height 9
click at [1053, 220] on icon at bounding box center [1053, 215] width 10 height 9
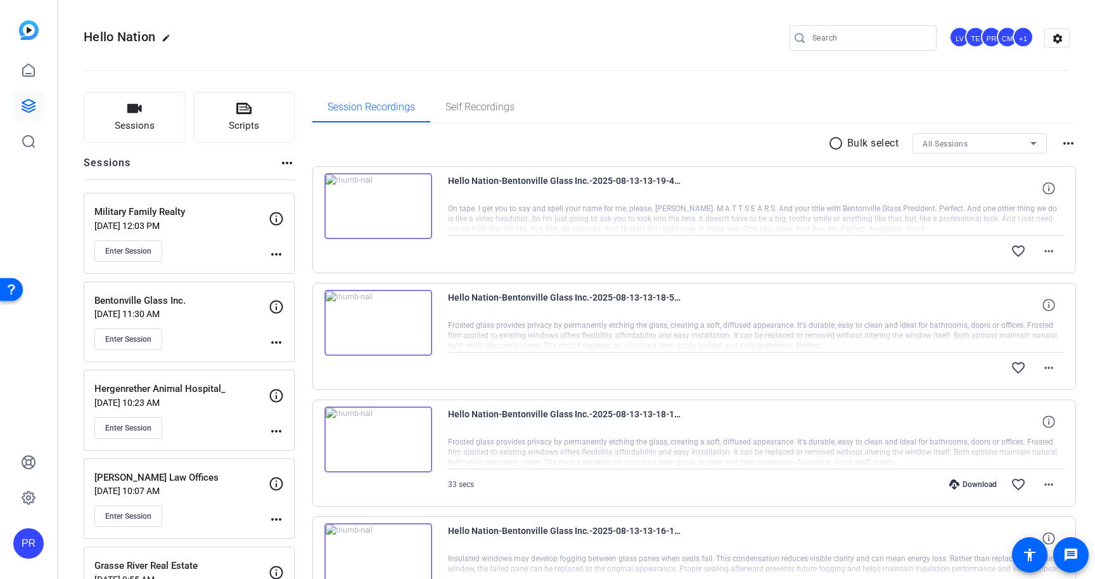
click at [229, 333] on div "Enter Session" at bounding box center [181, 339] width 174 height 22
click at [233, 329] on div "Enter Session" at bounding box center [181, 339] width 174 height 22
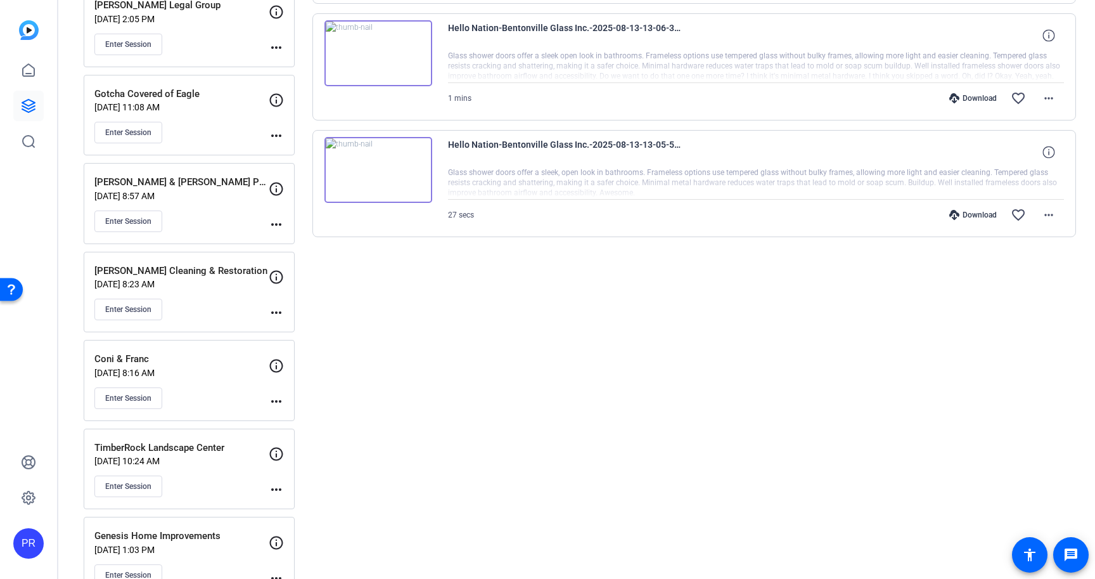
scroll to position [1176, 0]
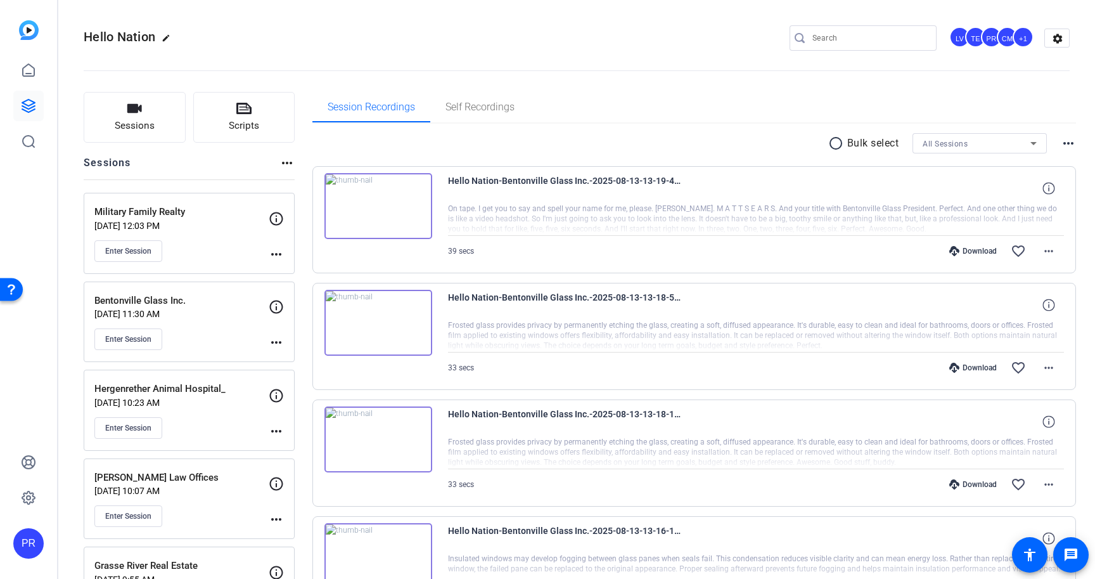
click at [224, 328] on div "Enter Session" at bounding box center [181, 339] width 174 height 22
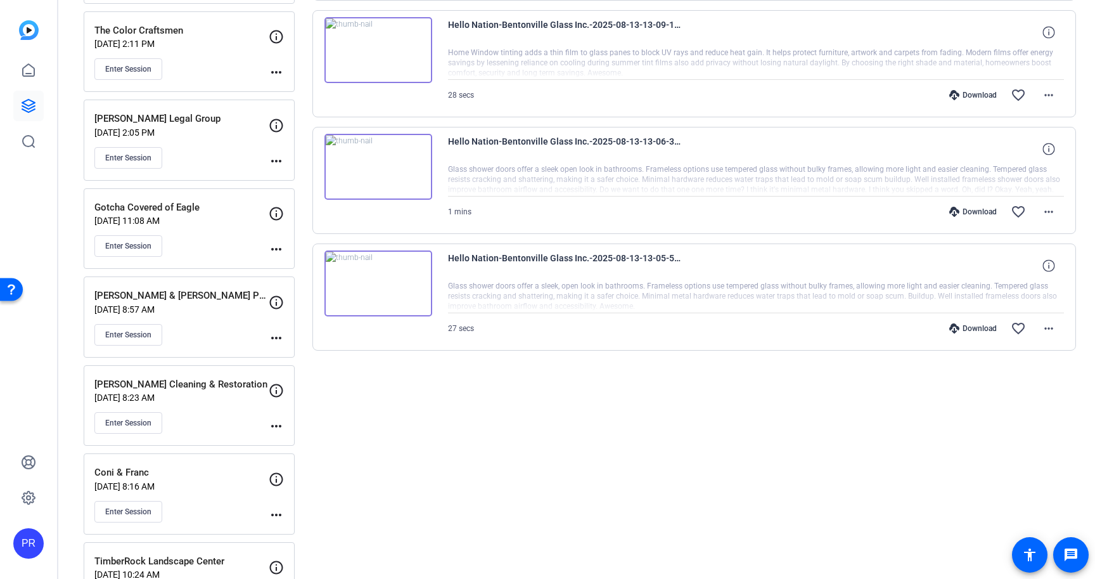
scroll to position [987, 0]
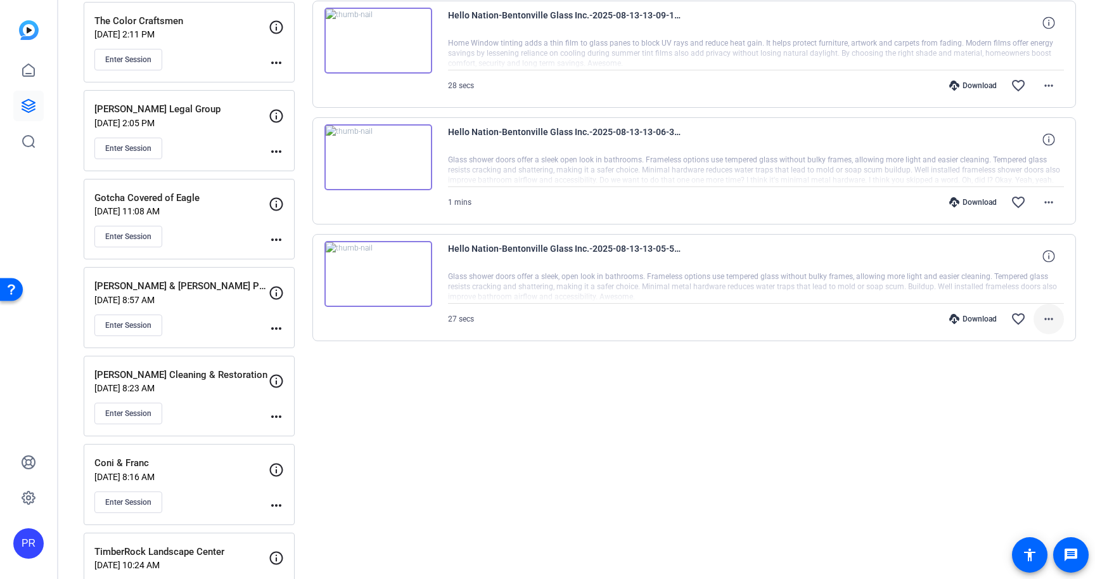
click at [1056, 312] on span at bounding box center [1049, 319] width 30 height 30
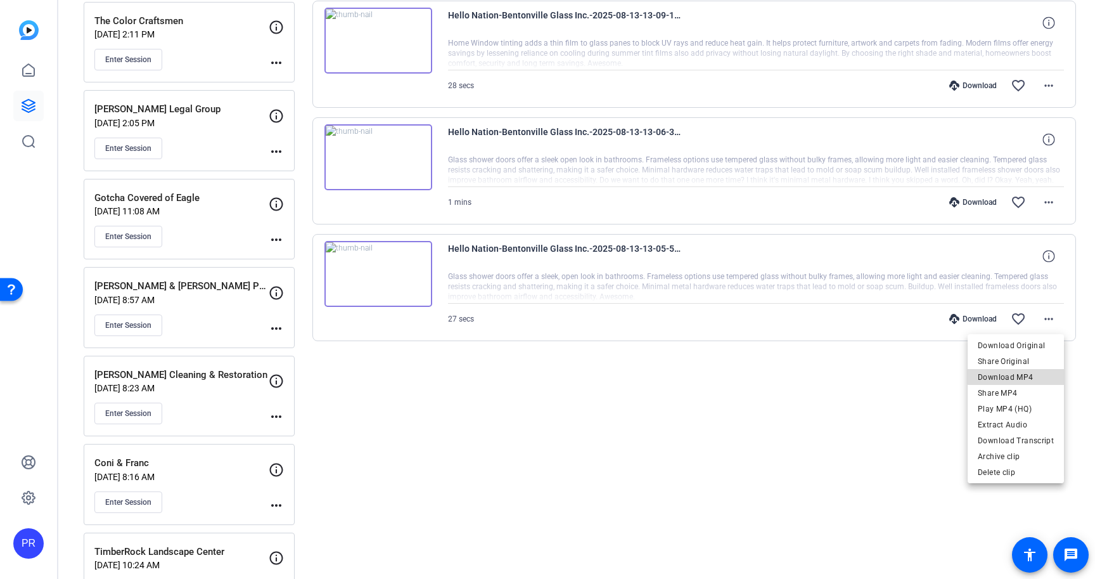
click at [1041, 375] on span "Download MP4" at bounding box center [1016, 376] width 76 height 15
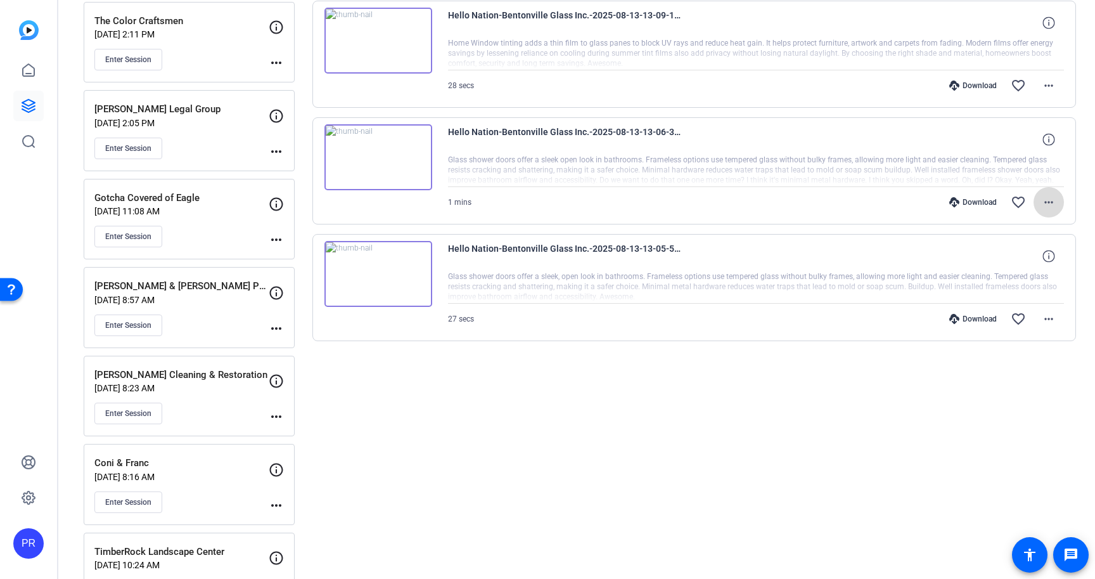
click at [1048, 202] on mat-icon "more_horiz" at bounding box center [1048, 202] width 15 height 15
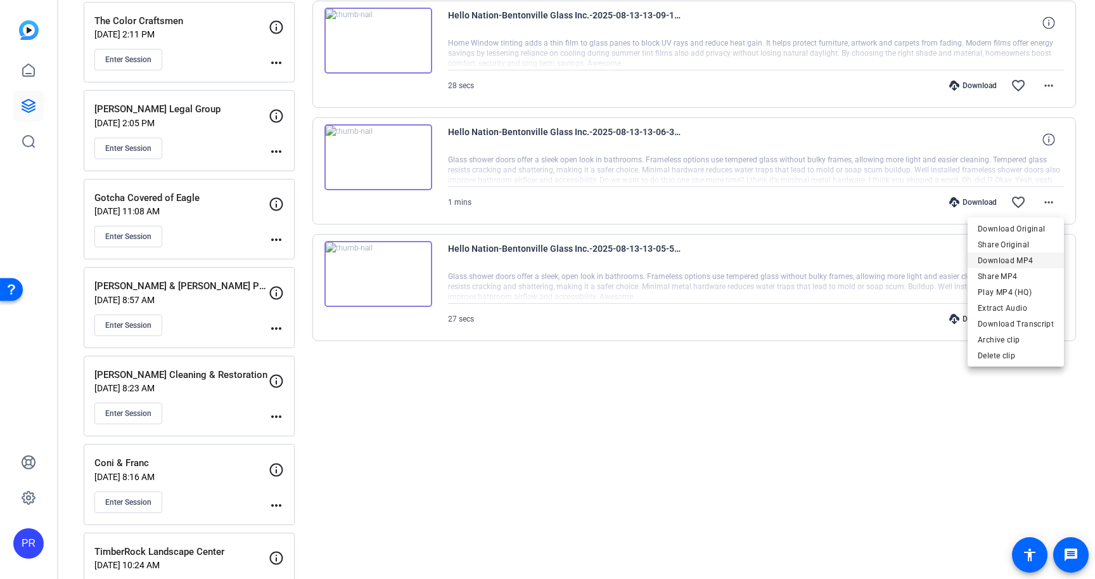
click at [1032, 259] on span "Download MP4" at bounding box center [1016, 260] width 76 height 15
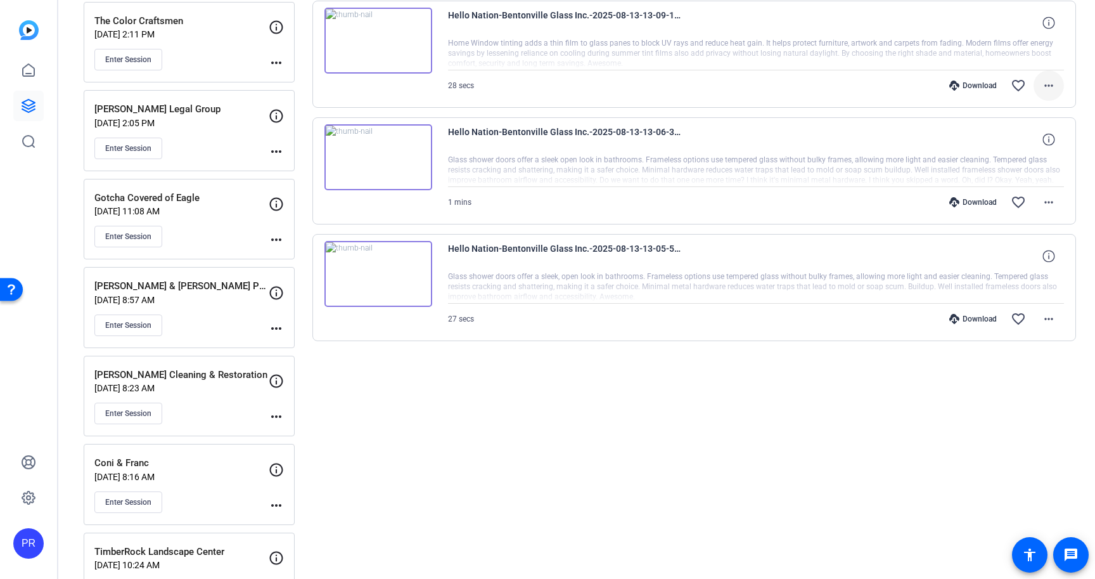
click at [1053, 84] on mat-icon "more_horiz" at bounding box center [1048, 85] width 15 height 15
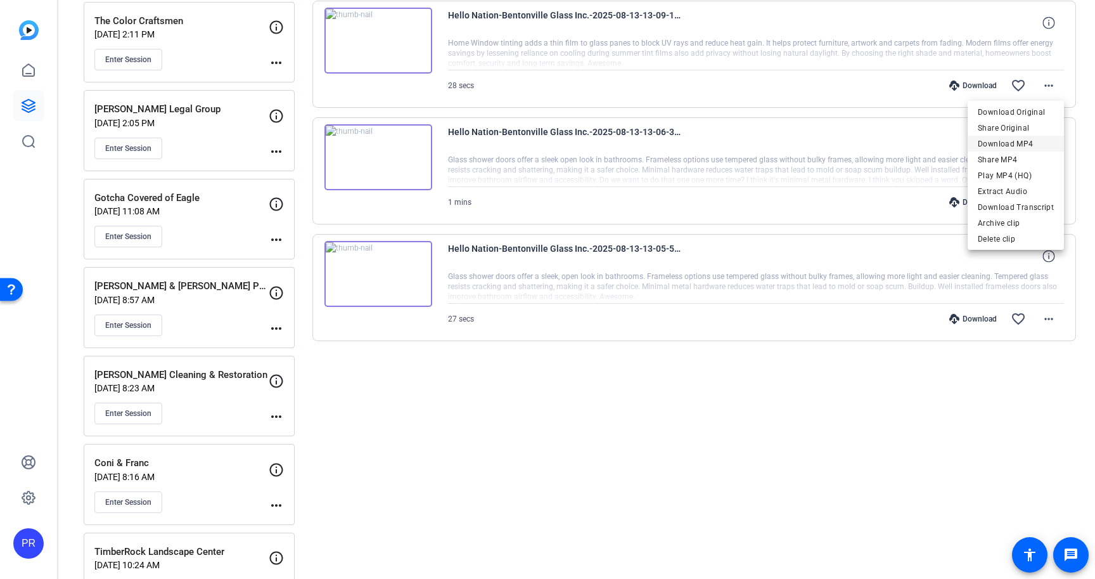
click at [1035, 144] on span "Download MP4" at bounding box center [1016, 143] width 76 height 15
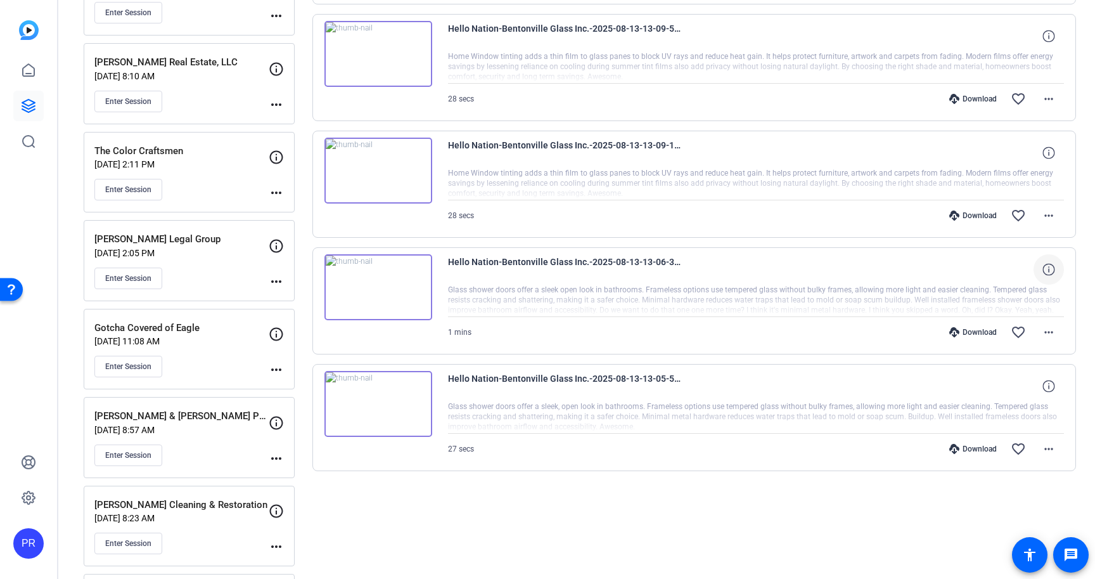
scroll to position [831, 0]
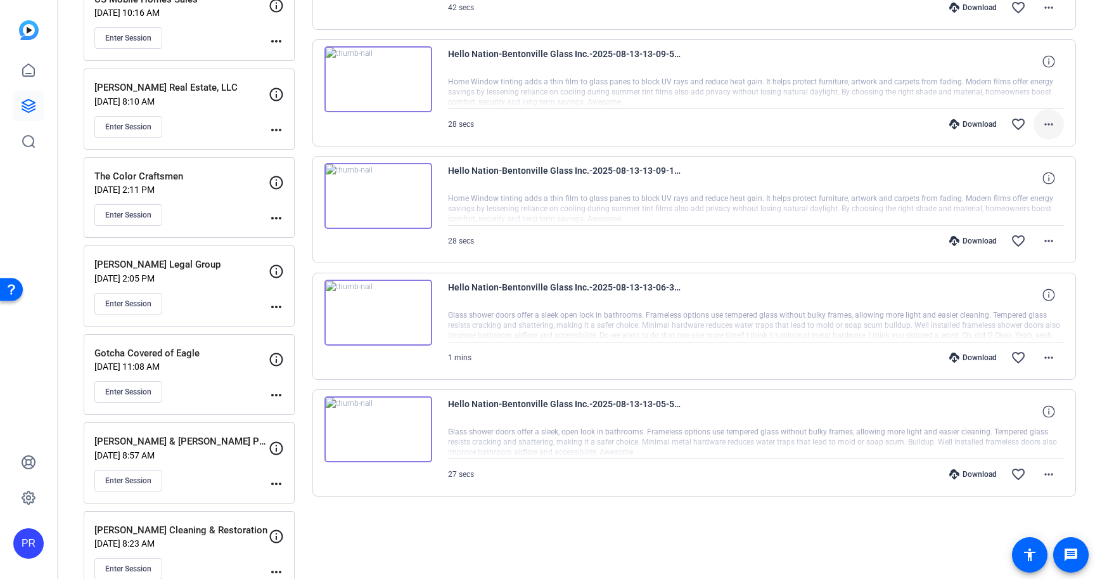
click at [1054, 123] on mat-icon "more_horiz" at bounding box center [1048, 124] width 15 height 15
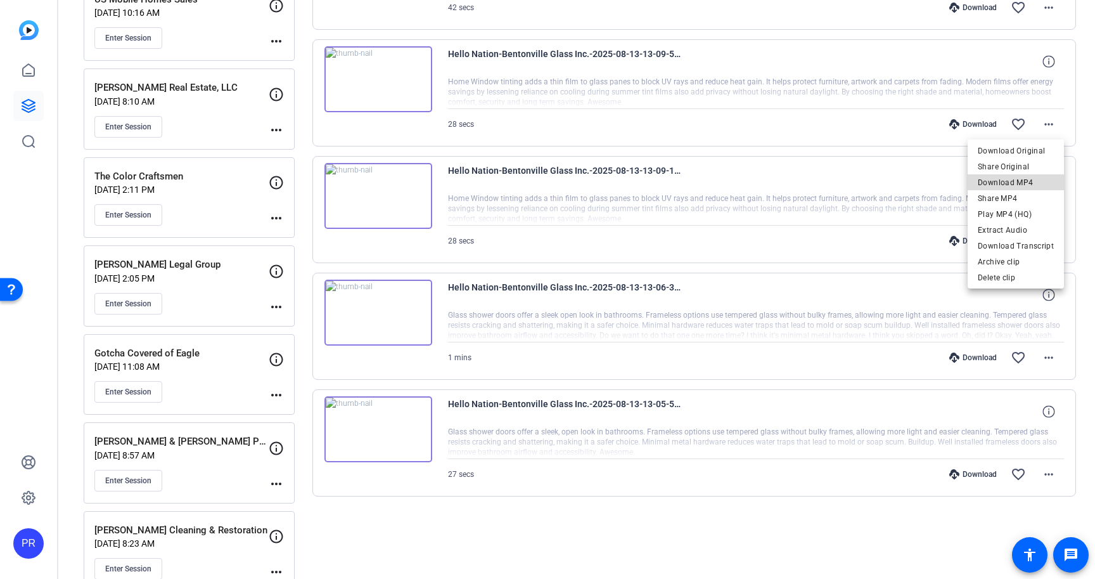
click at [1032, 182] on span "Download MP4" at bounding box center [1016, 182] width 76 height 15
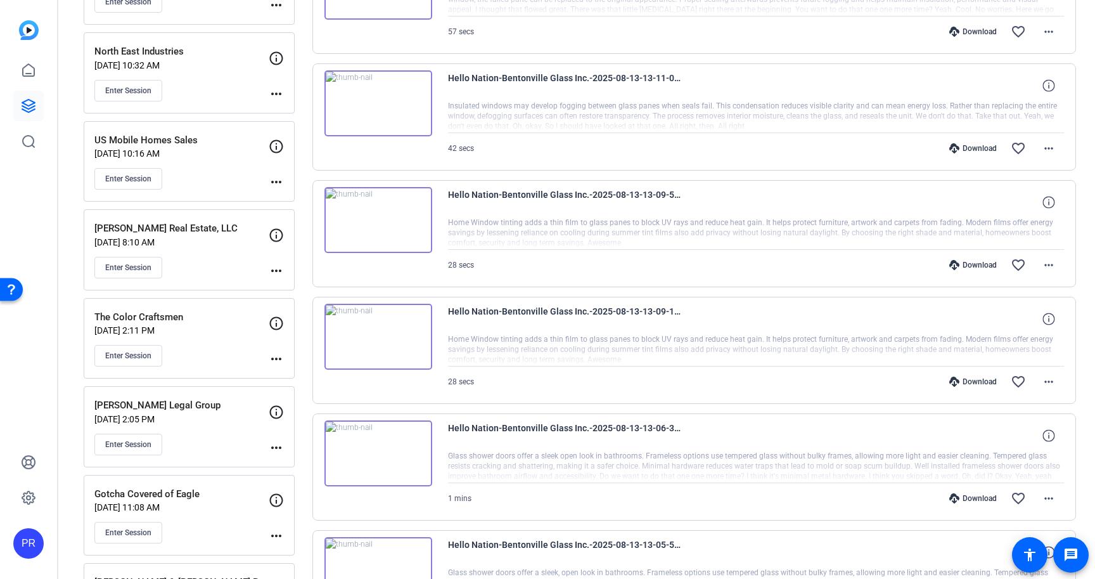
scroll to position [668, 0]
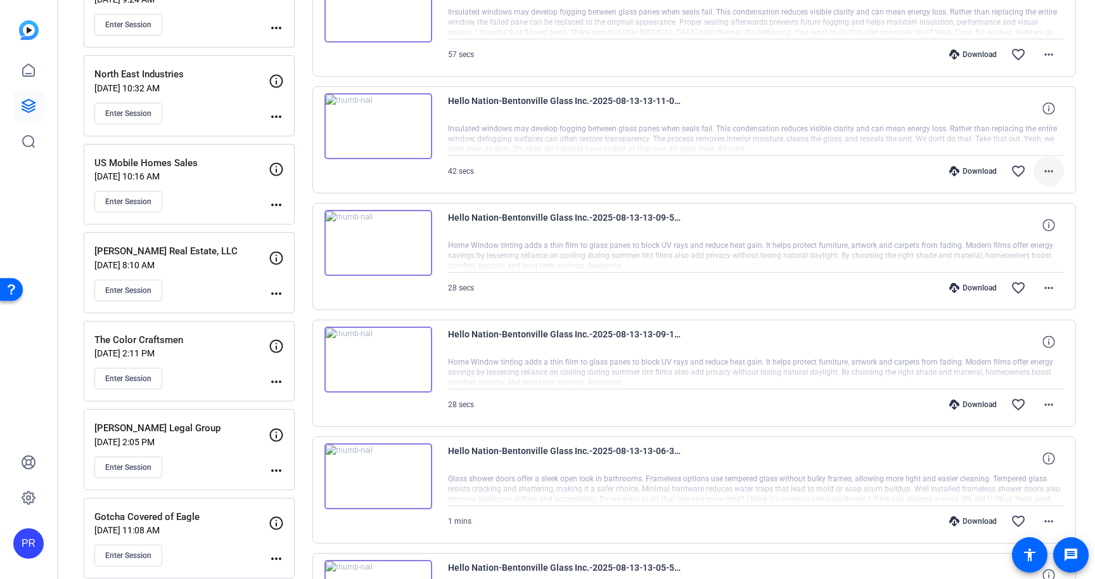
click at [1049, 165] on mat-icon "more_horiz" at bounding box center [1048, 170] width 15 height 15
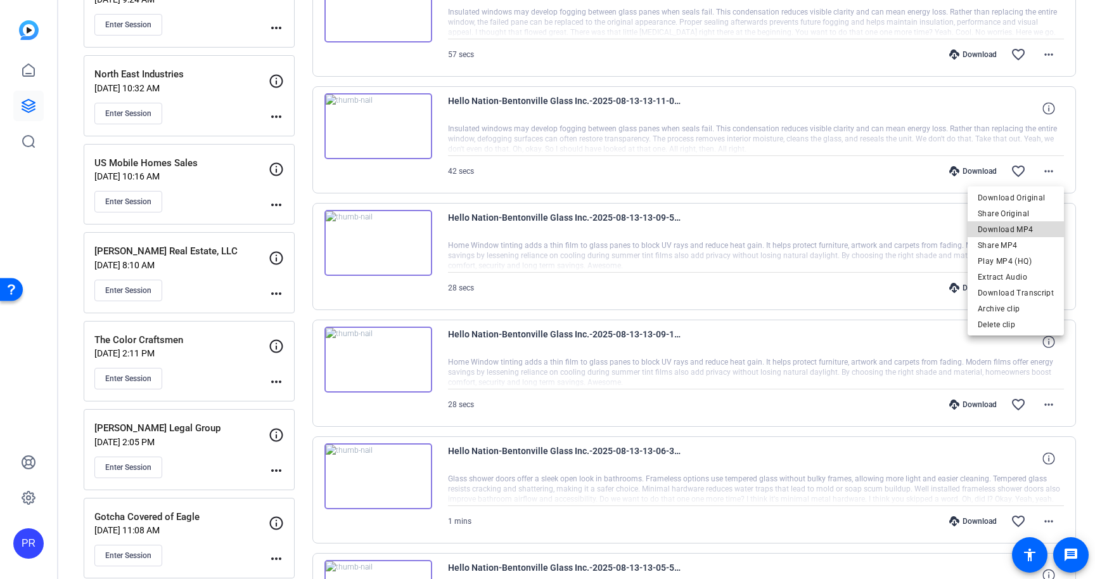
click at [1032, 222] on span "Download MP4" at bounding box center [1016, 229] width 76 height 15
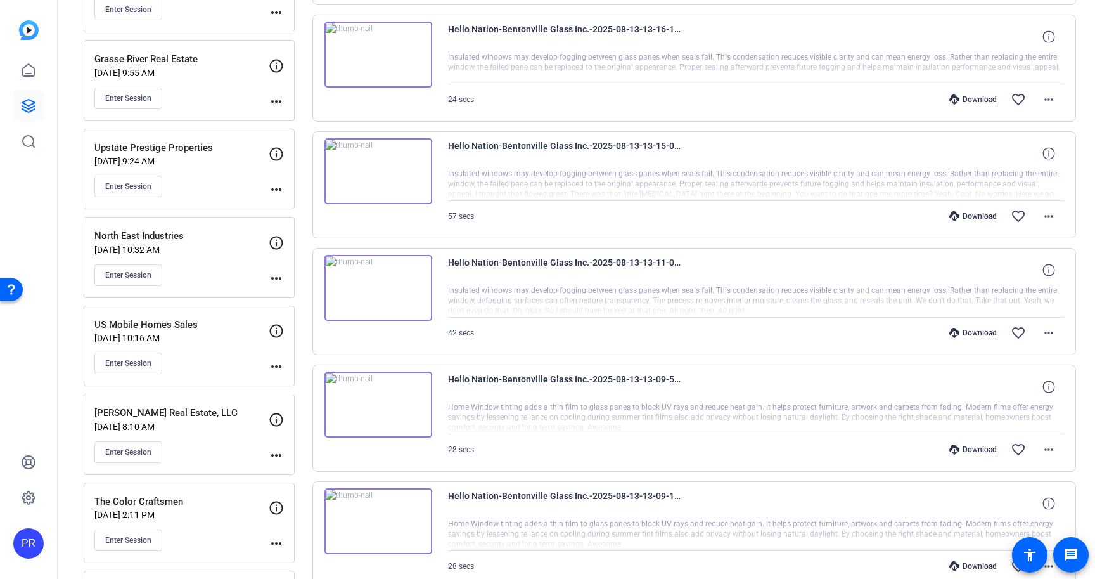
scroll to position [500, 0]
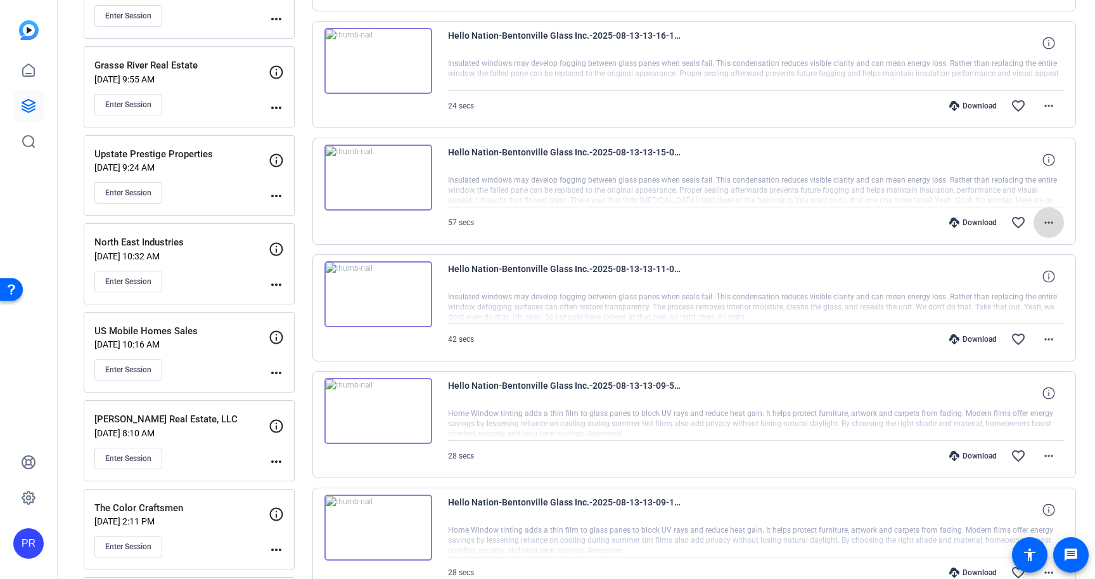
click at [1046, 221] on mat-icon "more_horiz" at bounding box center [1048, 222] width 15 height 15
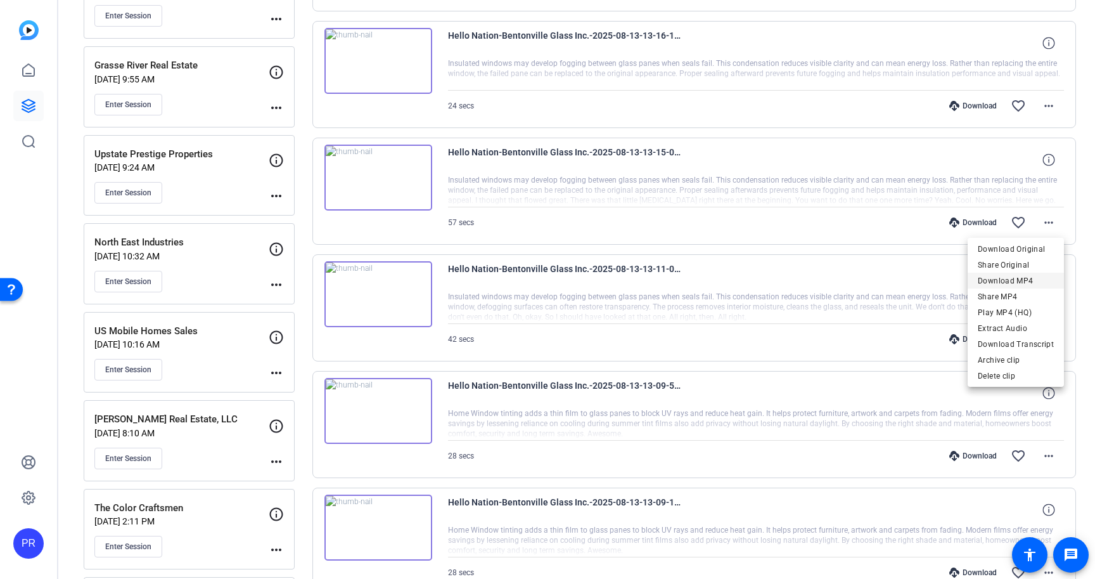
click at [1032, 278] on span "Download MP4" at bounding box center [1016, 280] width 76 height 15
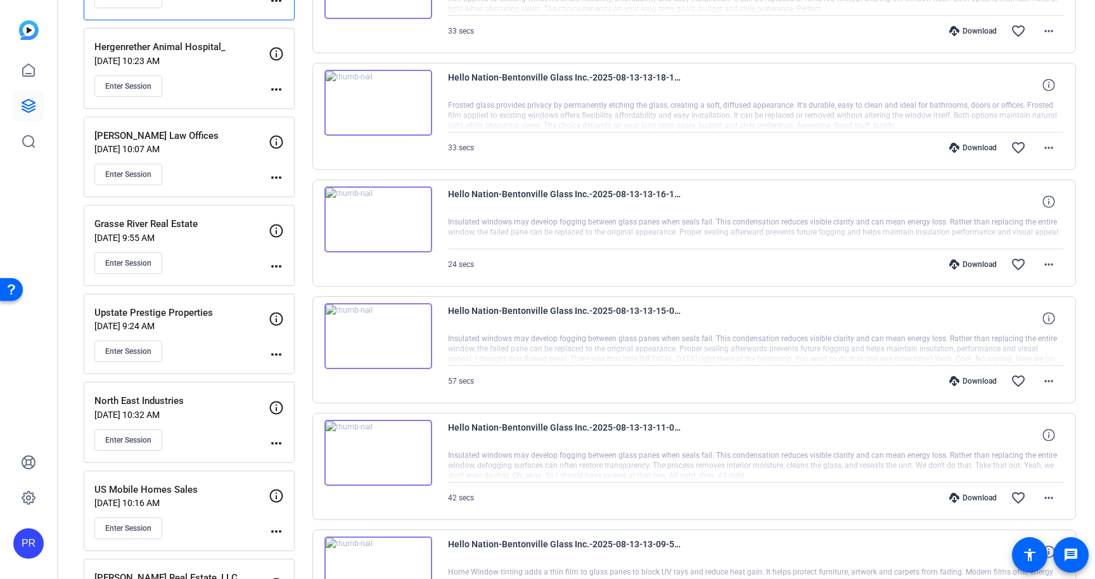
scroll to position [332, 0]
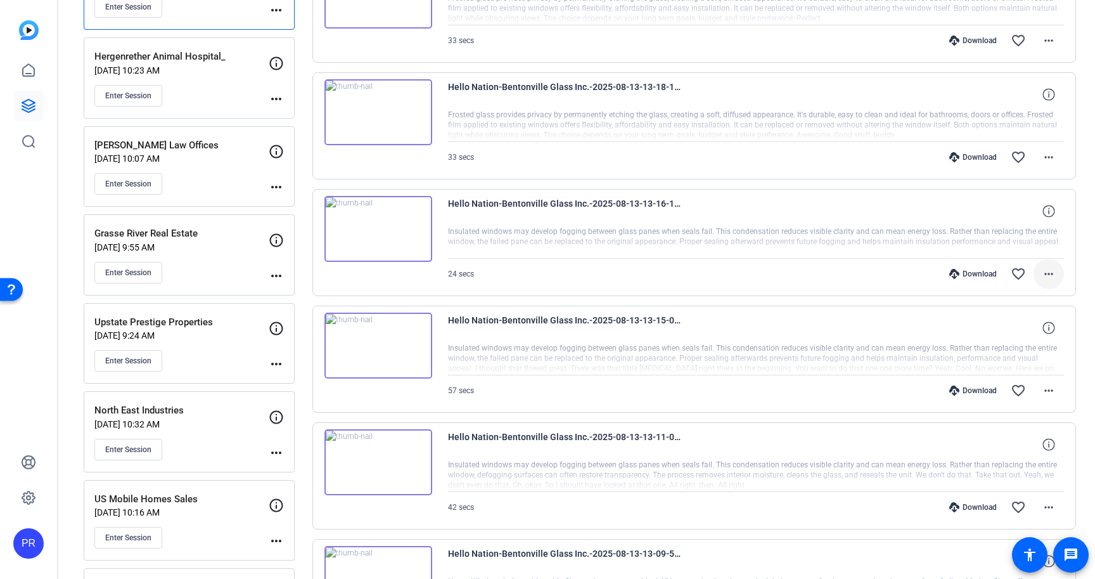
click at [1048, 269] on mat-icon "more_horiz" at bounding box center [1048, 273] width 15 height 15
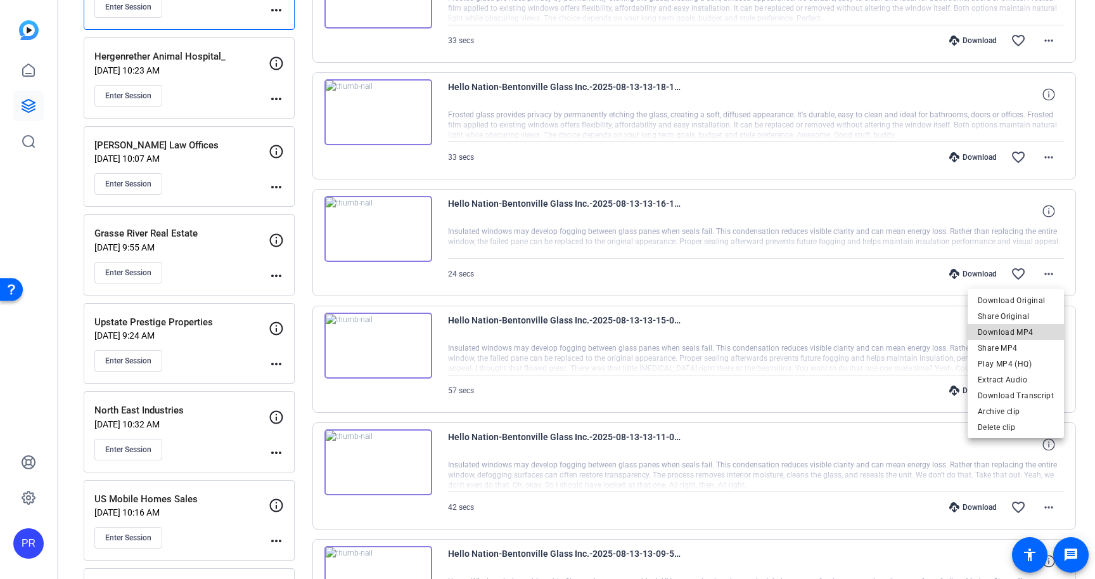
click at [1034, 332] on span "Download MP4" at bounding box center [1016, 331] width 76 height 15
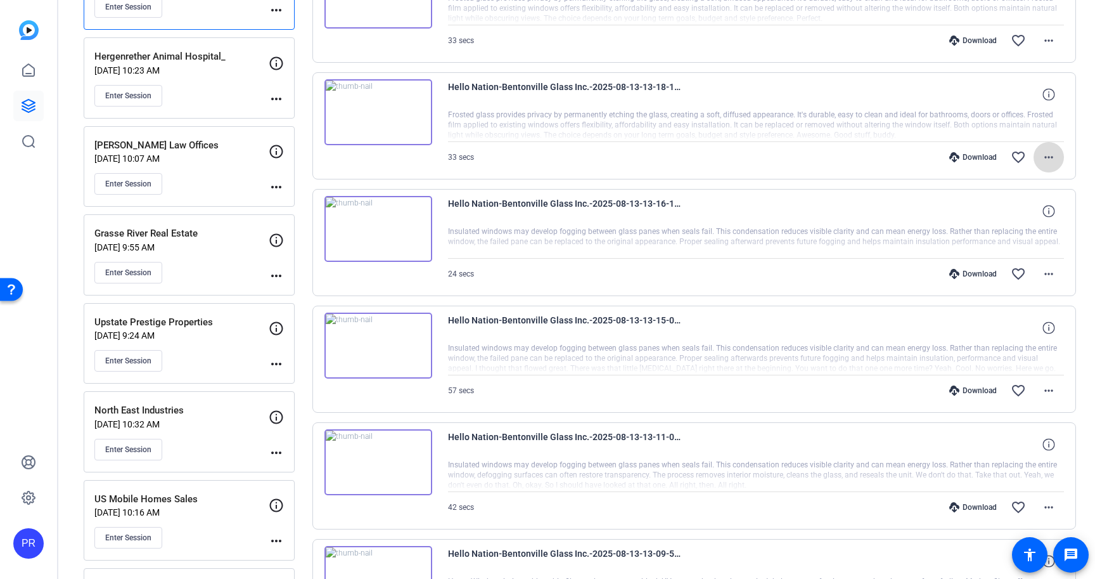
click at [1050, 157] on mat-icon "more_horiz" at bounding box center [1048, 157] width 15 height 15
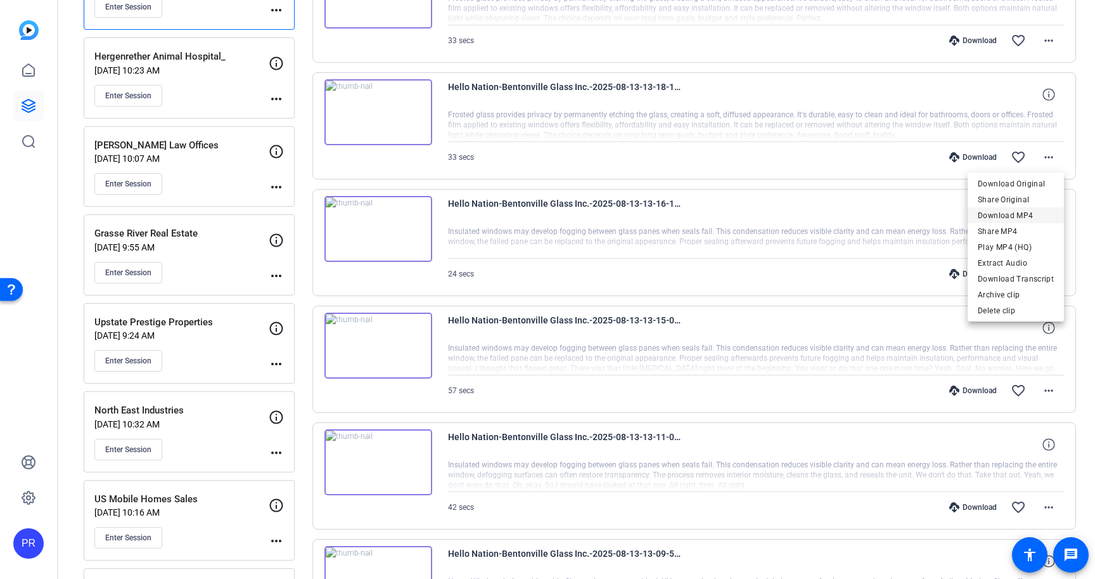
click at [1039, 211] on span "Download MP4" at bounding box center [1016, 215] width 76 height 15
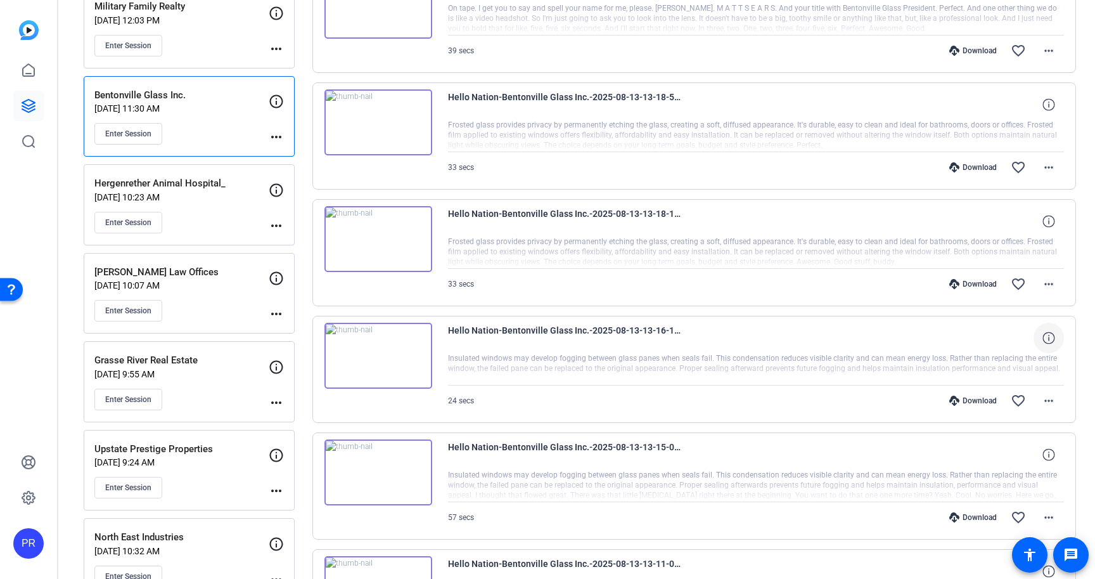
scroll to position [163, 0]
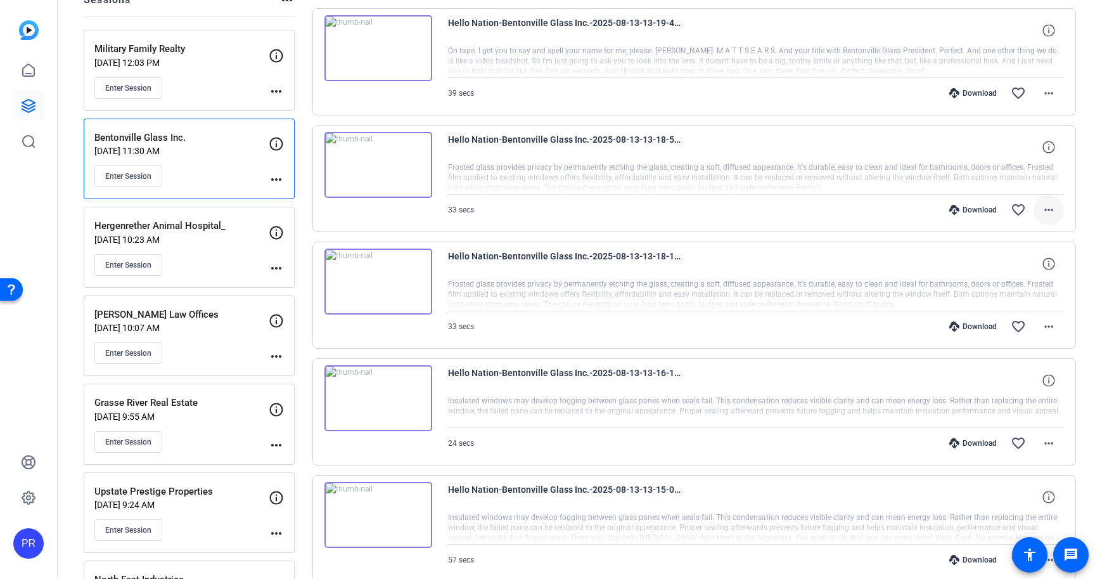
click at [1050, 209] on mat-icon "more_horiz" at bounding box center [1048, 209] width 15 height 15
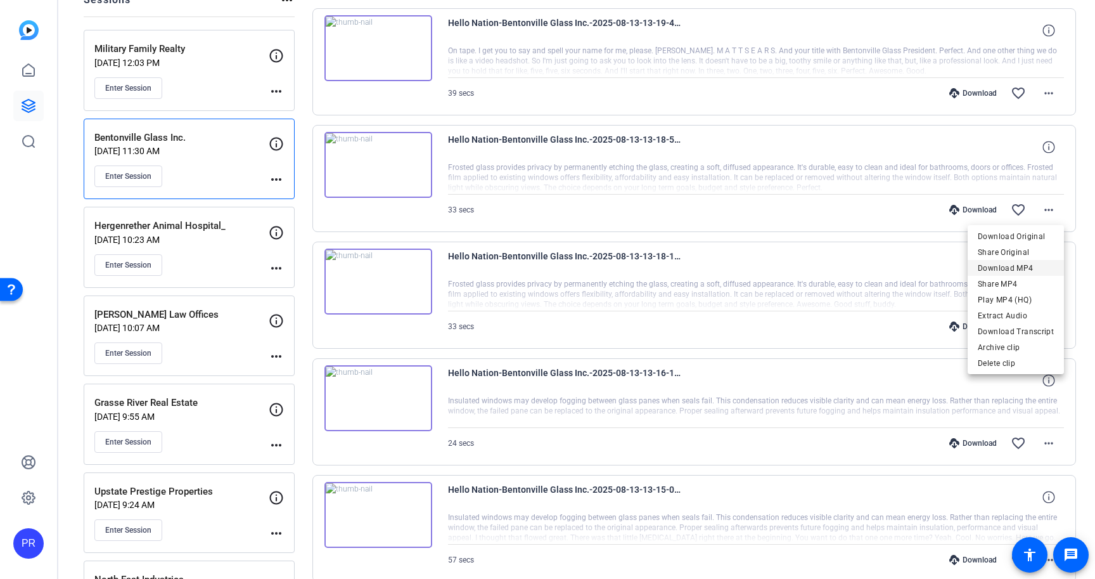
click at [1030, 265] on span "Download MP4" at bounding box center [1016, 267] width 76 height 15
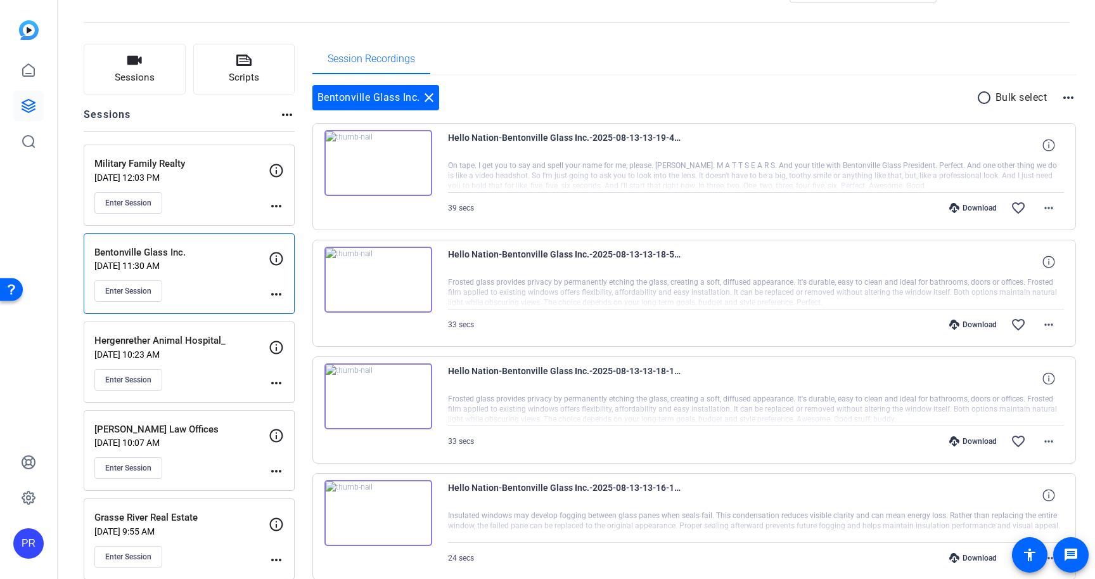
scroll to position [41, 0]
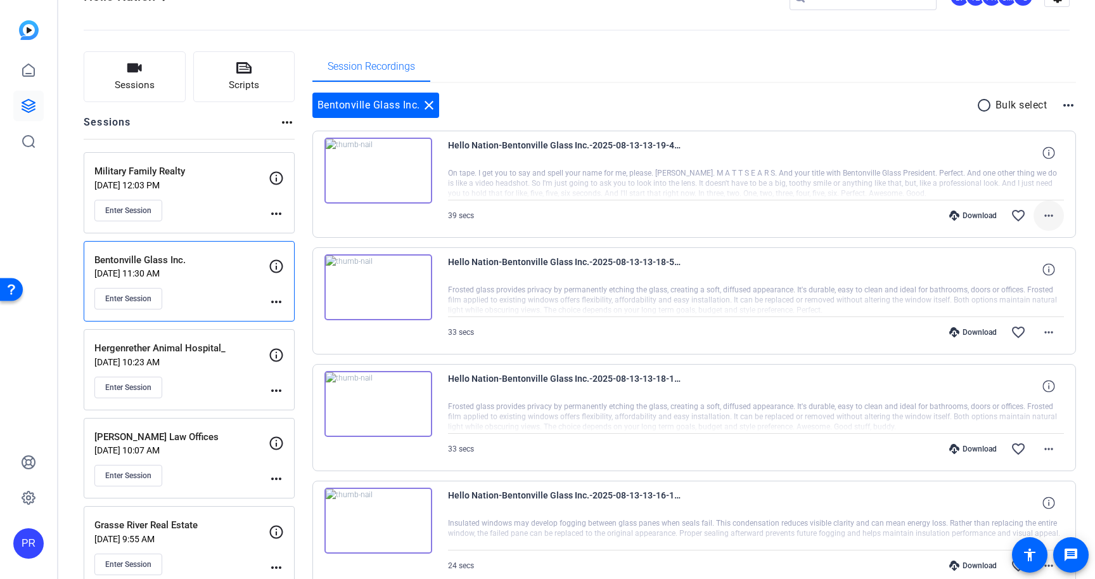
click at [1050, 219] on mat-icon "more_horiz" at bounding box center [1048, 215] width 15 height 15
click at [1028, 271] on span "Download MP4" at bounding box center [1016, 273] width 76 height 15
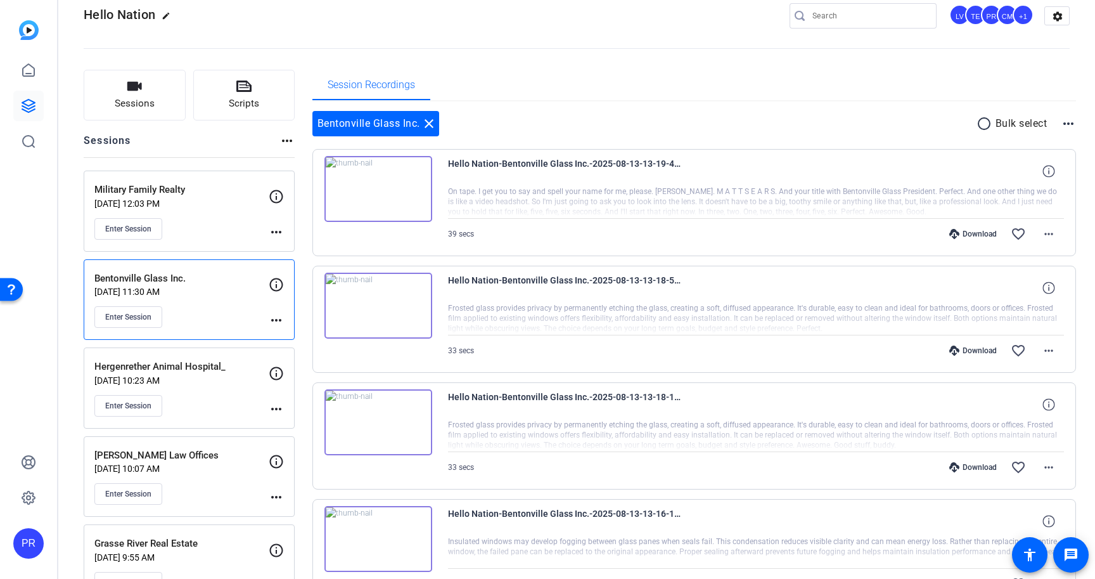
scroll to position [0, 0]
